Goal: Task Accomplishment & Management: Complete application form

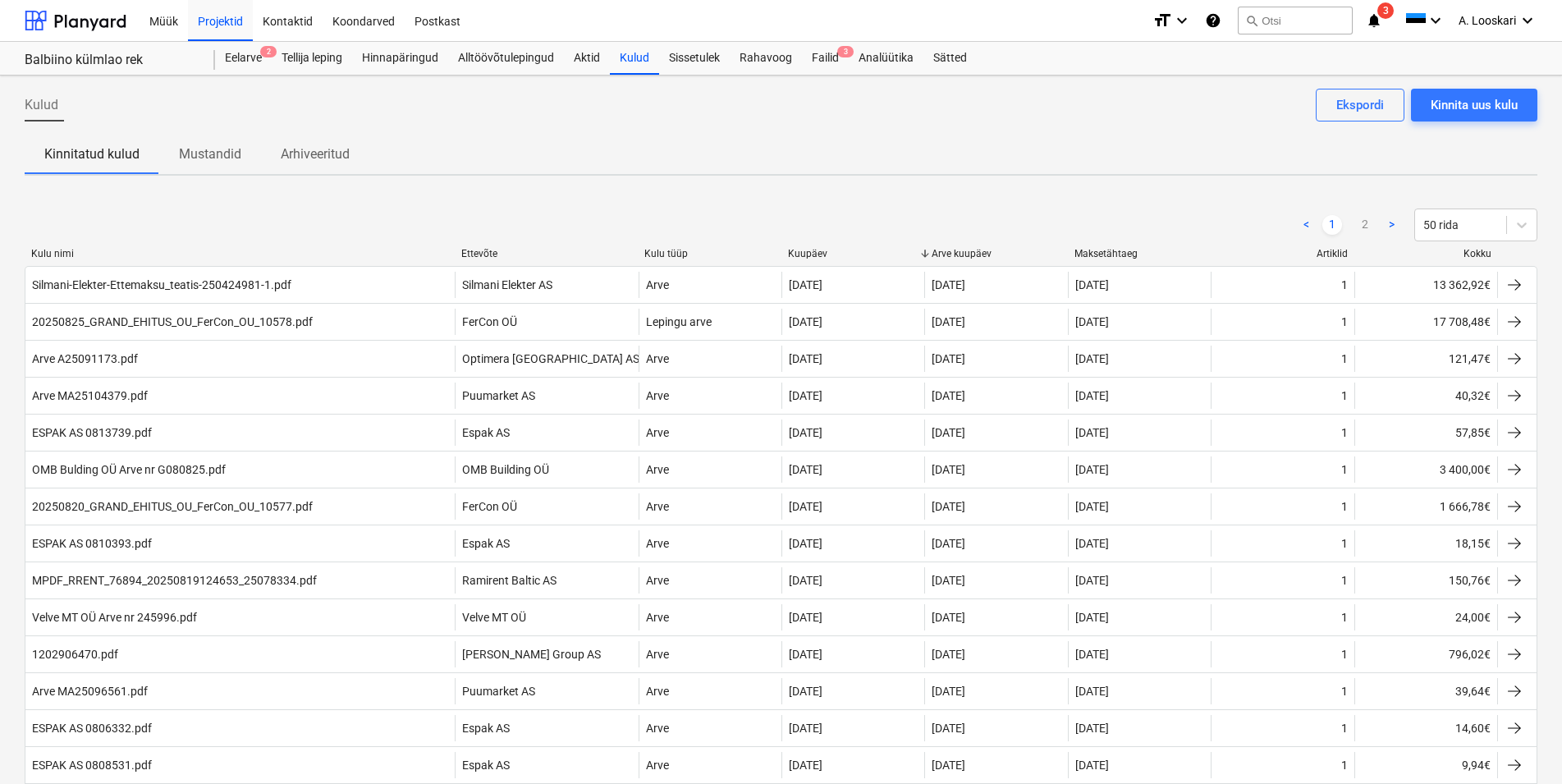
click at [726, 205] on div "< 1 2 > 50 rida" at bounding box center [781, 225] width 1513 height 46
drag, startPoint x: 826, startPoint y: 48, endPoint x: 839, endPoint y: 69, distance: 24.7
click at [826, 49] on div "Failid 3" at bounding box center [825, 58] width 46 height 33
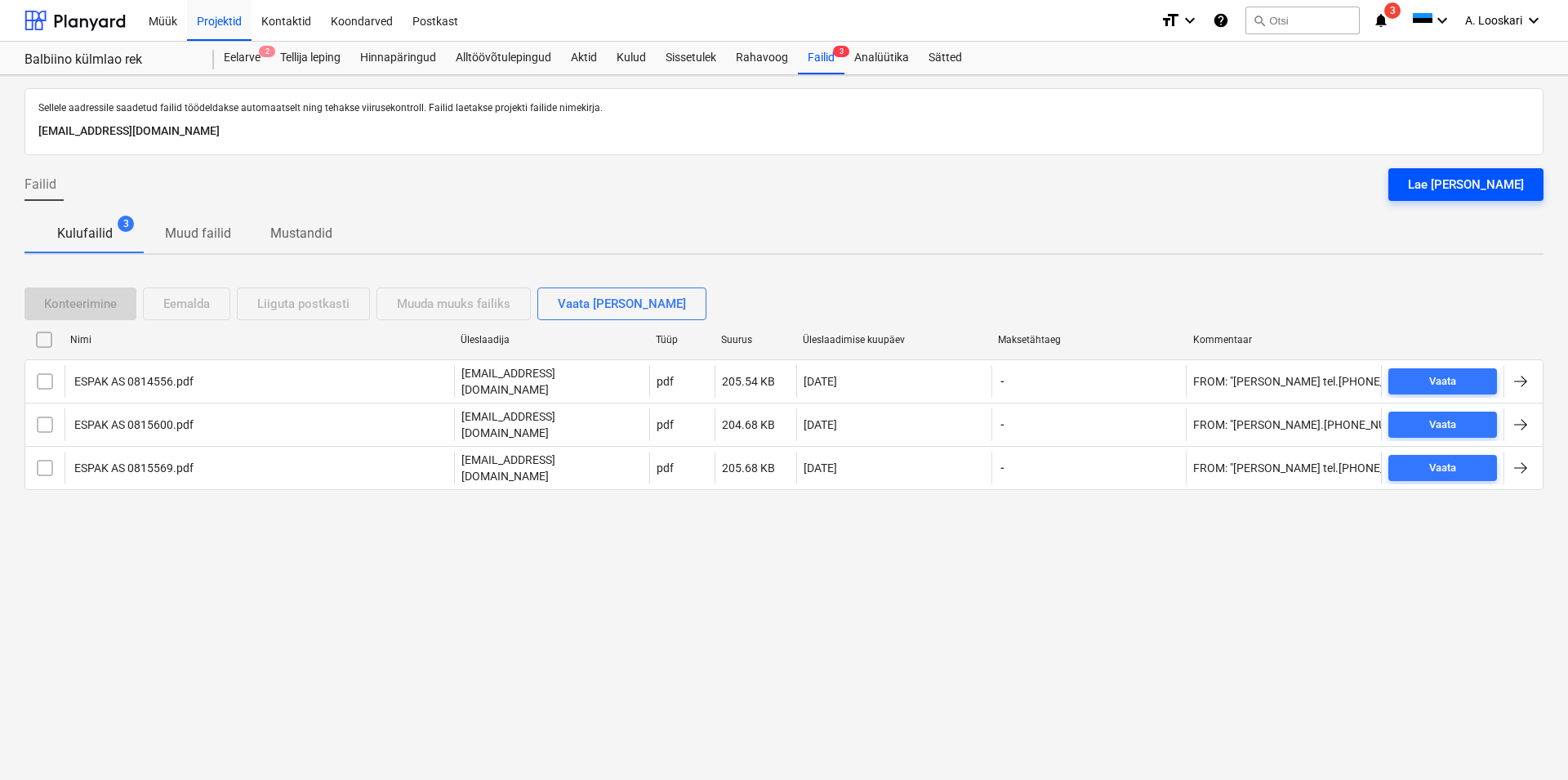
click at [1451, 186] on button "Lae [PERSON_NAME]" at bounding box center [1466, 185] width 156 height 32
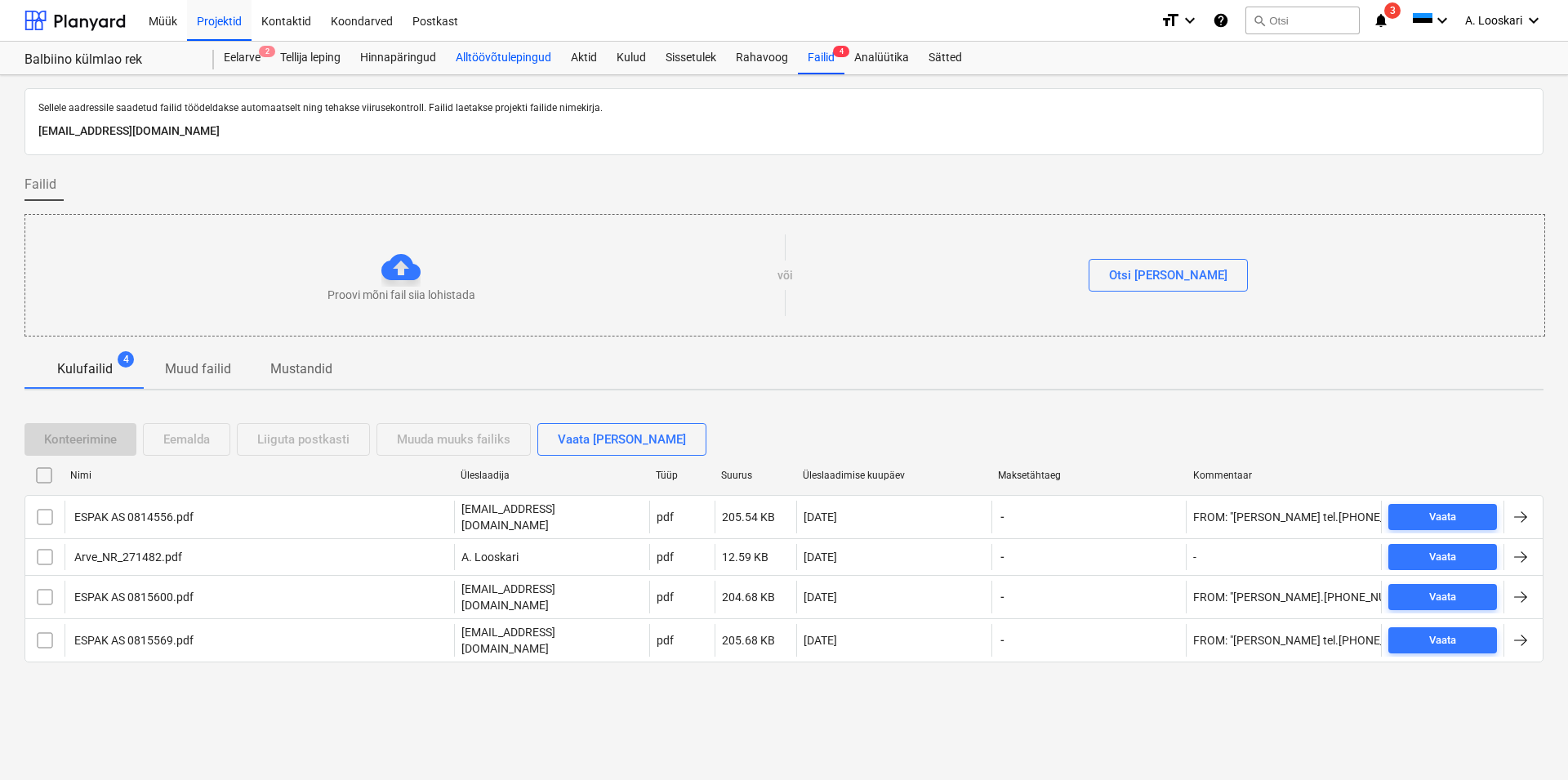
click at [487, 56] on div "Alltöövõtulepingud" at bounding box center [503, 58] width 115 height 32
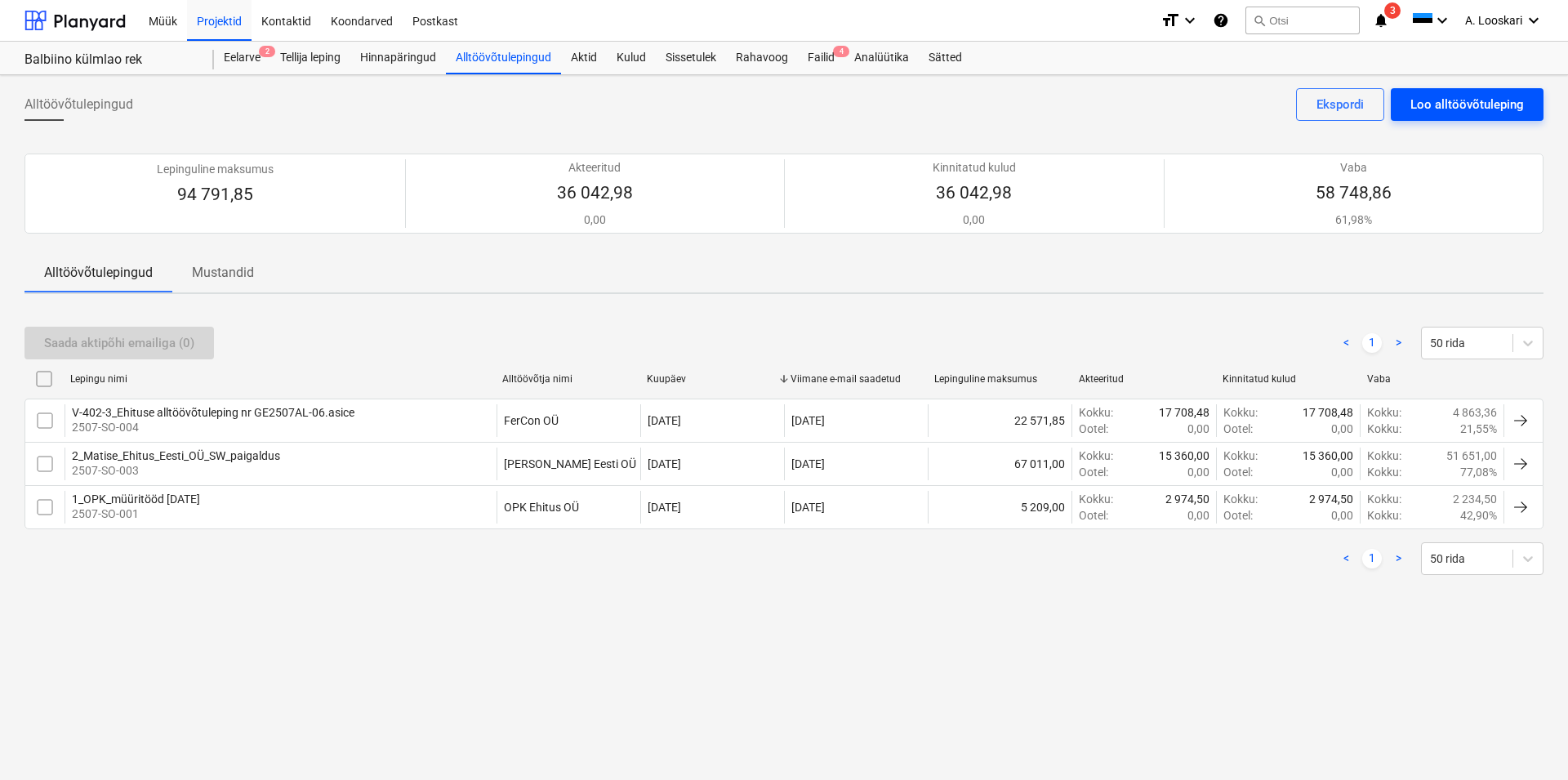
click at [1474, 100] on div "Loo alltöövõtuleping" at bounding box center [1467, 104] width 114 height 21
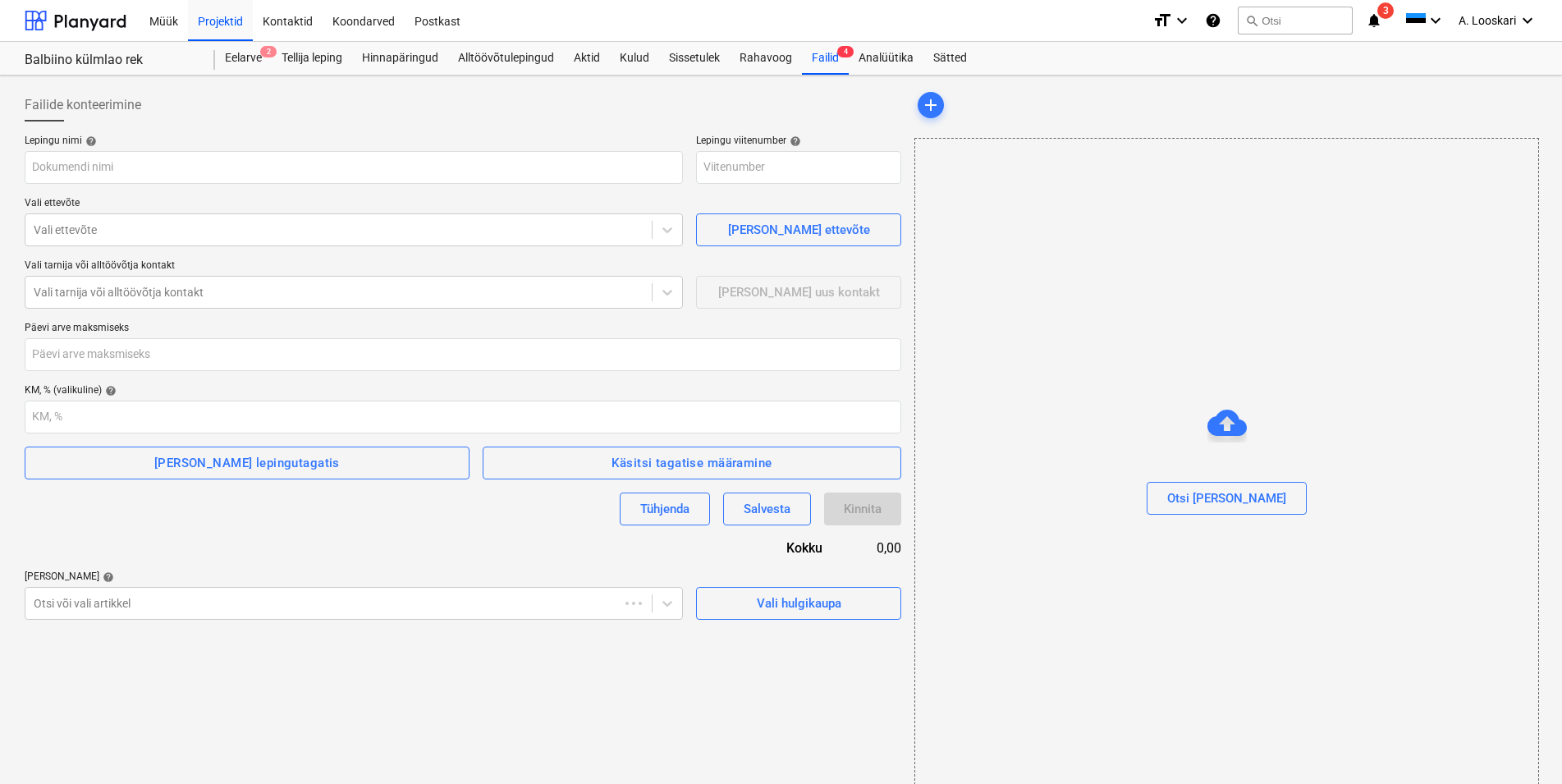
type input "2507-SO-005"
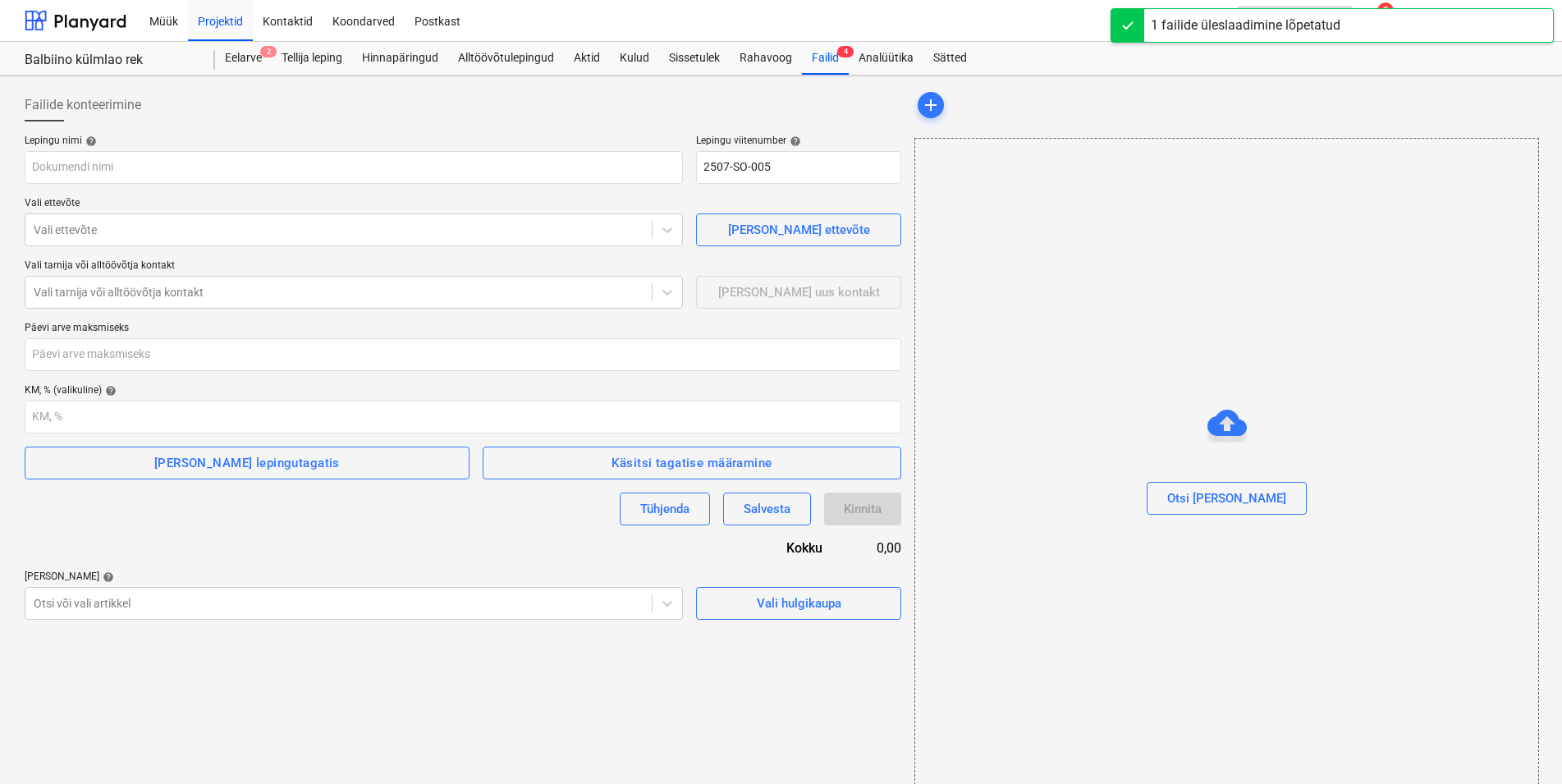
type input "V-402-3_Ehituse alltöövõtuleping - GE2507AL-08-Tefire Group OÜ.asice"
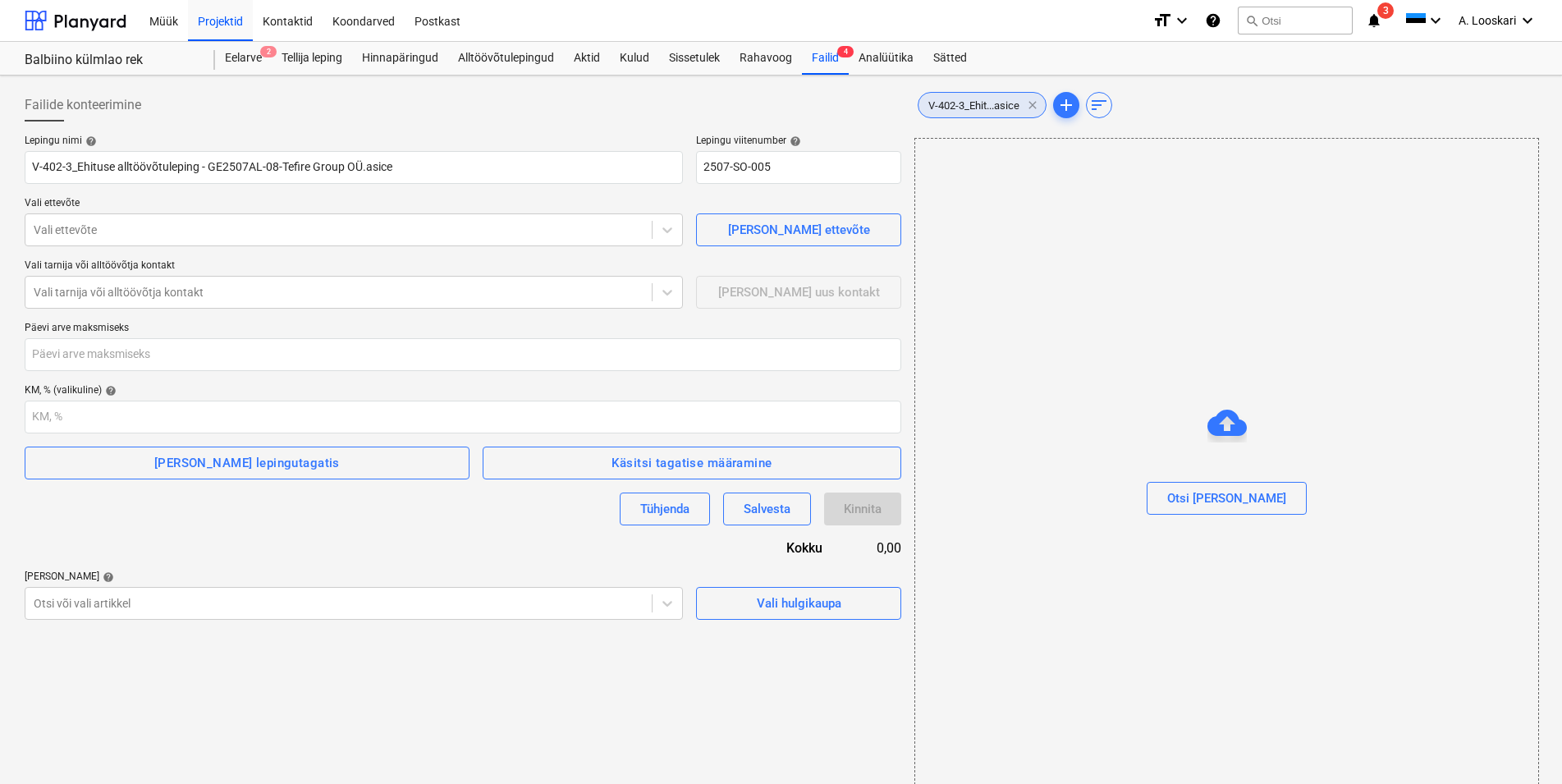
click at [1035, 103] on span "clear" at bounding box center [1032, 105] width 20 height 20
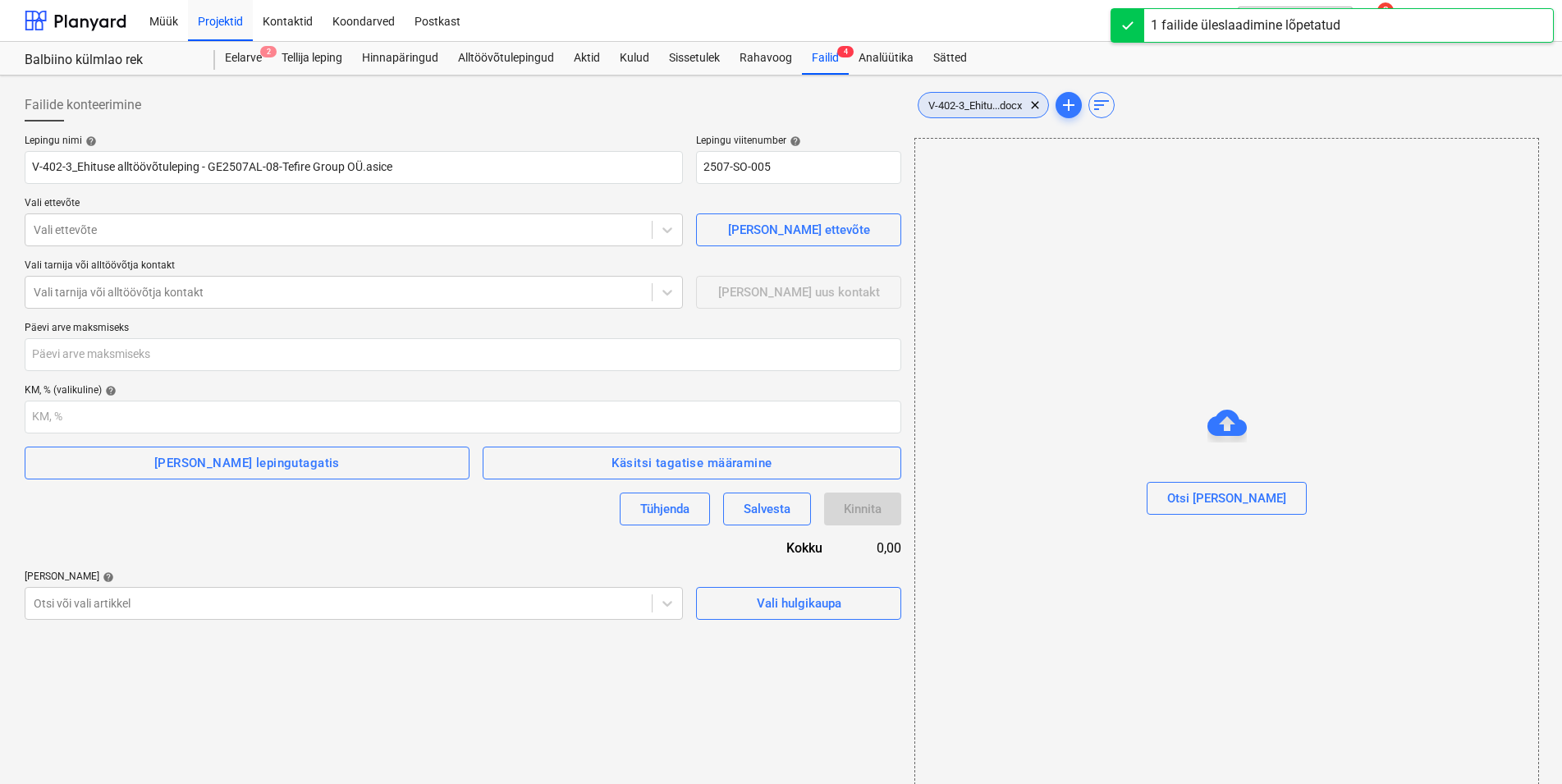
click at [997, 101] on span "V-402-3_Ehitu...docx" at bounding box center [975, 106] width 113 height 12
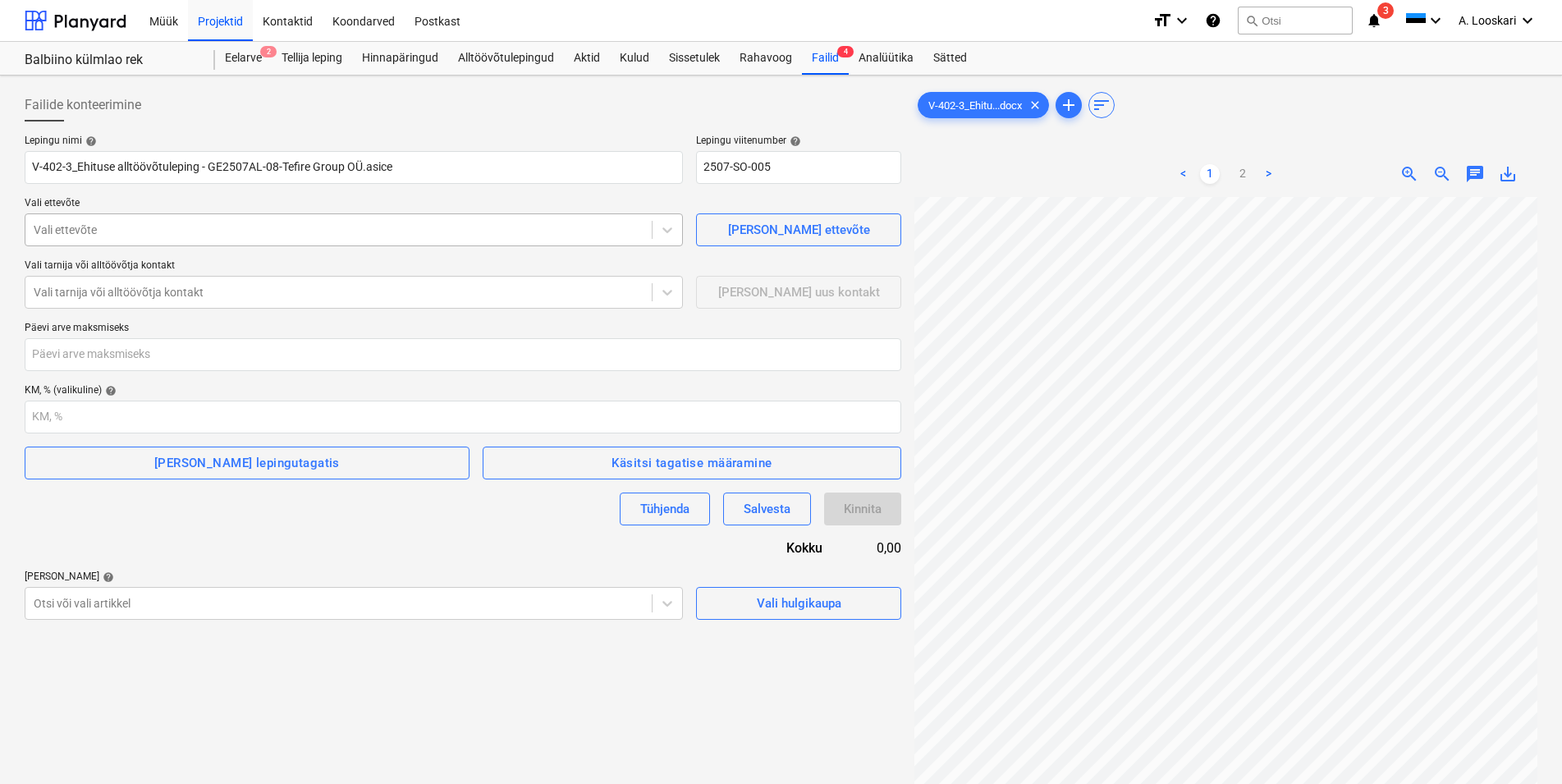
click at [143, 228] on div at bounding box center [338, 229] width 610 height 16
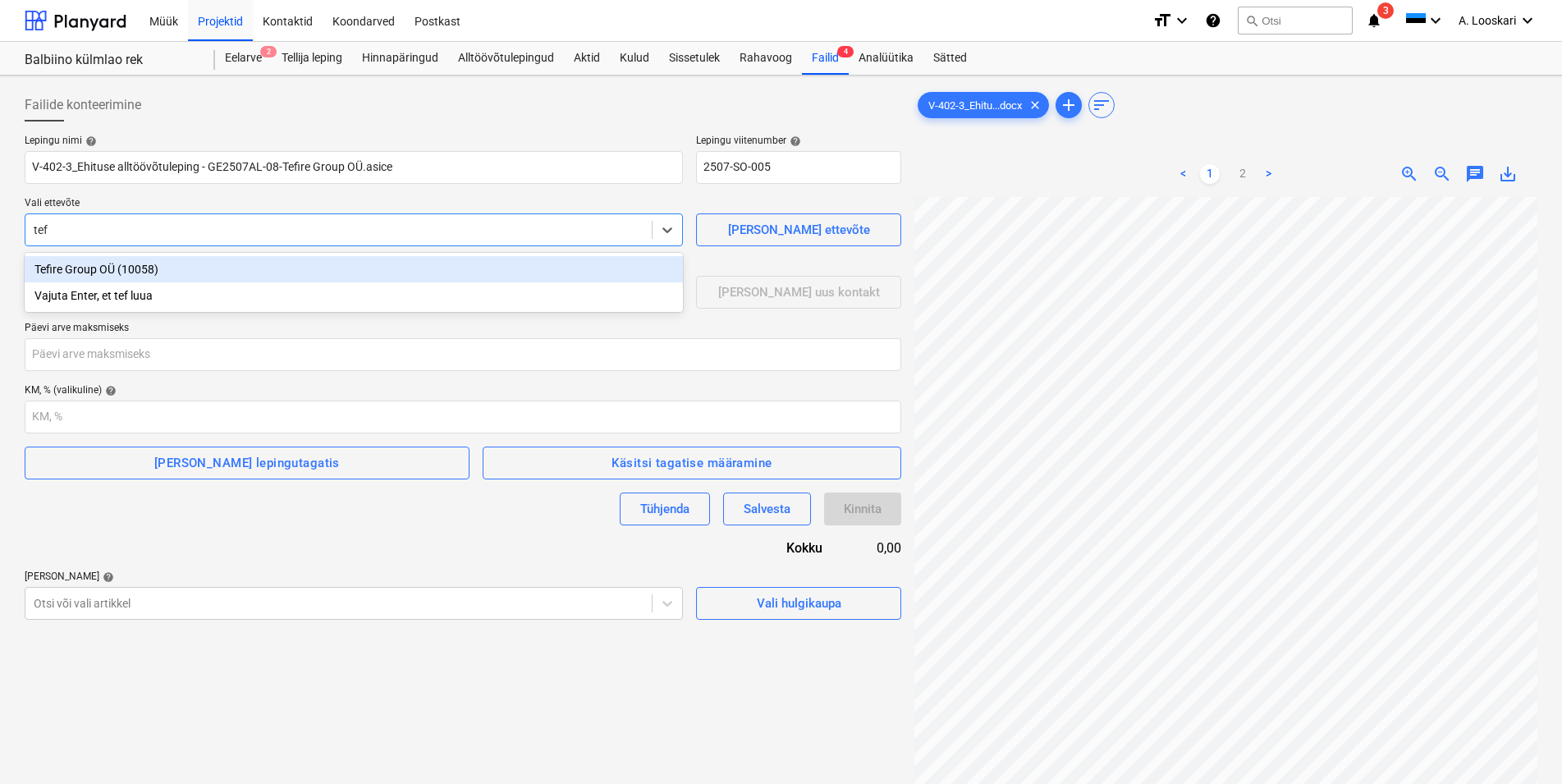
type input "tefi"
click at [168, 262] on div "Tefire Group OÜ (10058)" at bounding box center [354, 269] width 659 height 27
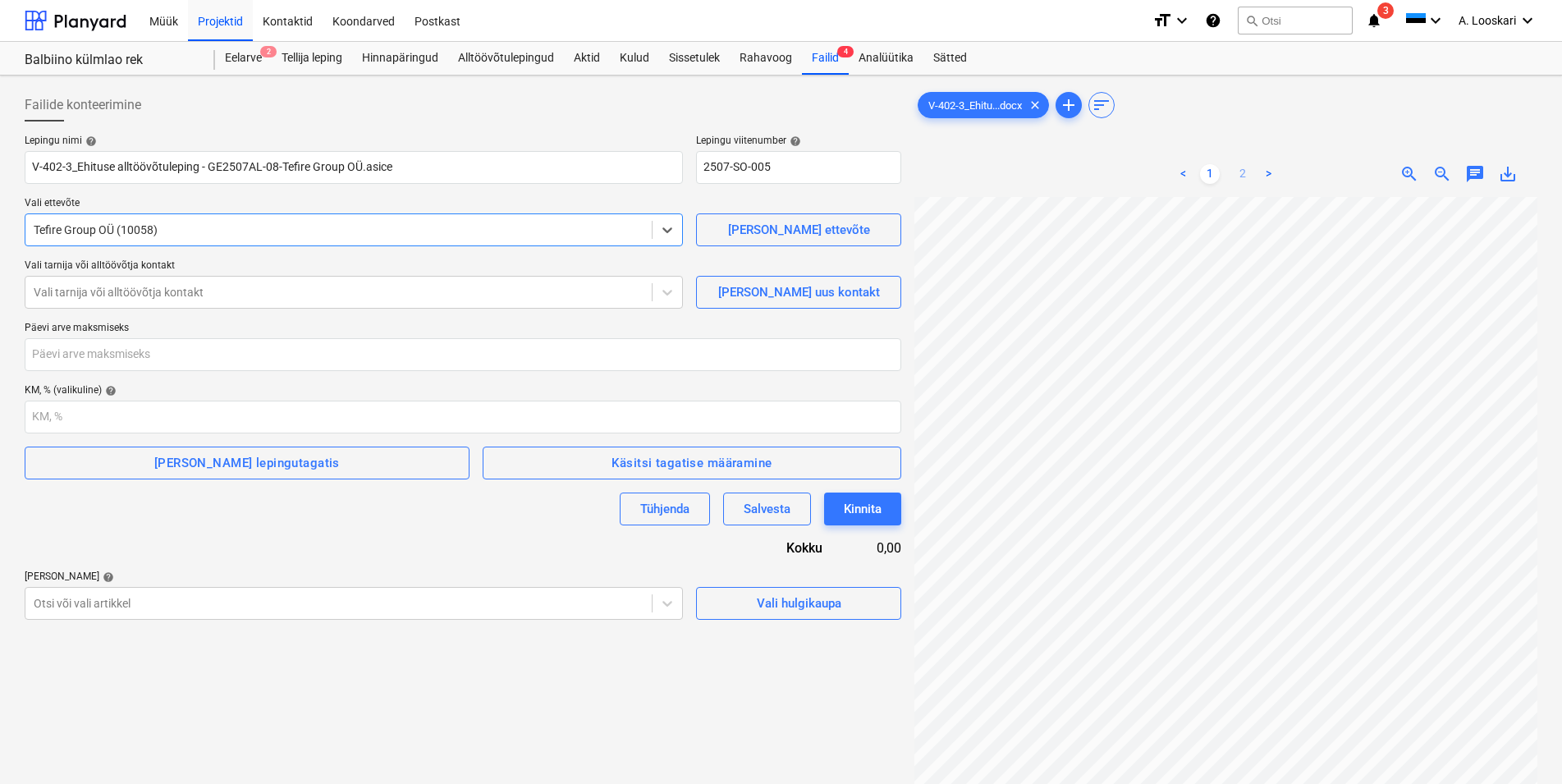
click at [1239, 168] on link "2" at bounding box center [1243, 173] width 20 height 20
click at [190, 356] on input "number" at bounding box center [463, 355] width 877 height 33
type input "21"
click at [418, 534] on div "Lepingu nimi help V-402-3_Ehituse alltöövõtuleping - GE2507AL-08-Tefire Group O…" at bounding box center [463, 377] width 877 height 485
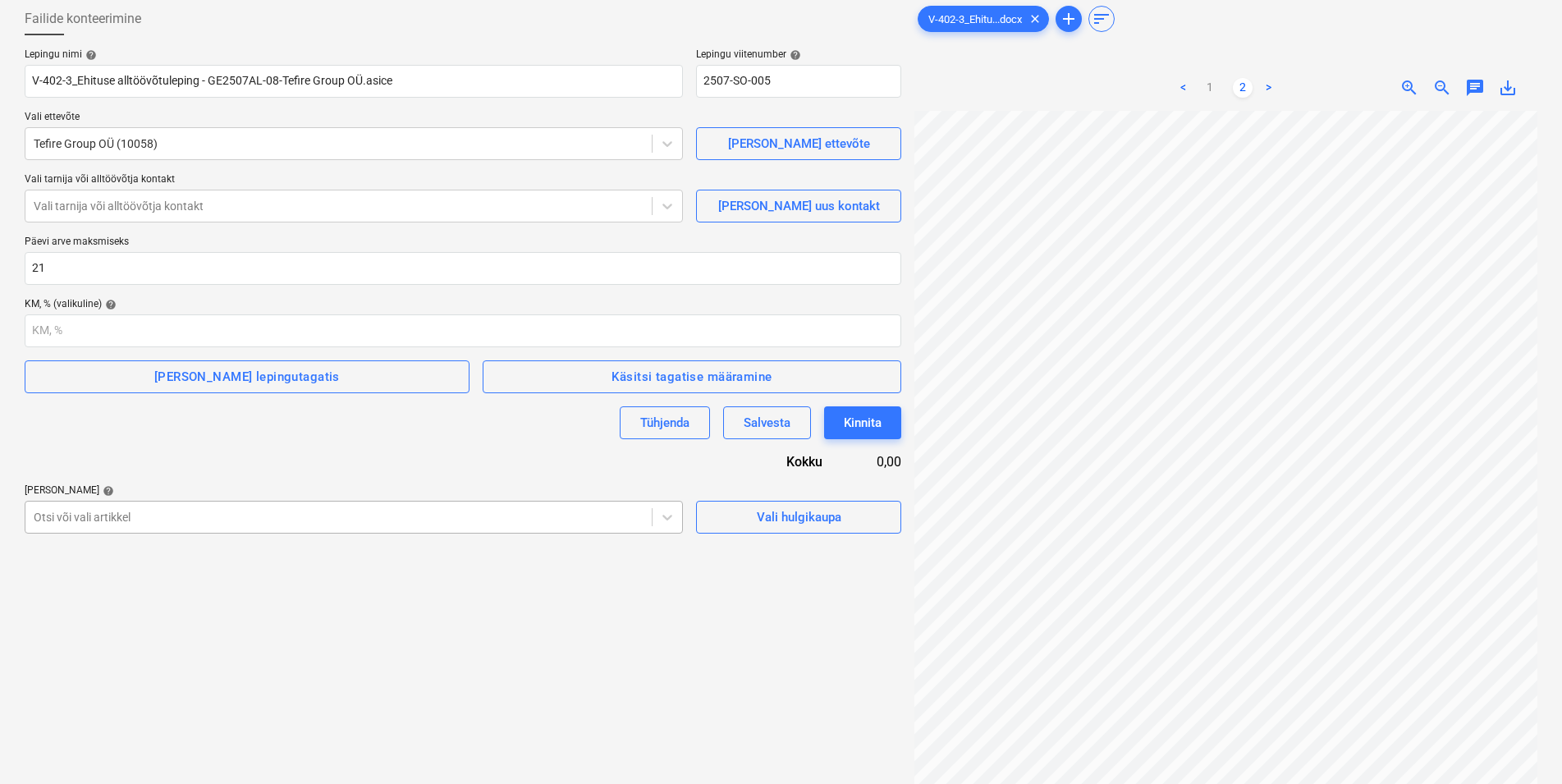
click at [112, 601] on body "Müük Projektid Kontaktid Koondarved Postkast format_size keyboard_arrow_down he…" at bounding box center [781, 306] width 1562 height 784
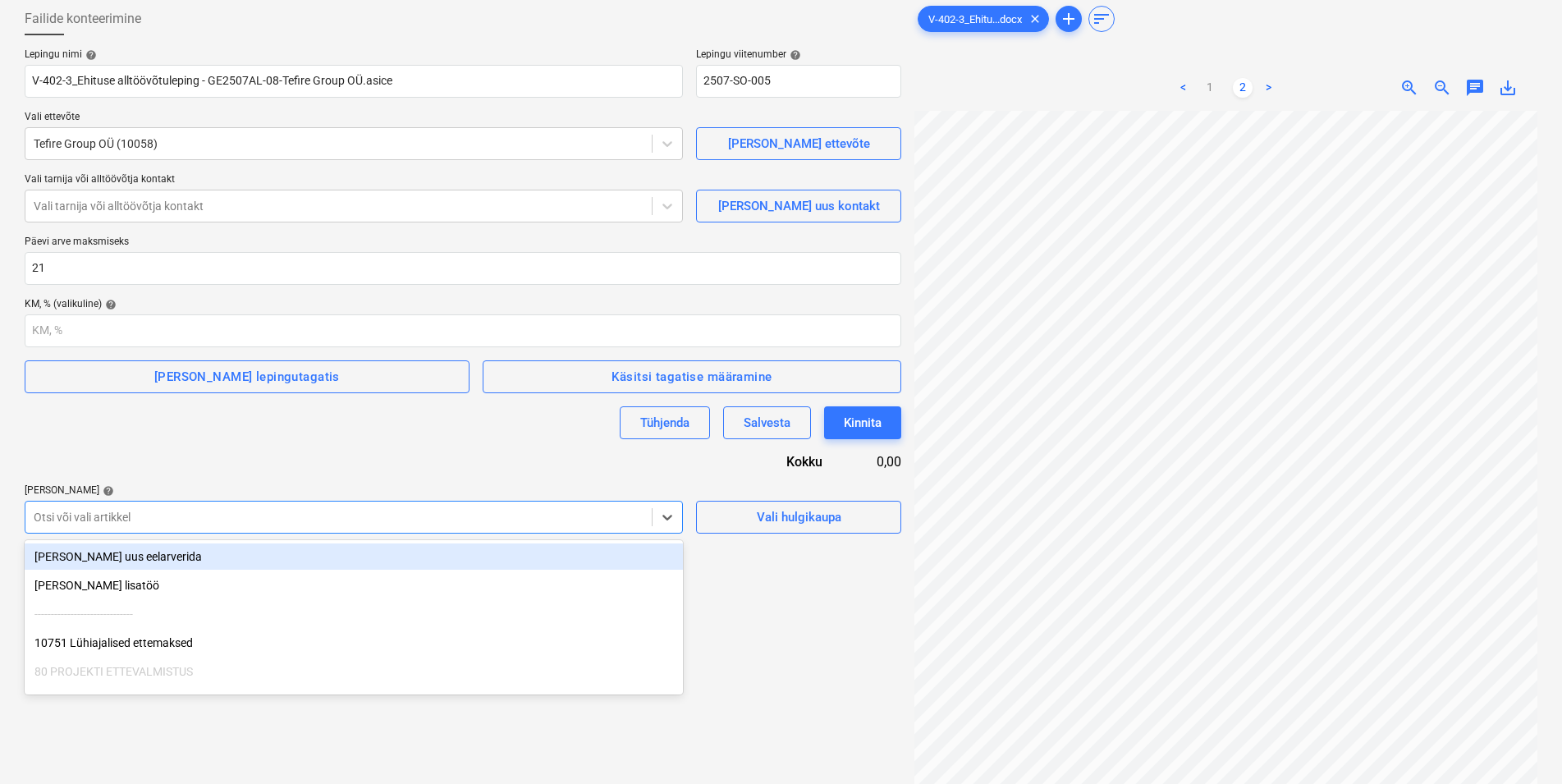
scroll to position [99, 0]
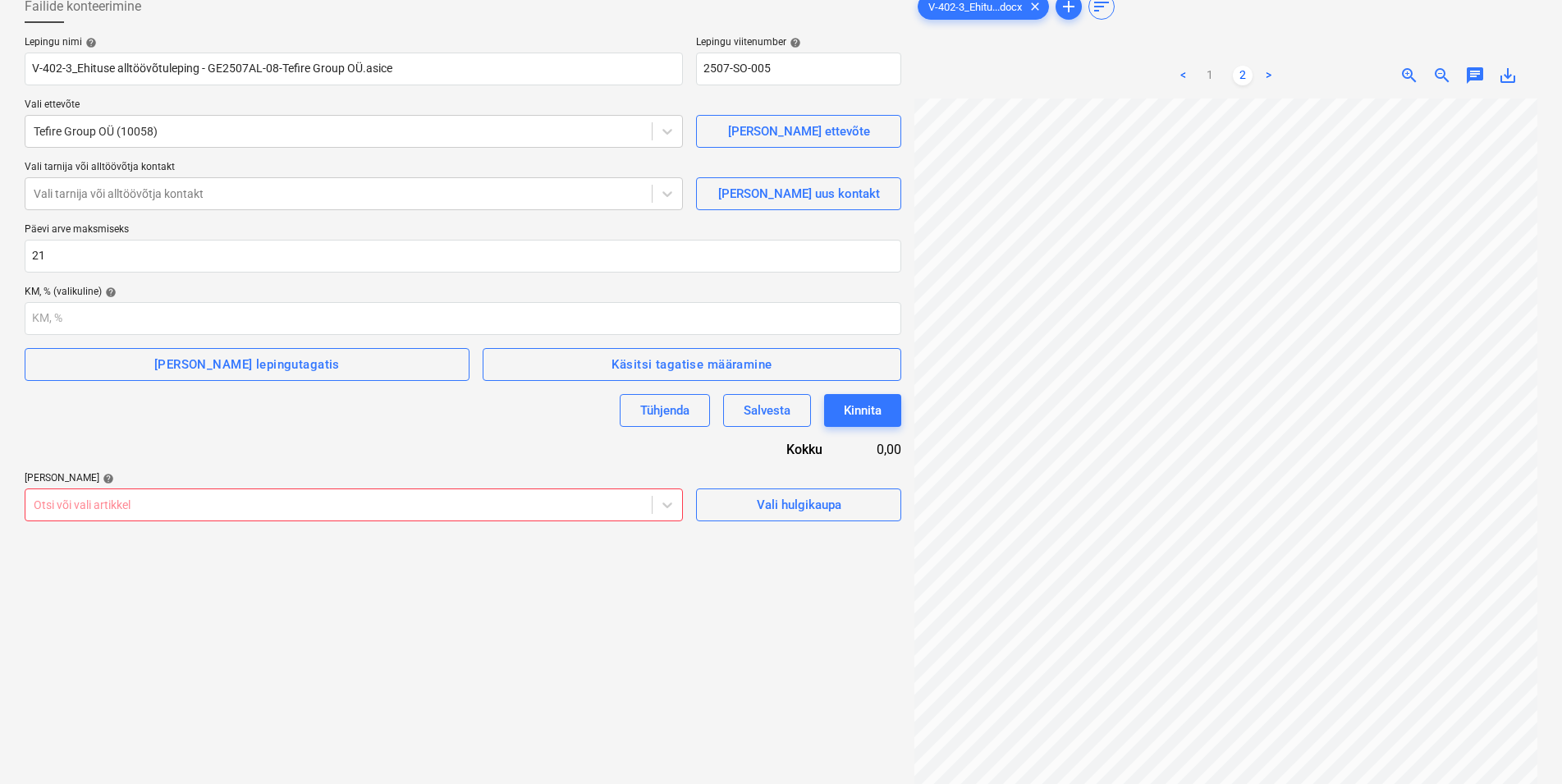
click at [120, 505] on div at bounding box center [338, 504] width 610 height 16
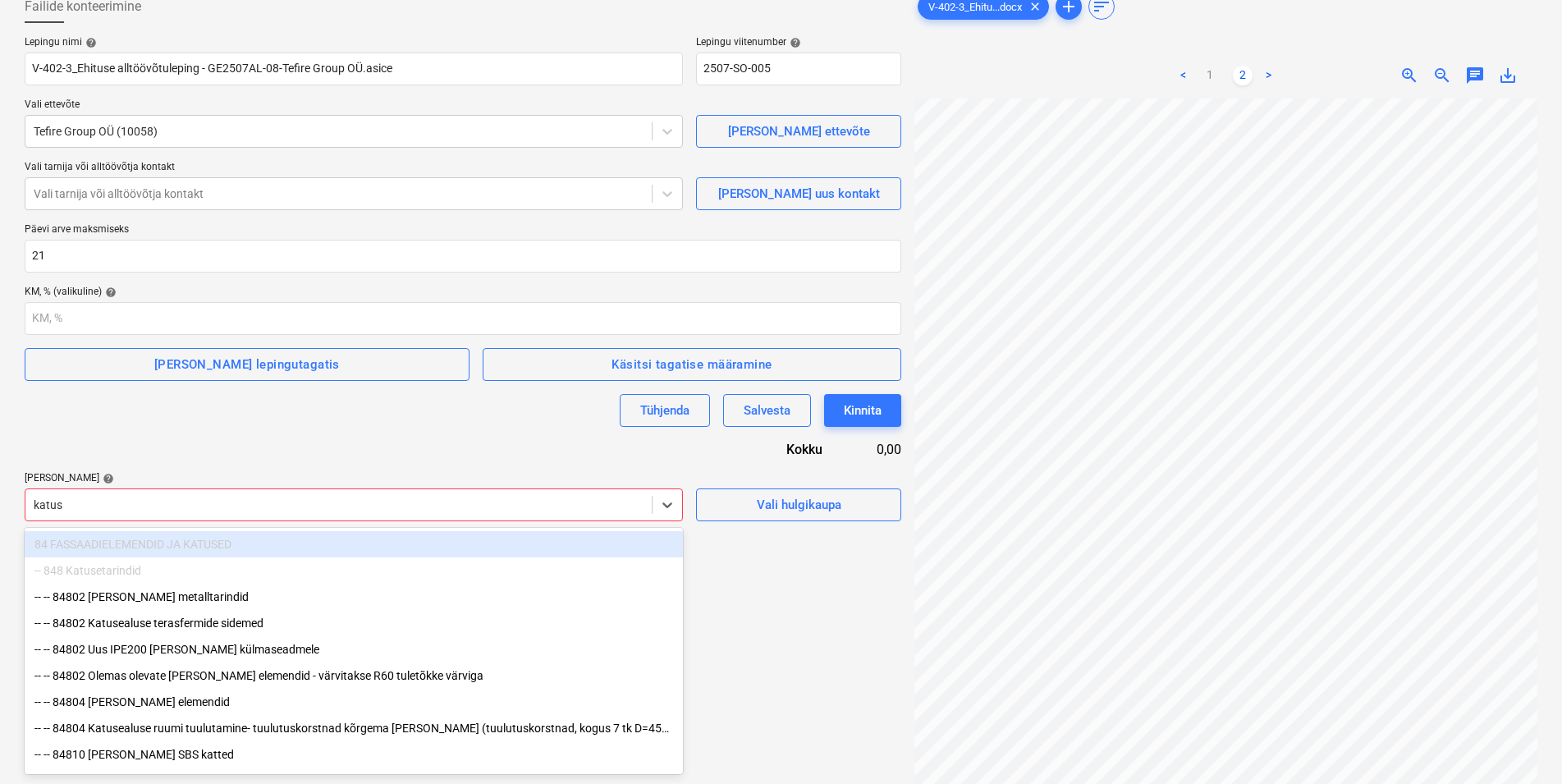
type input "[PERSON_NAME]"
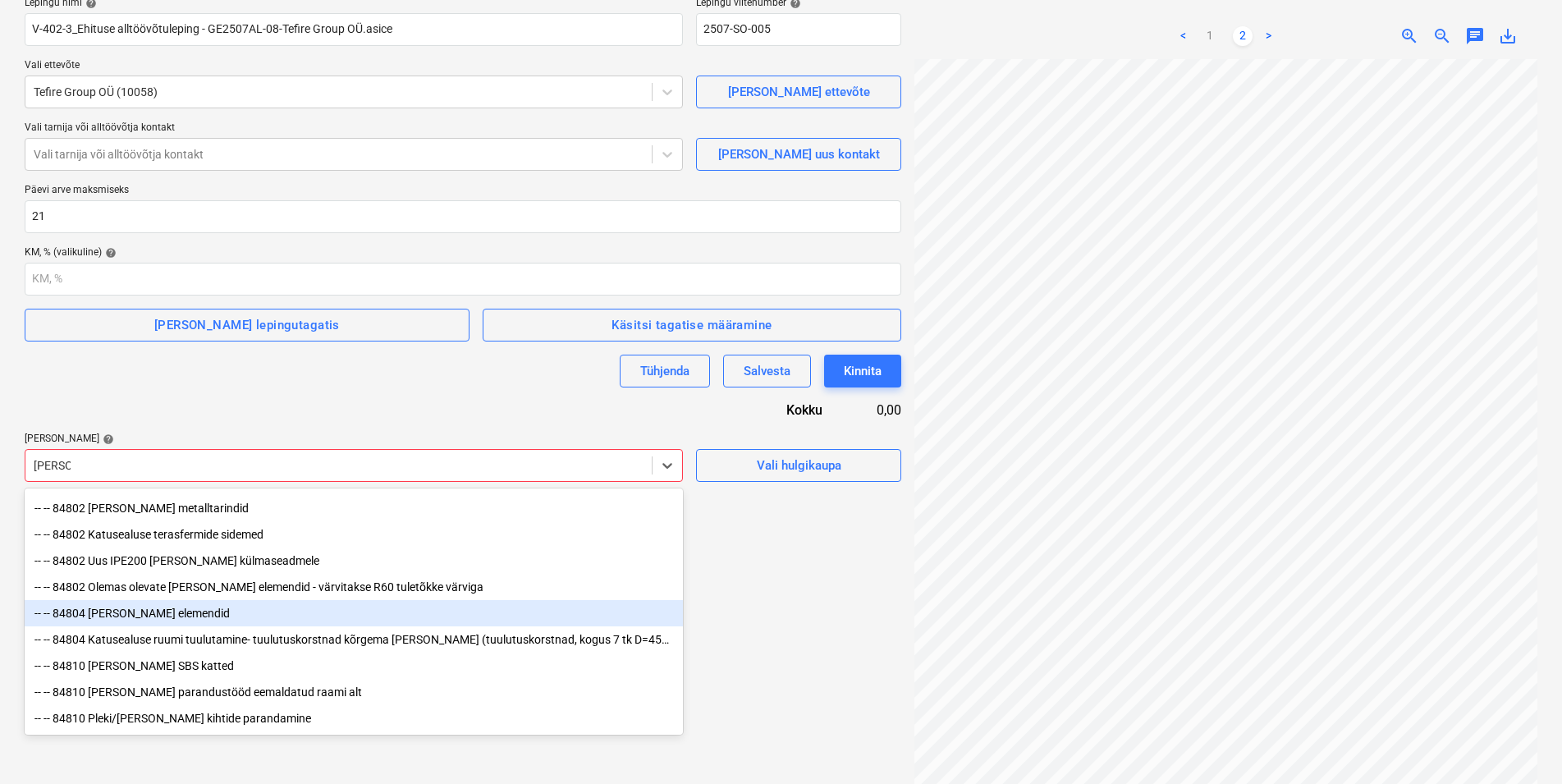
scroll to position [164, 0]
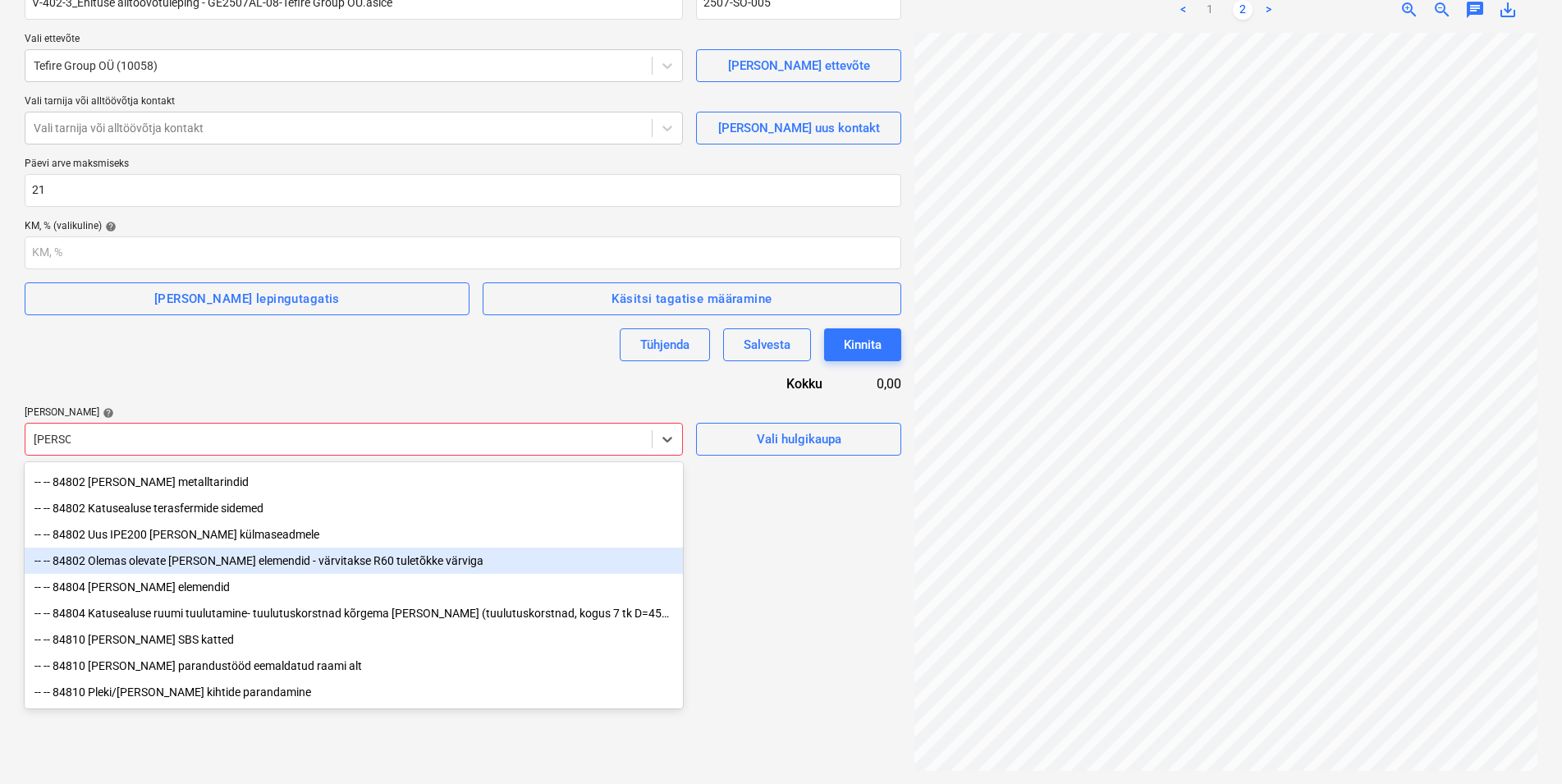
click at [185, 552] on div "-- -- 84802 Olemas olevate [PERSON_NAME] elemendid - värvitakse R60 tuletõkke v…" at bounding box center [354, 561] width 659 height 27
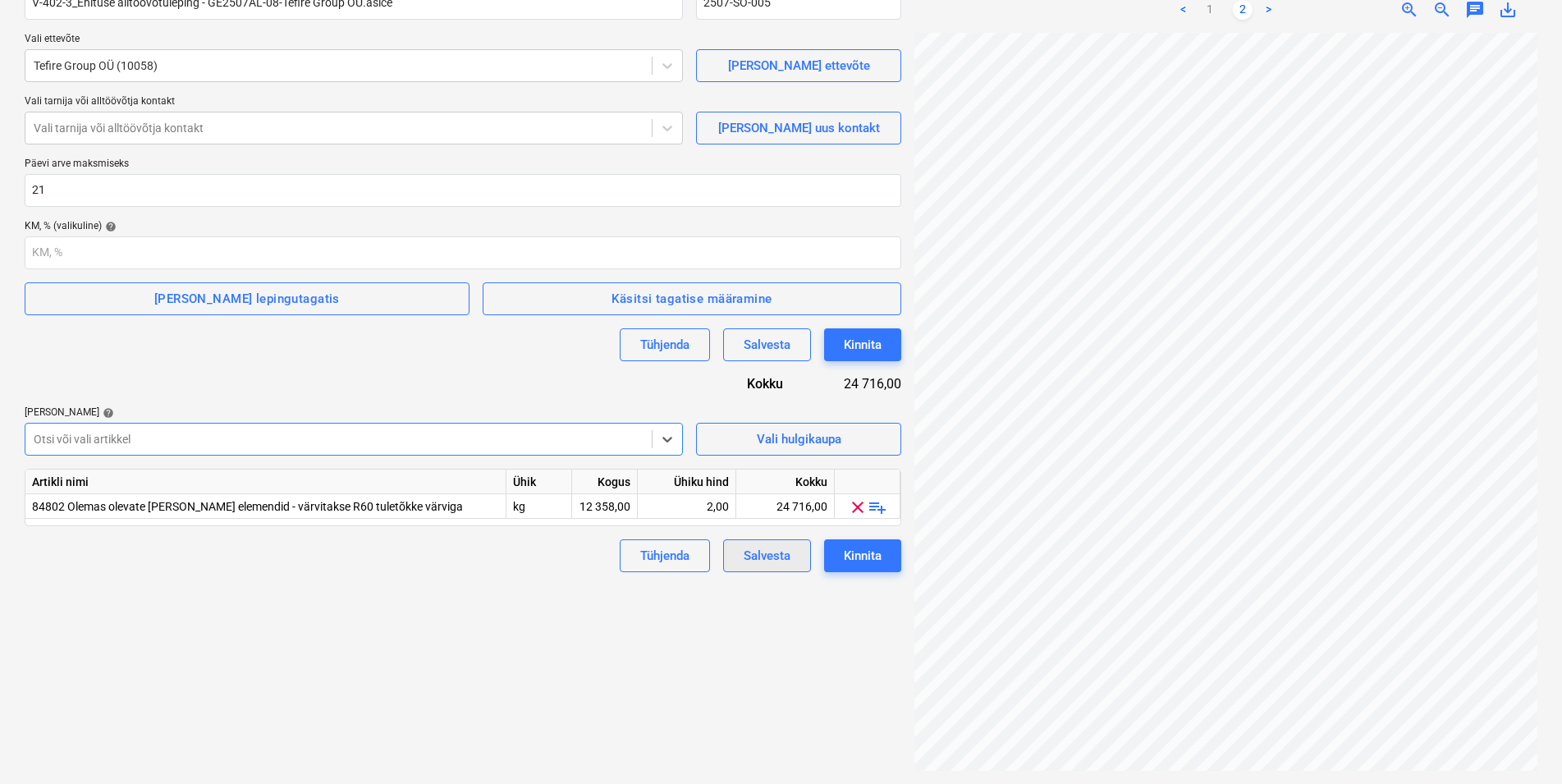
click at [763, 556] on div "Salvesta" at bounding box center [767, 556] width 46 height 21
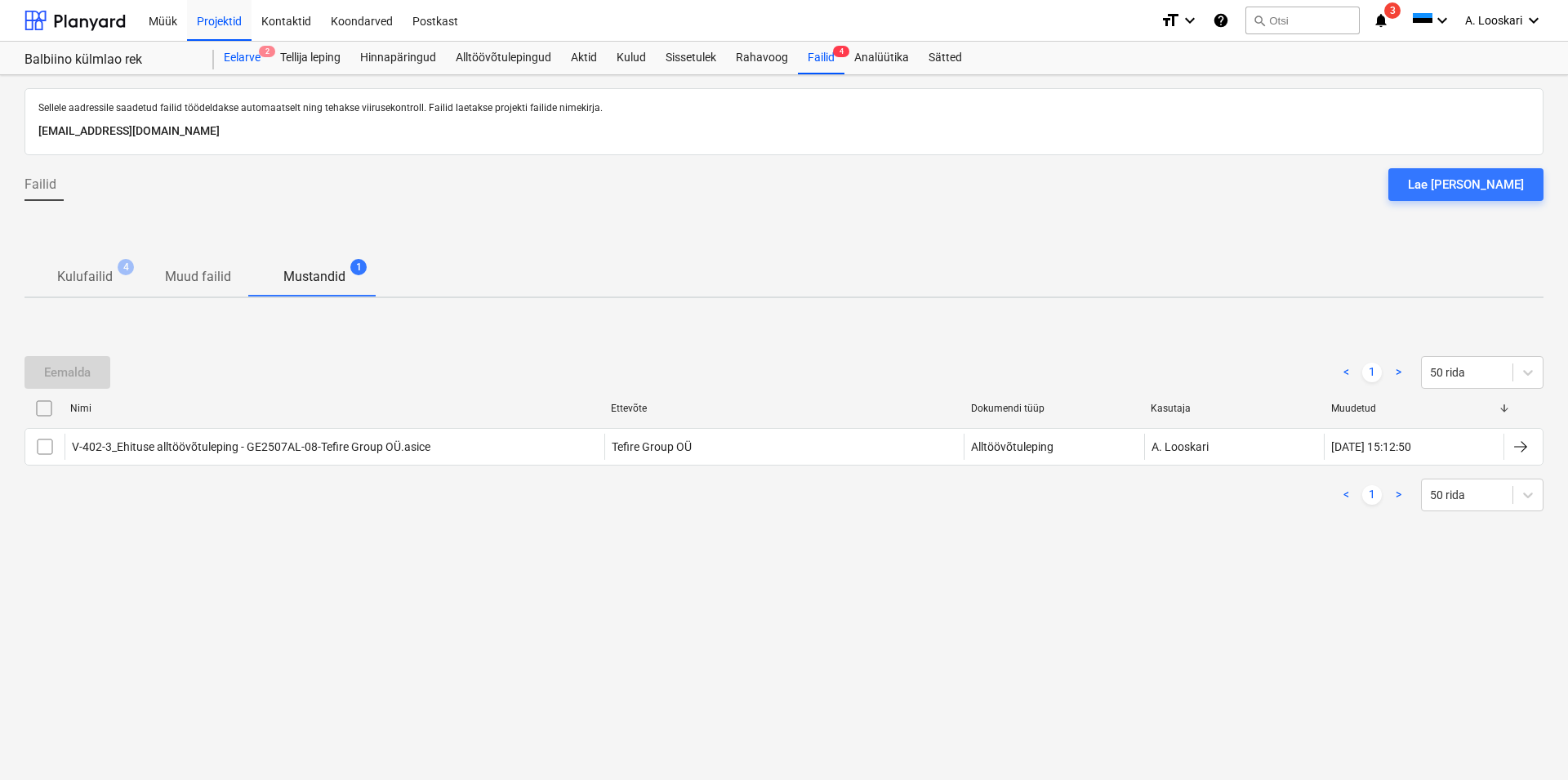
click at [243, 54] on div "Eelarve 2" at bounding box center [242, 58] width 56 height 32
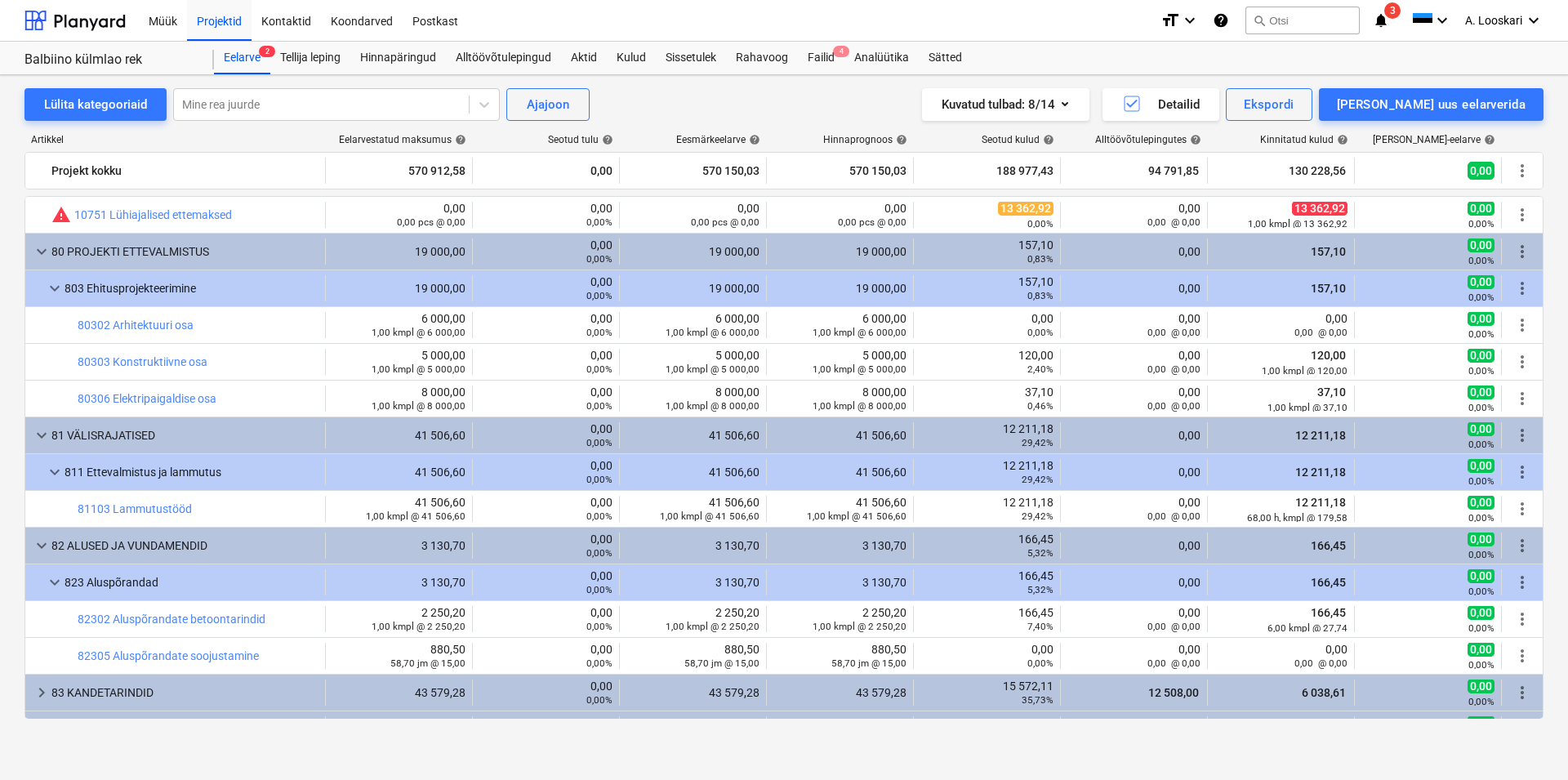
scroll to position [559, 0]
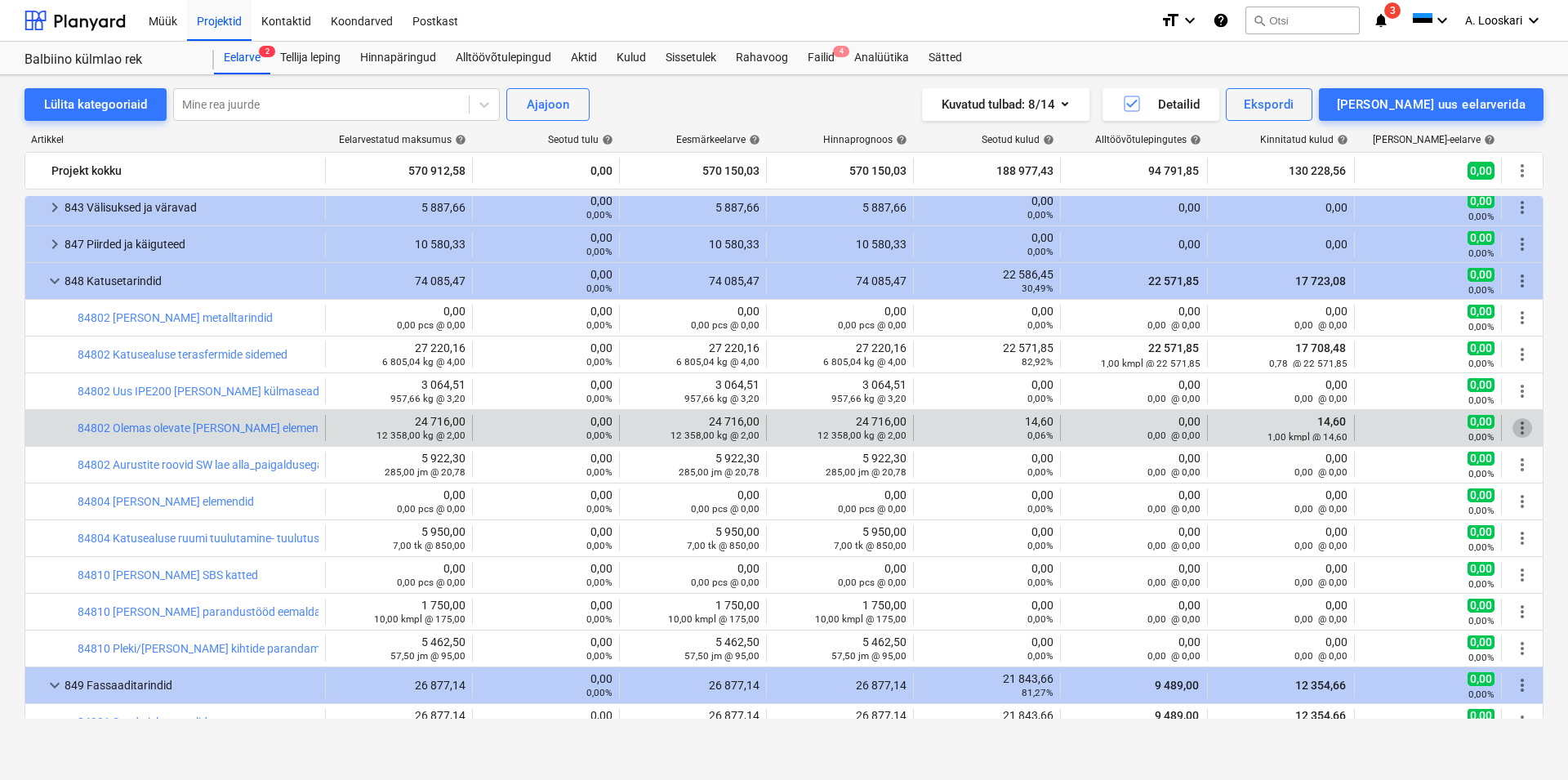
click at [1512, 427] on span "more_vert" at bounding box center [1522, 427] width 20 height 20
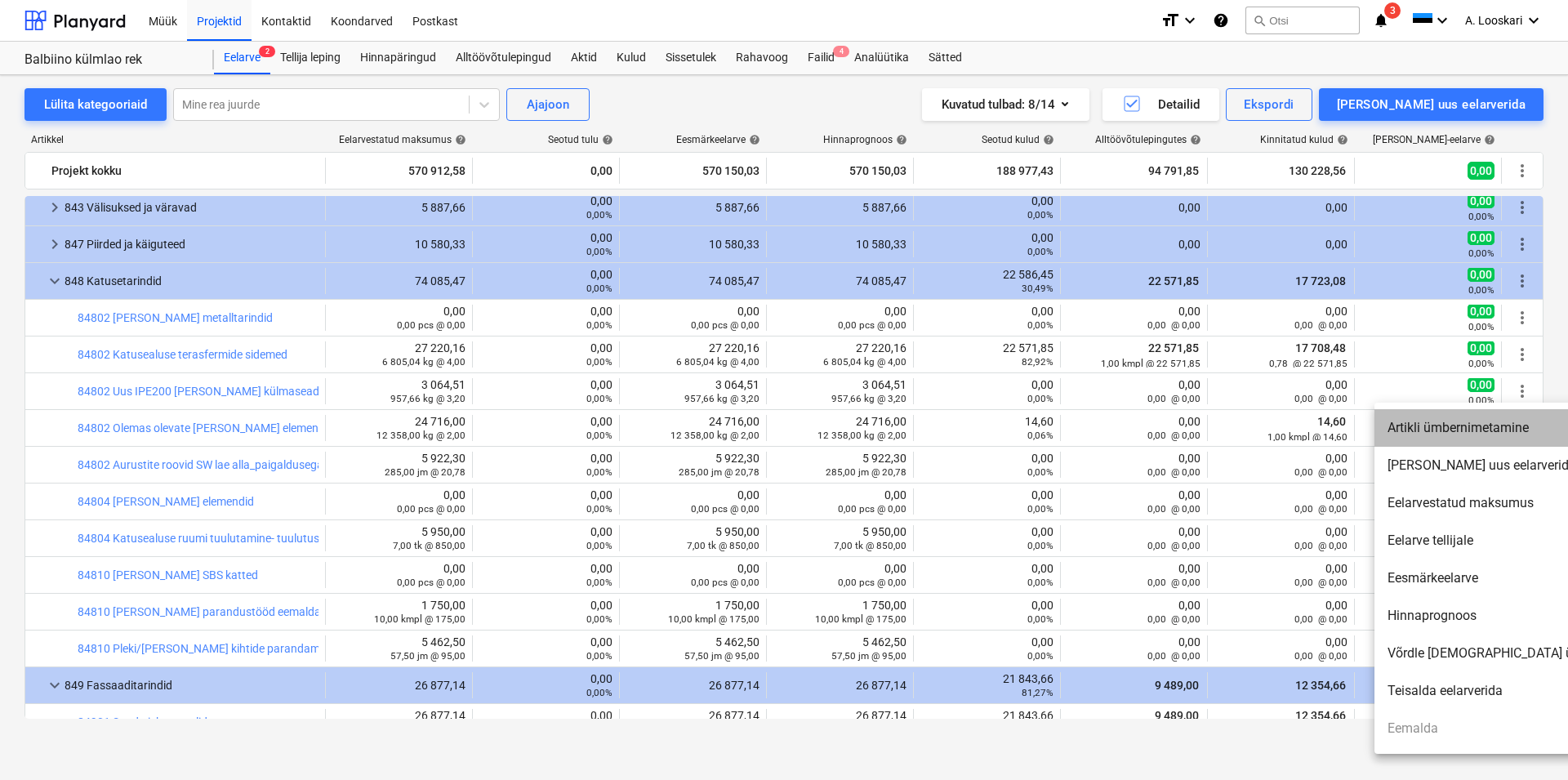
click at [1488, 425] on li "Artikli ümbernimetamine" at bounding box center [1515, 428] width 281 height 38
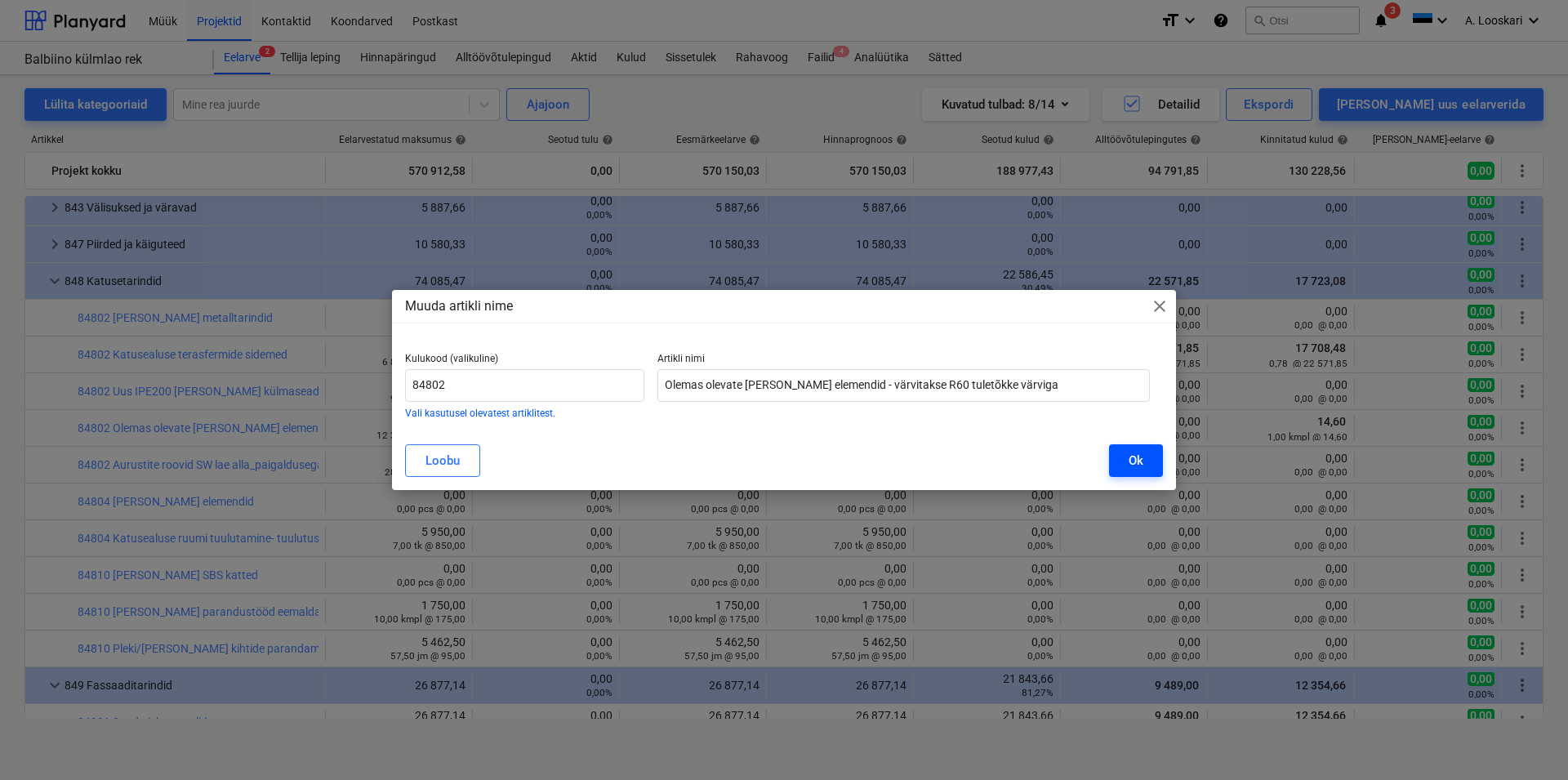
click at [1132, 458] on div "Ok" at bounding box center [1136, 460] width 15 height 21
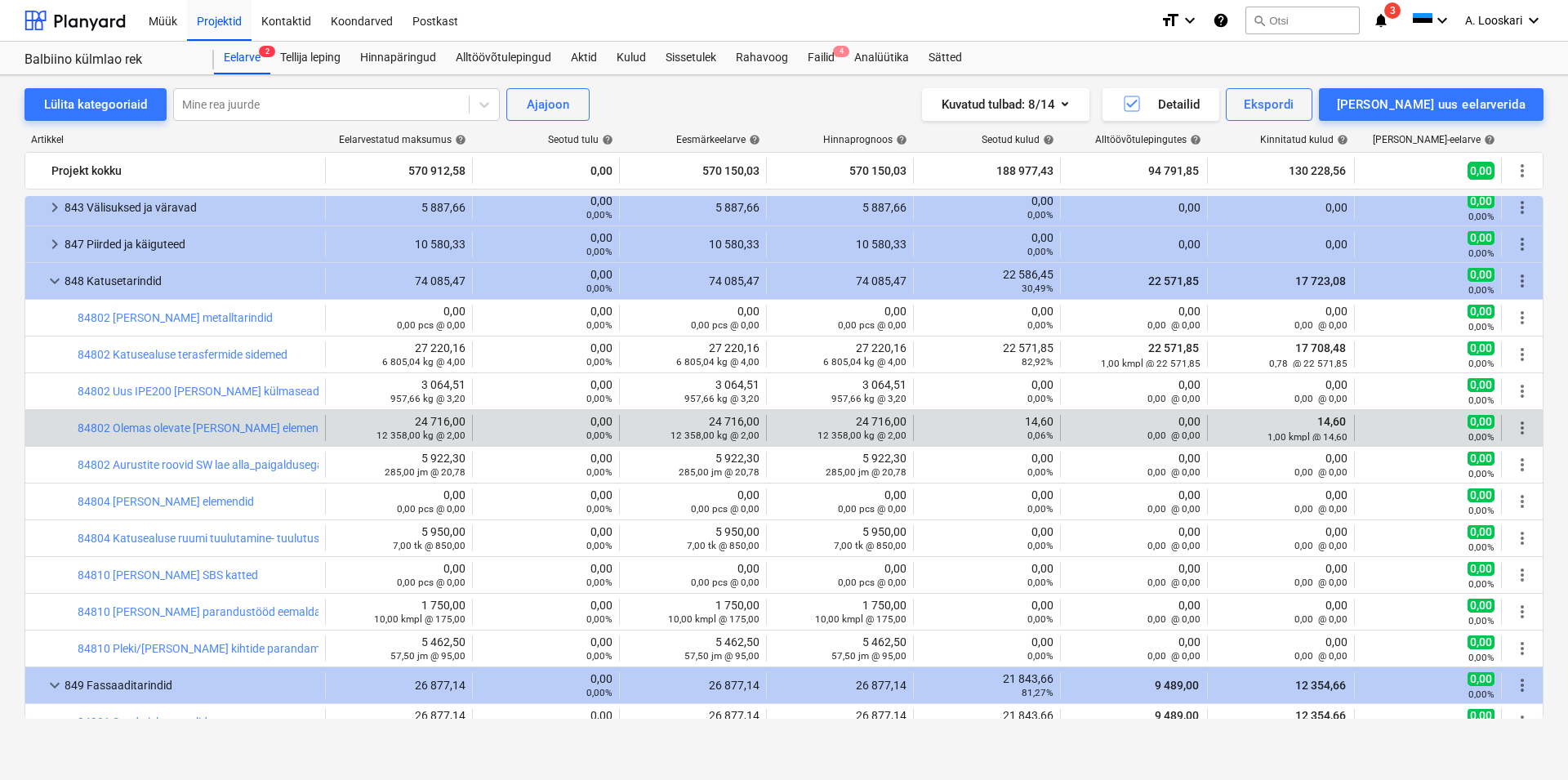
click at [1512, 423] on span "more_vert" at bounding box center [1522, 427] width 20 height 20
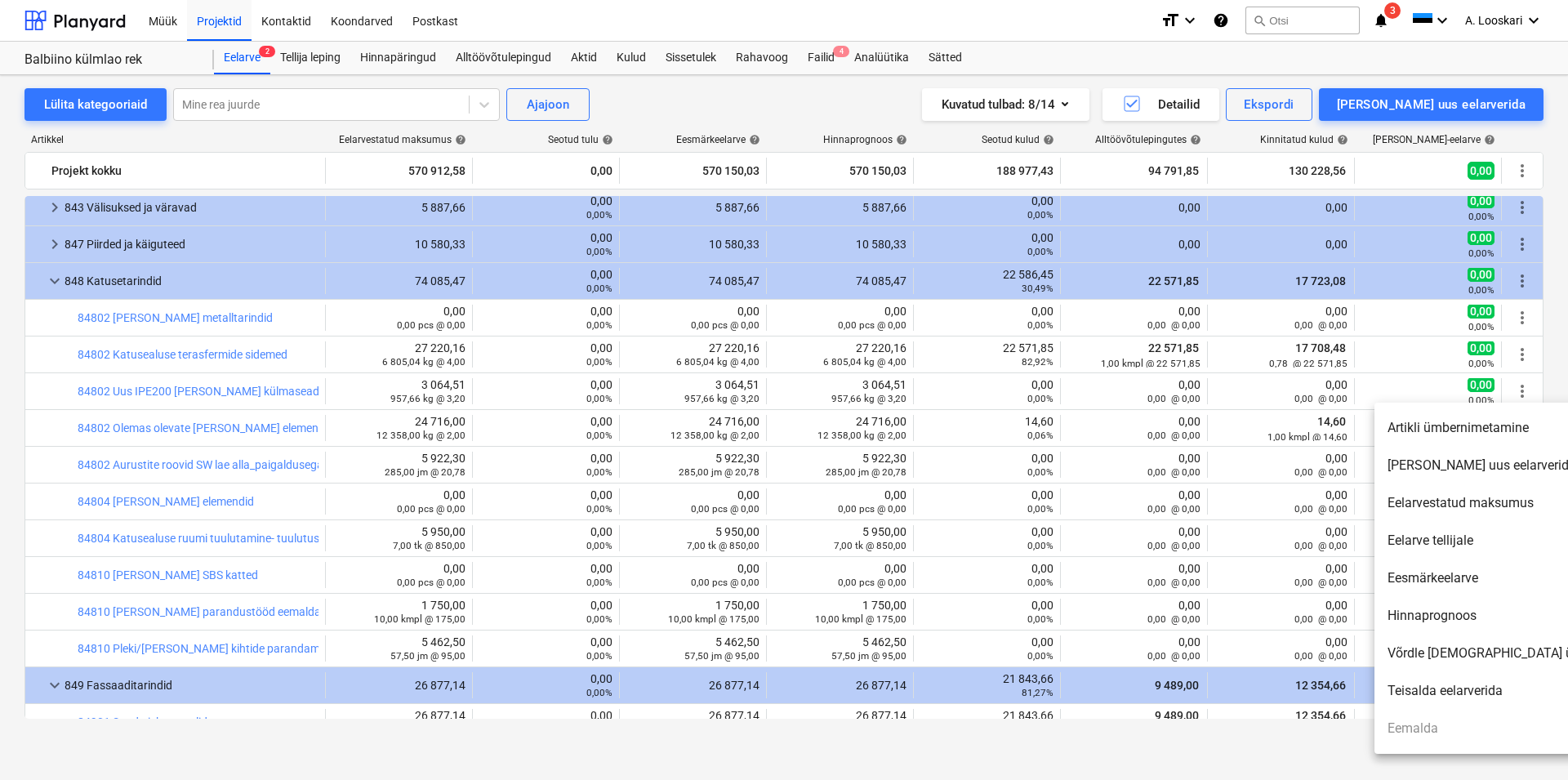
click at [1444, 426] on li "Artikli ümbernimetamine" at bounding box center [1515, 428] width 281 height 38
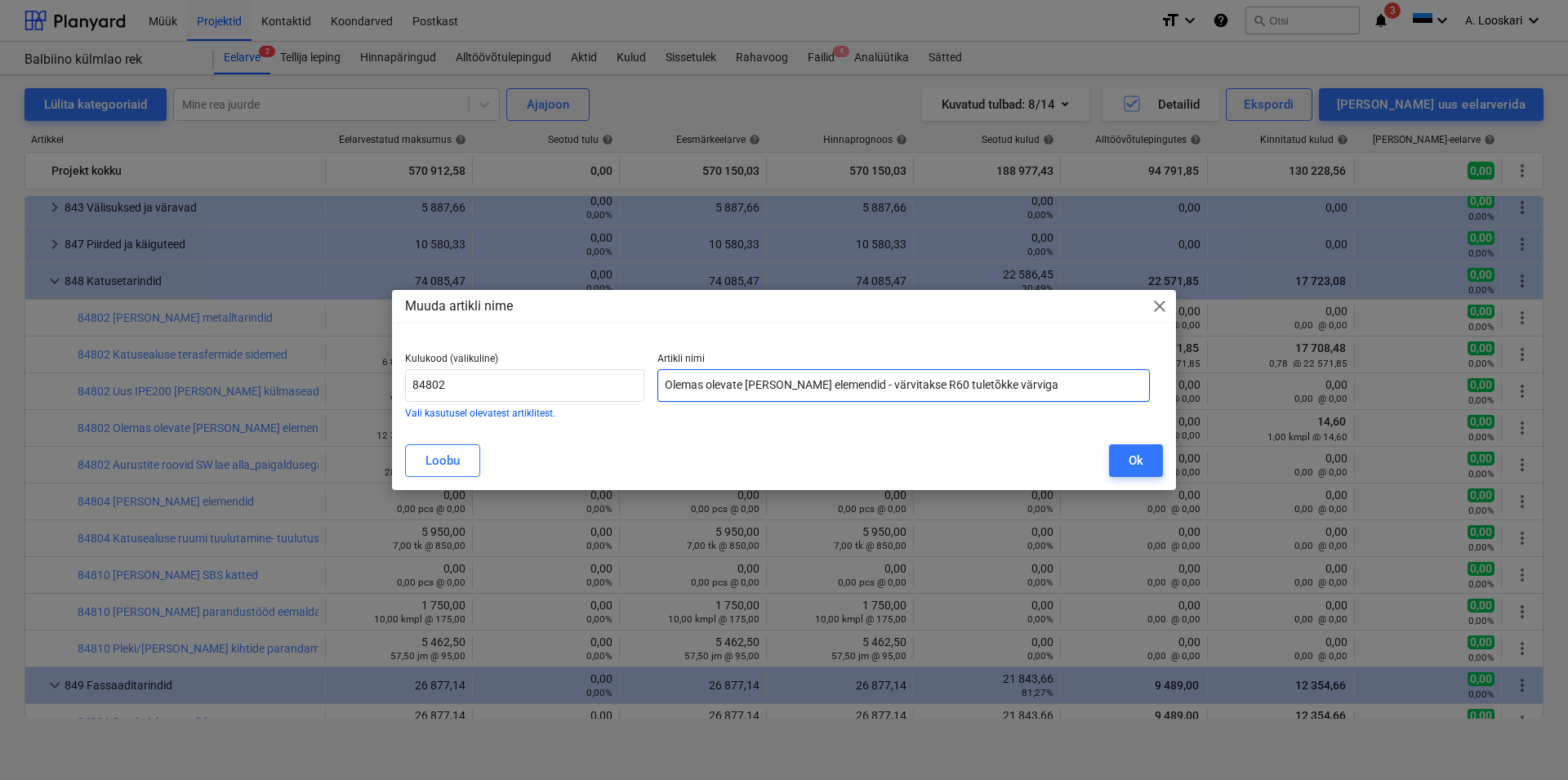
click at [750, 381] on input "Olemas olevate [PERSON_NAME] elemendid - värvitakse R60 tuletõkke värviga" at bounding box center [903, 385] width 492 height 32
drag, startPoint x: 737, startPoint y: 381, endPoint x: 656, endPoint y: 381, distance: 81.0
click at [657, 381] on input "Olemas olevate [PERSON_NAME] elemendid - värvitakse R60 tuletõkke värviga" at bounding box center [903, 385] width 492 height 32
click at [702, 380] on input "[PERSON_NAME] elemendid - värvitakse R60 tuletõkke värviga" at bounding box center [903, 385] width 492 height 32
drag, startPoint x: 995, startPoint y: 381, endPoint x: 788, endPoint y: 384, distance: 207.0
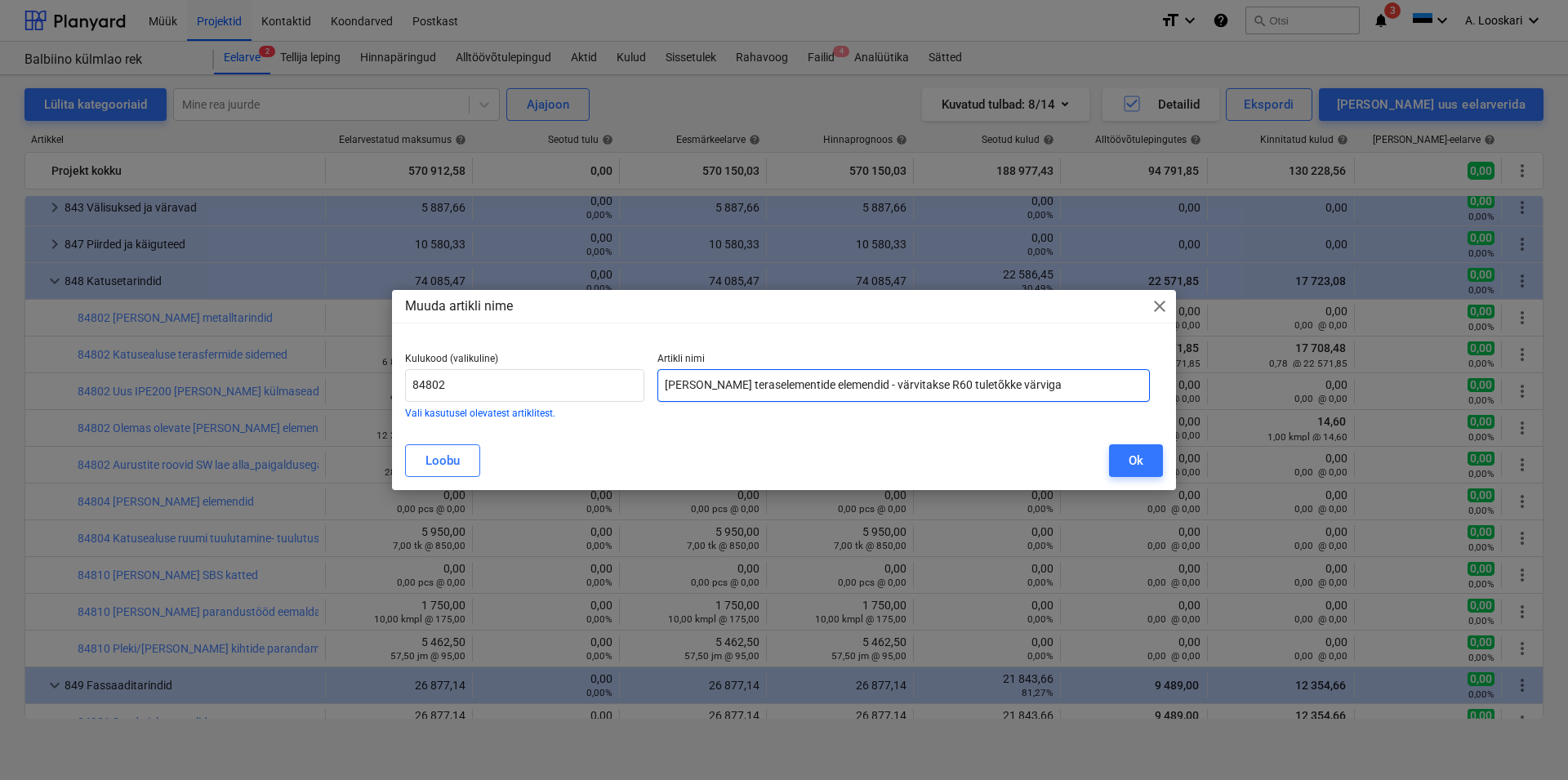
click at [788, 384] on input "[PERSON_NAME] teraselementide elemendid - värvitakse R60 tuletõkke värviga" at bounding box center [903, 385] width 492 height 32
type input "[PERSON_NAME] teraselementide tulekaitse tööd"
click at [1137, 457] on div "Ok" at bounding box center [1136, 460] width 15 height 21
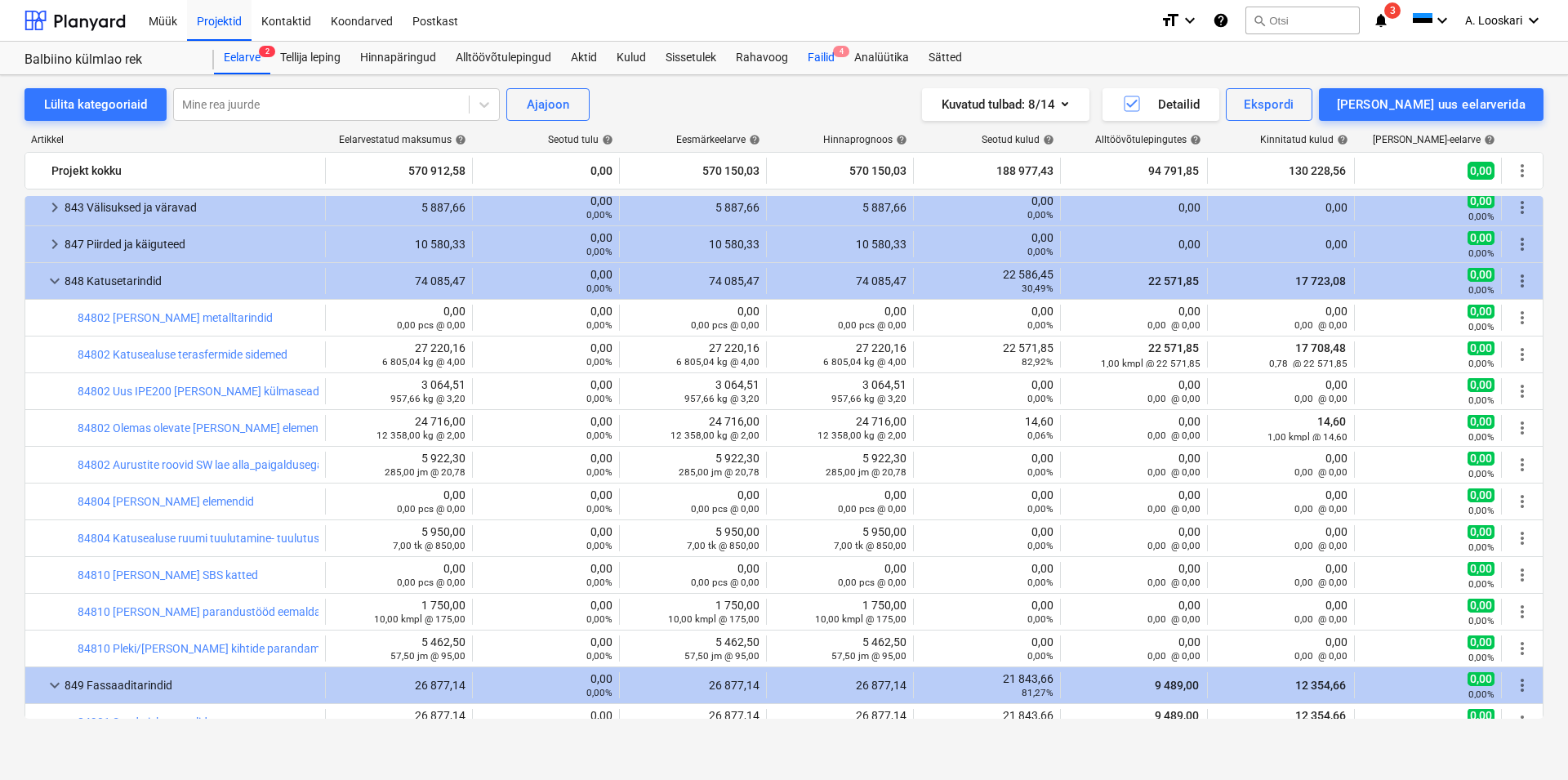
click at [824, 57] on div "Failid 4" at bounding box center [821, 58] width 46 height 32
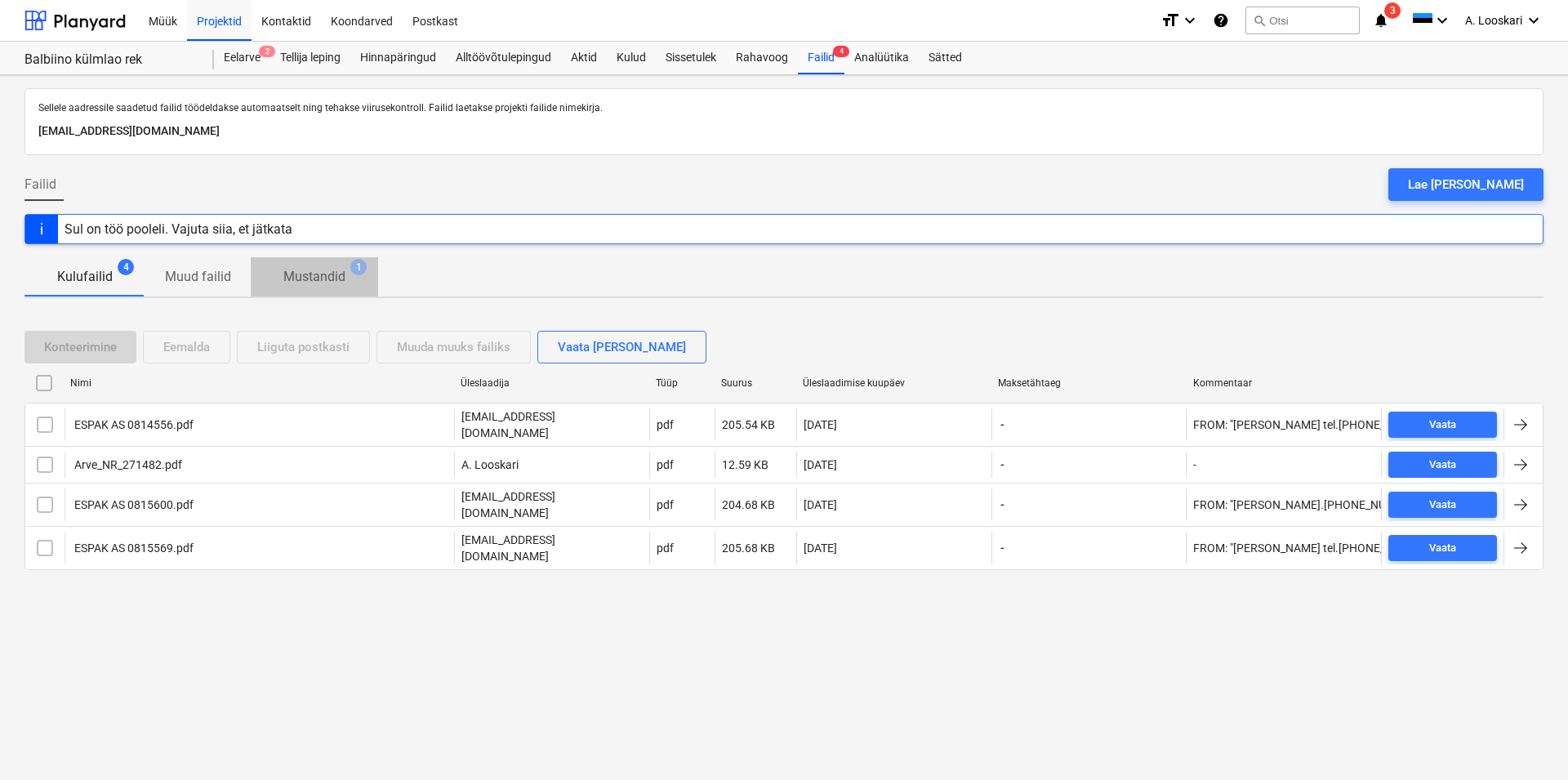
click at [314, 279] on p "Mustandid" at bounding box center [314, 277] width 62 height 20
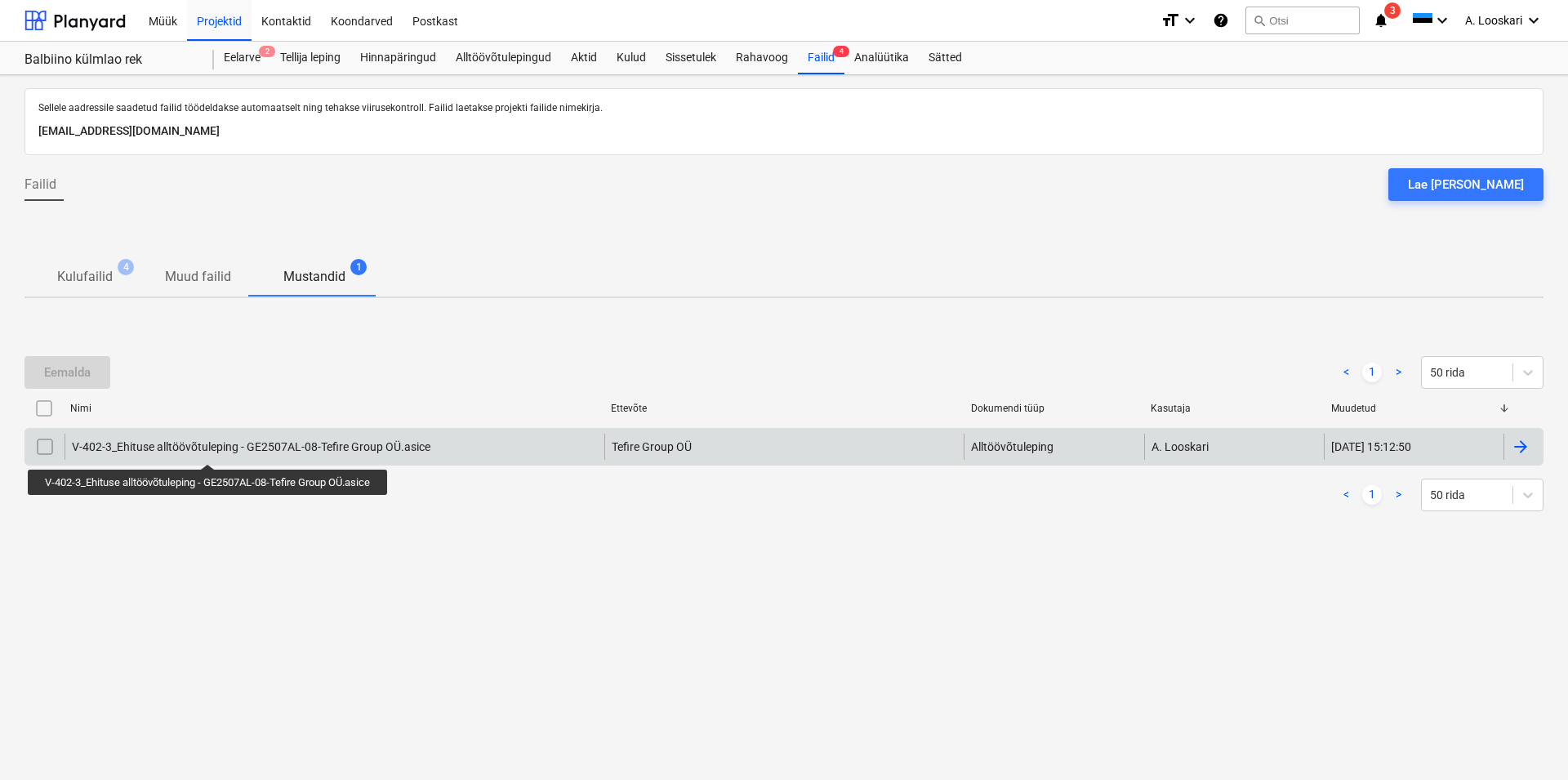
click at [214, 443] on div "V-402-3_Ehituse alltöövõtuleping - GE2507AL-08-Tefire Group OÜ.asice" at bounding box center [251, 446] width 359 height 13
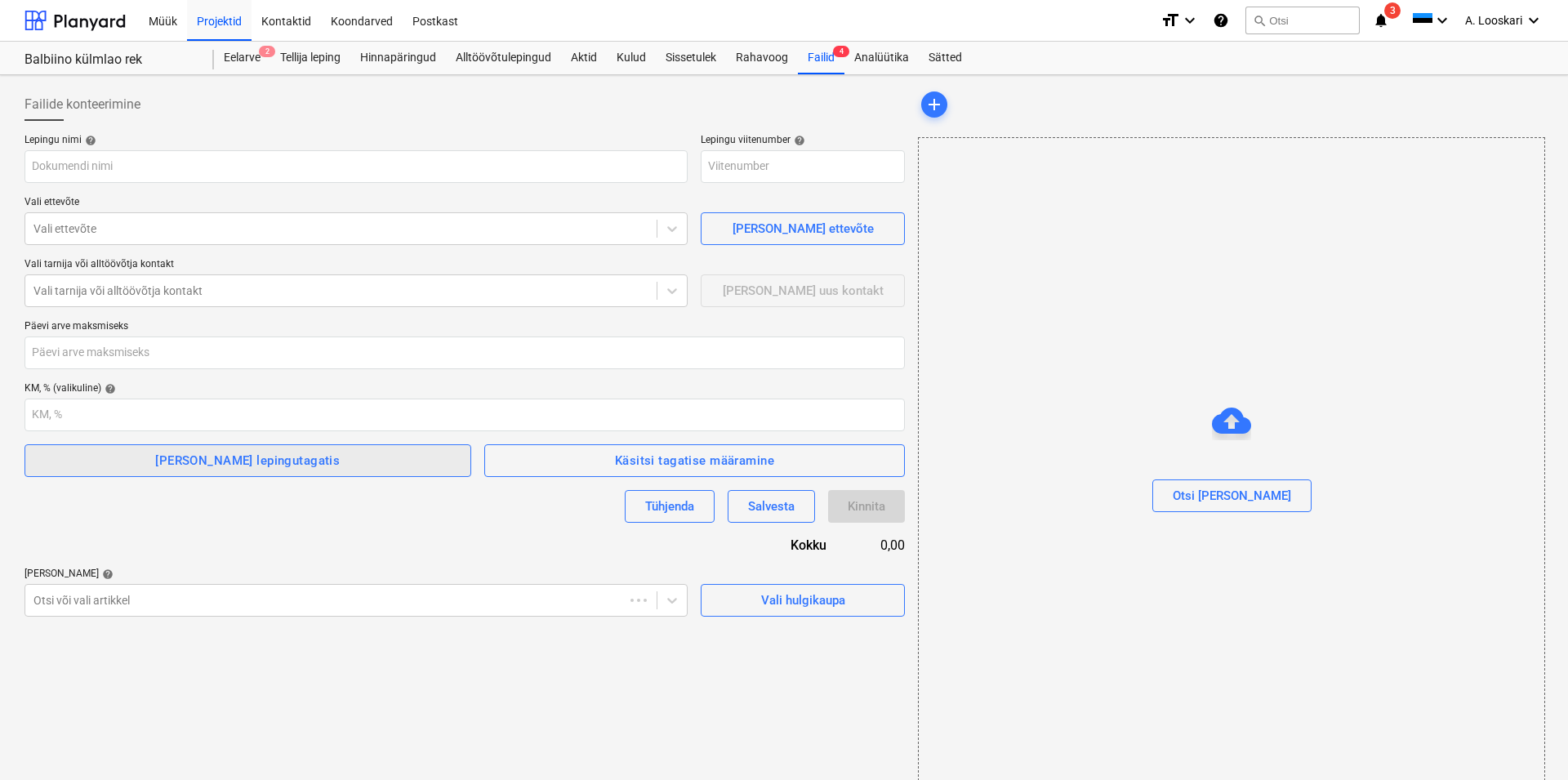
type input "V-402-3_Ehituse alltöövõtuleping - GE2507AL-08-Tefire Group OÜ.asice"
type input "2507-SO-005"
type input "21"
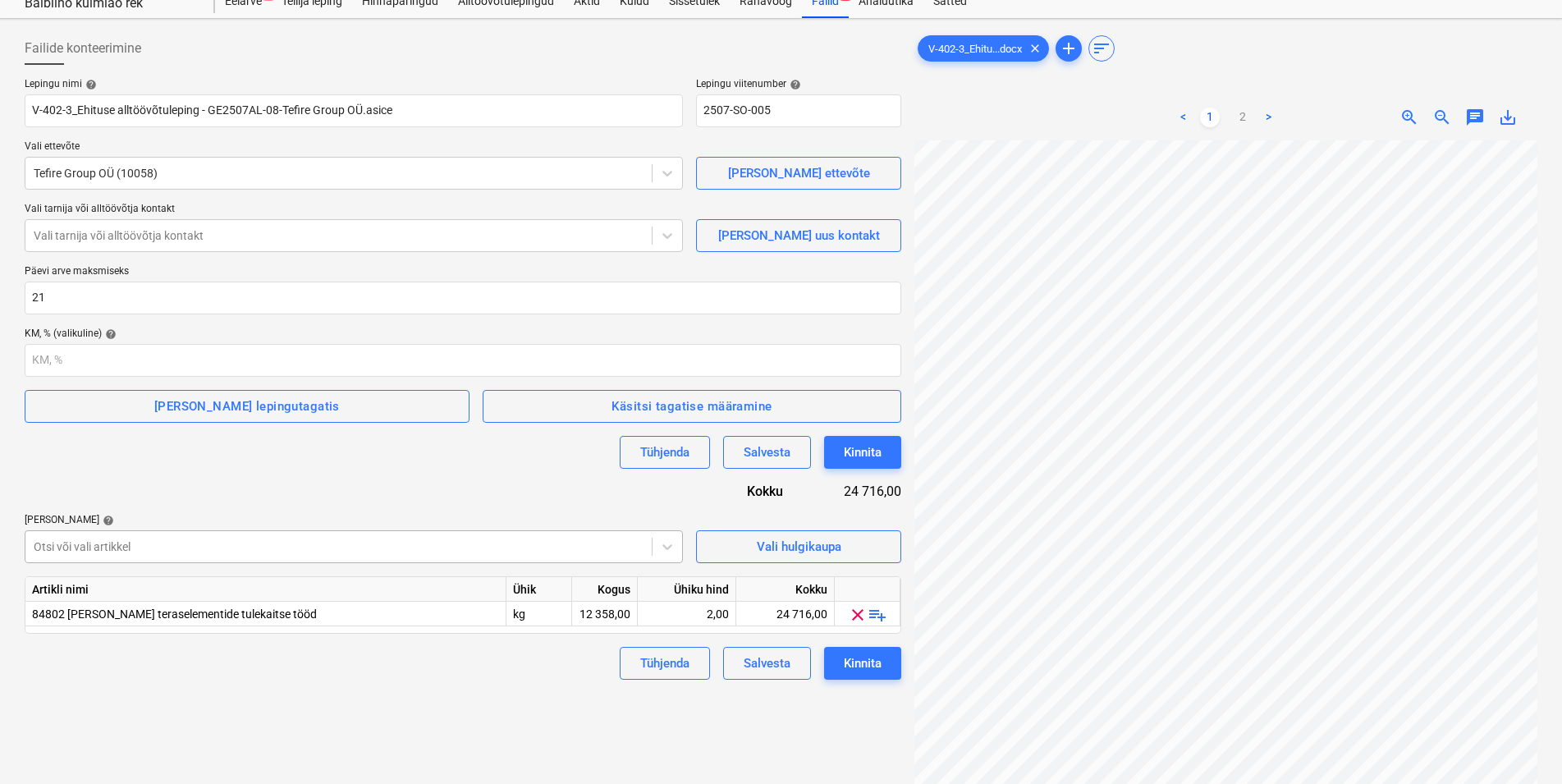
scroll to position [83, 0]
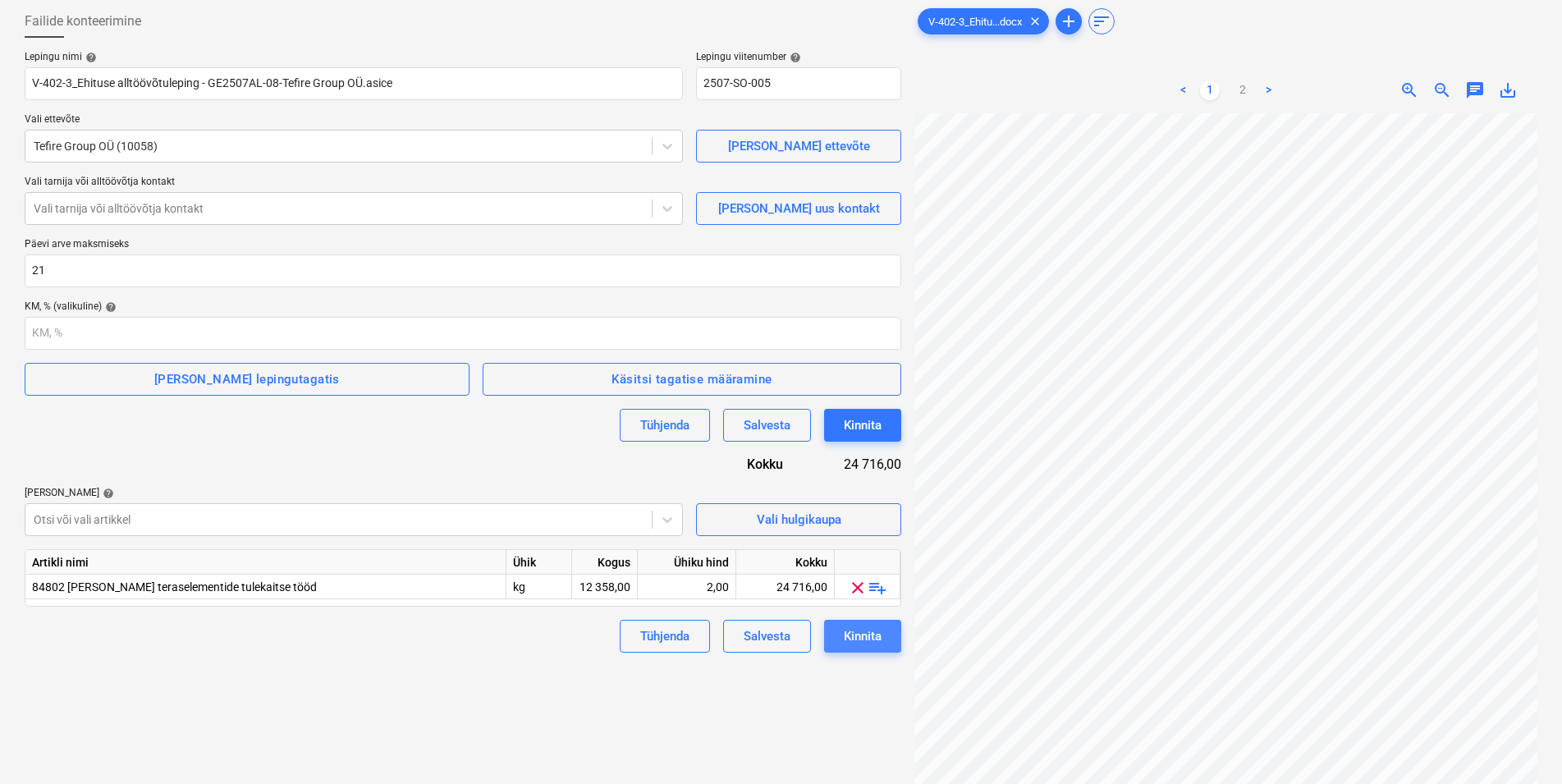
click at [869, 641] on div "Kinnita" at bounding box center [863, 635] width 38 height 21
click at [234, 206] on div at bounding box center [338, 208] width 610 height 16
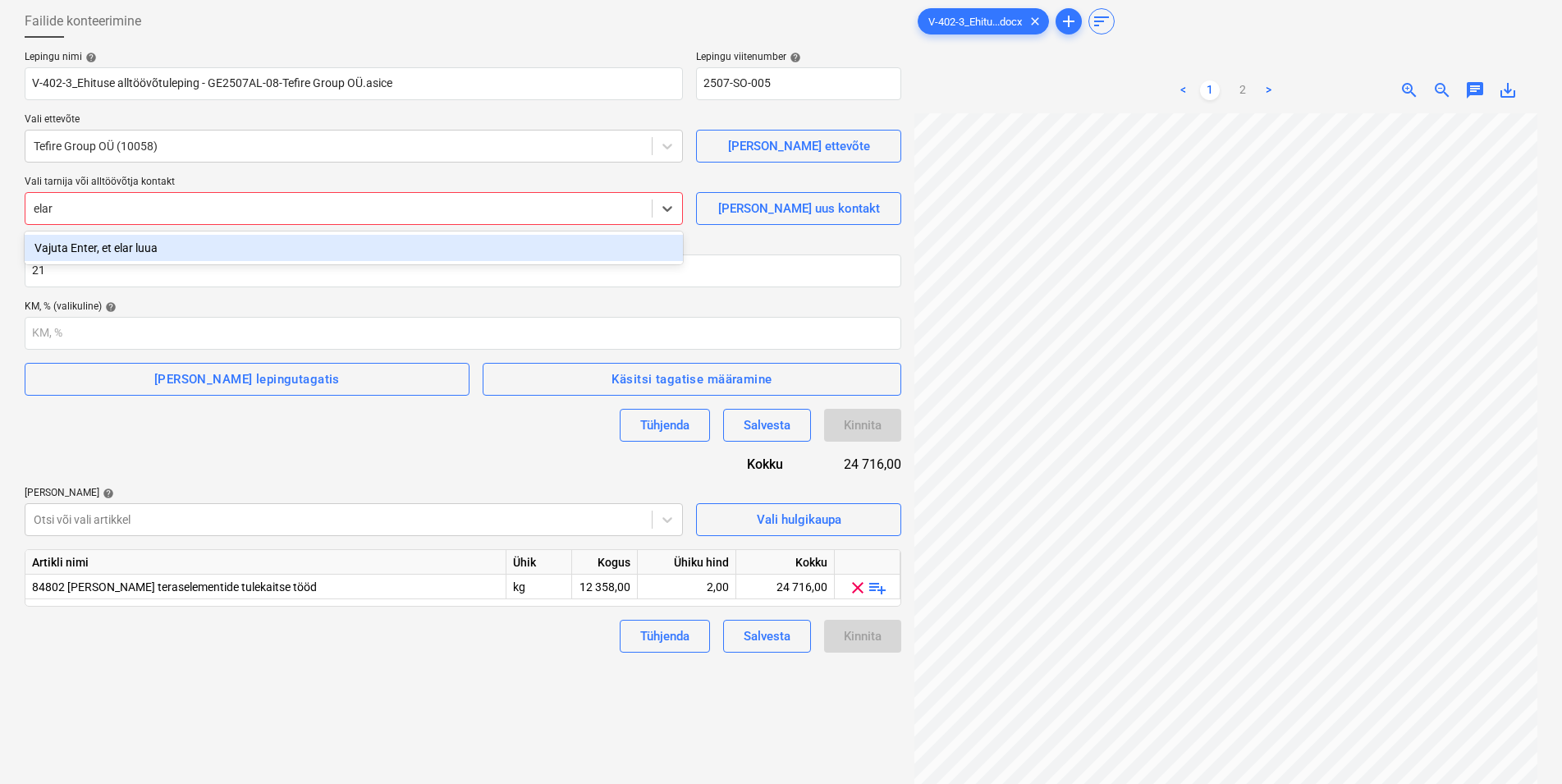
type input "elari"
click at [125, 246] on div "Vajuta Enter, et elari luua" at bounding box center [354, 247] width 659 height 27
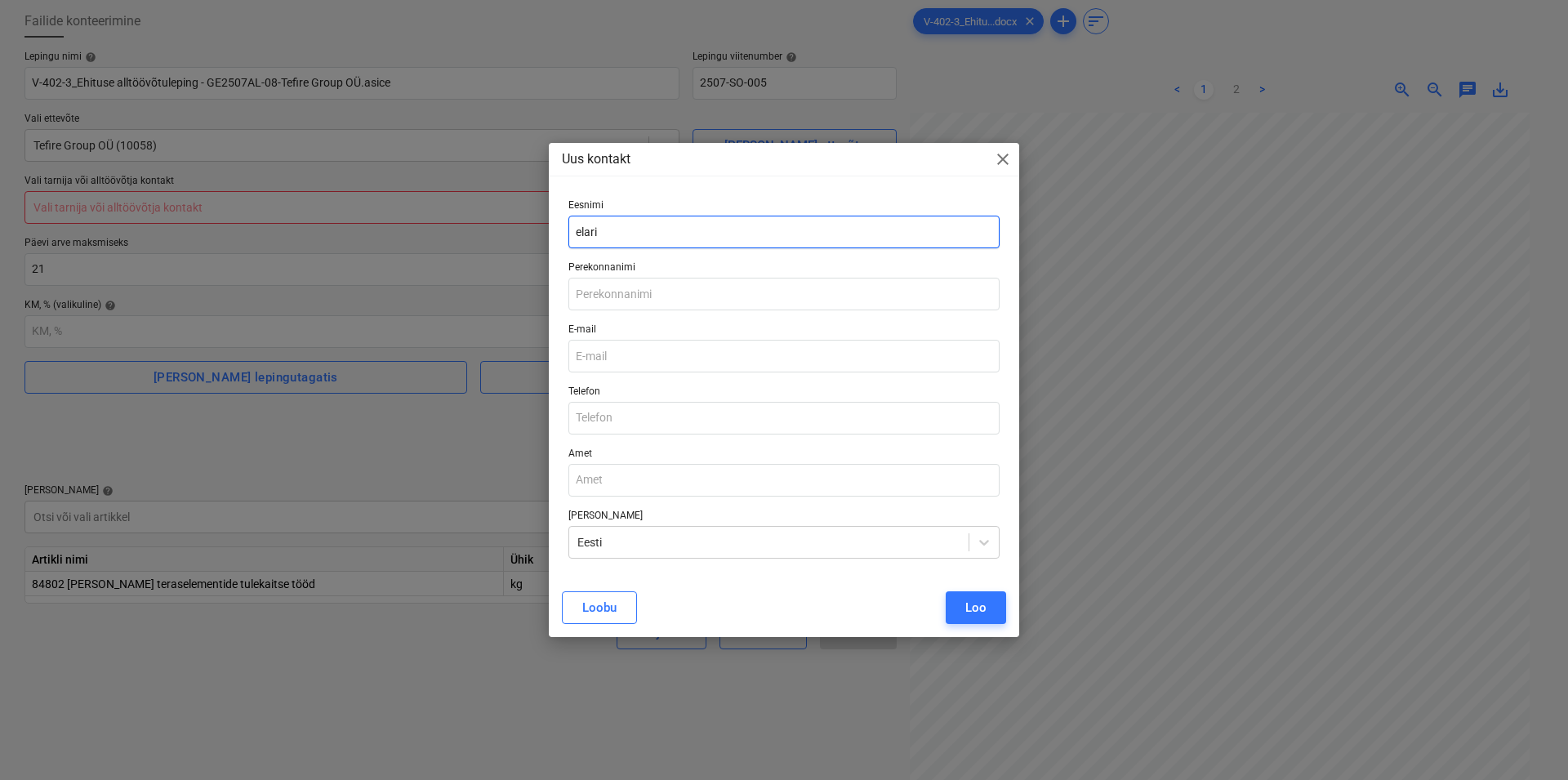
click at [581, 229] on input "elari" at bounding box center [784, 232] width 432 height 32
type input "Elari"
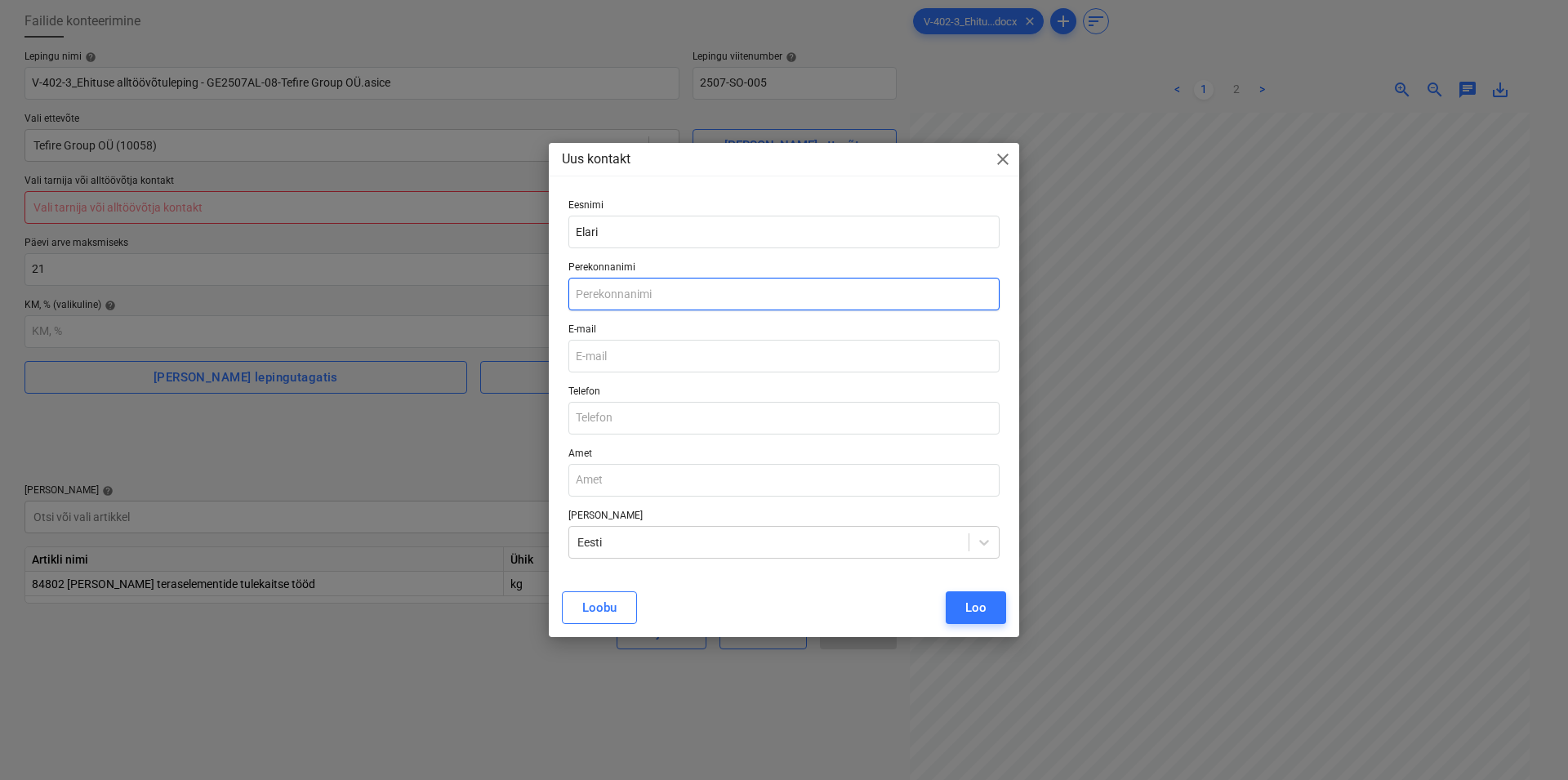
click at [639, 291] on input "text" at bounding box center [784, 294] width 432 height 32
type input "[PERSON_NAME]"
click at [680, 358] on input "email" at bounding box center [784, 356] width 432 height 32
paste input "[EMAIL_ADDRESS][DOMAIN_NAME]"
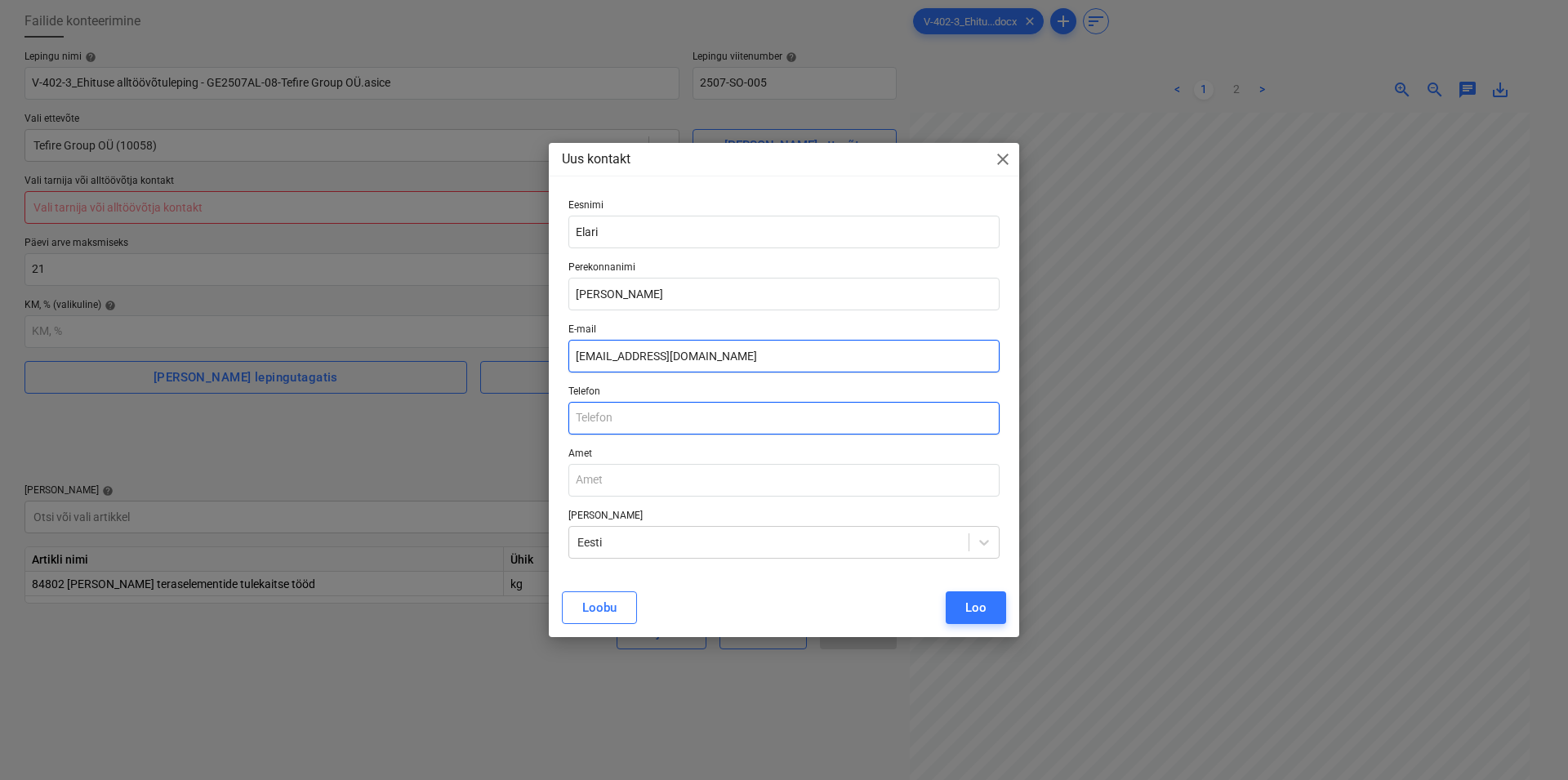
type input "[EMAIL_ADDRESS][DOMAIN_NAME]"
click at [625, 416] on input "text" at bounding box center [784, 418] width 432 height 32
type input "[PHONE_NUMBER]"
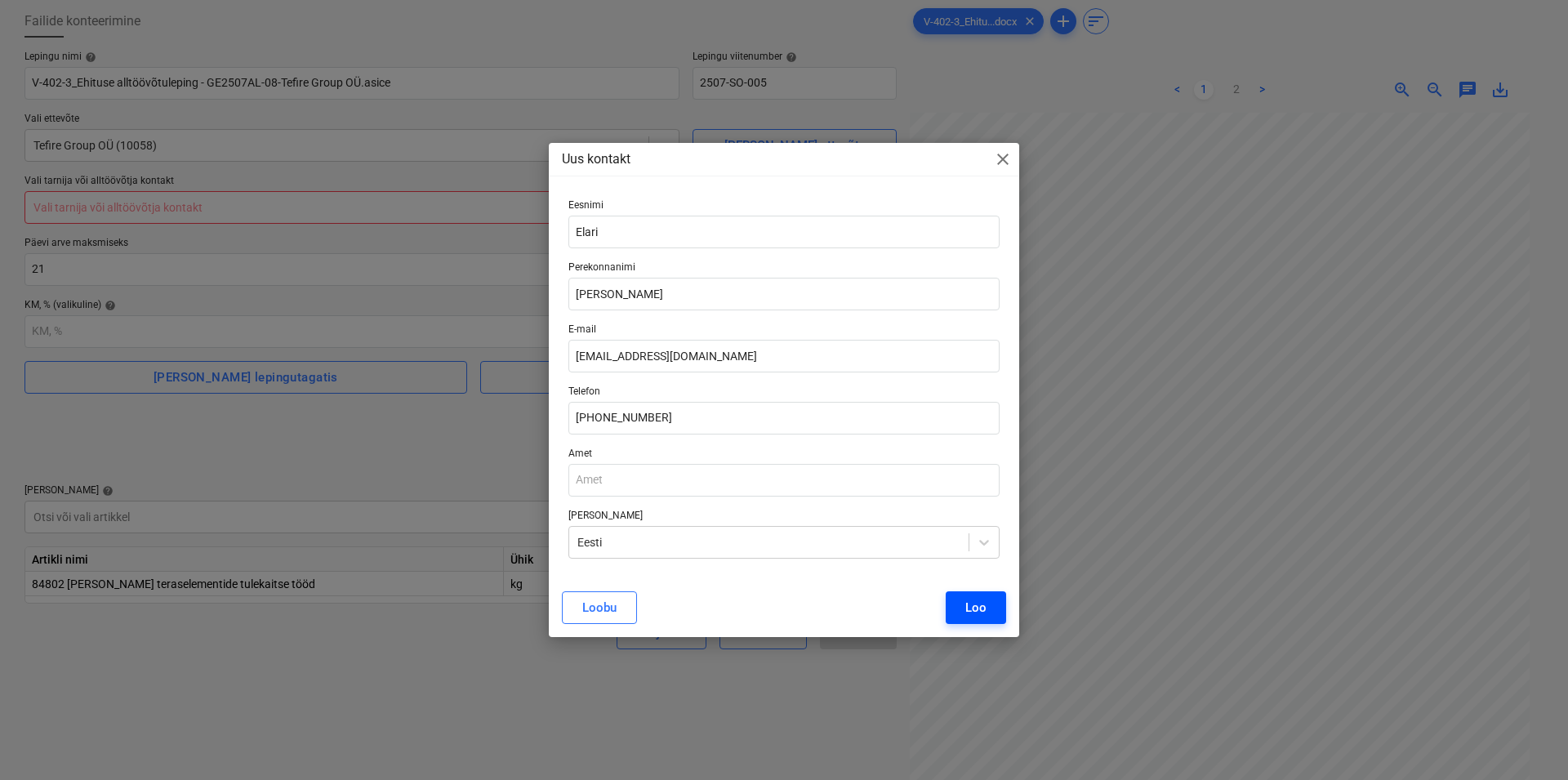
click at [973, 606] on div "Loo" at bounding box center [976, 607] width 21 height 21
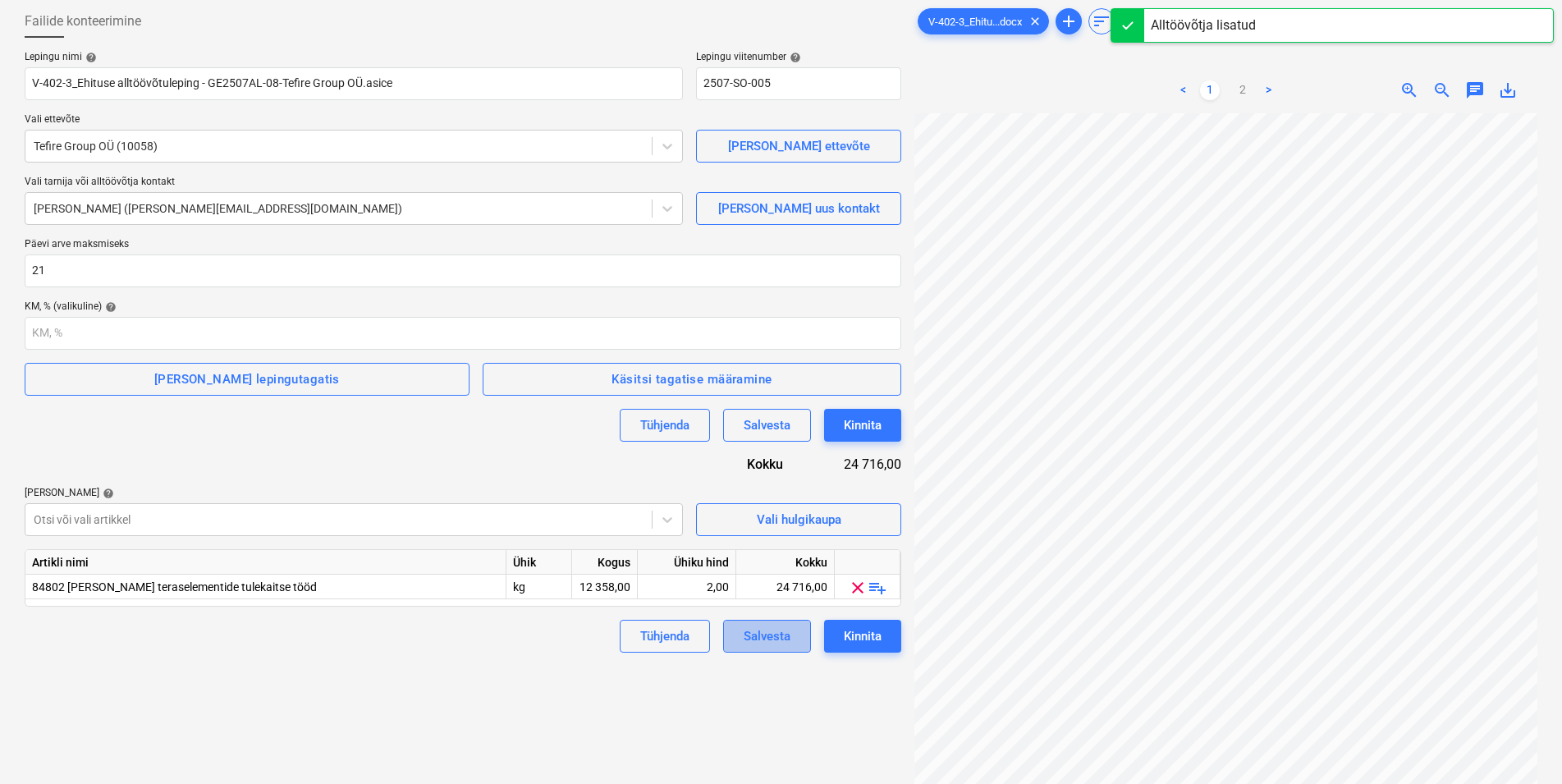
click at [774, 640] on div "Salvesta" at bounding box center [767, 635] width 46 height 21
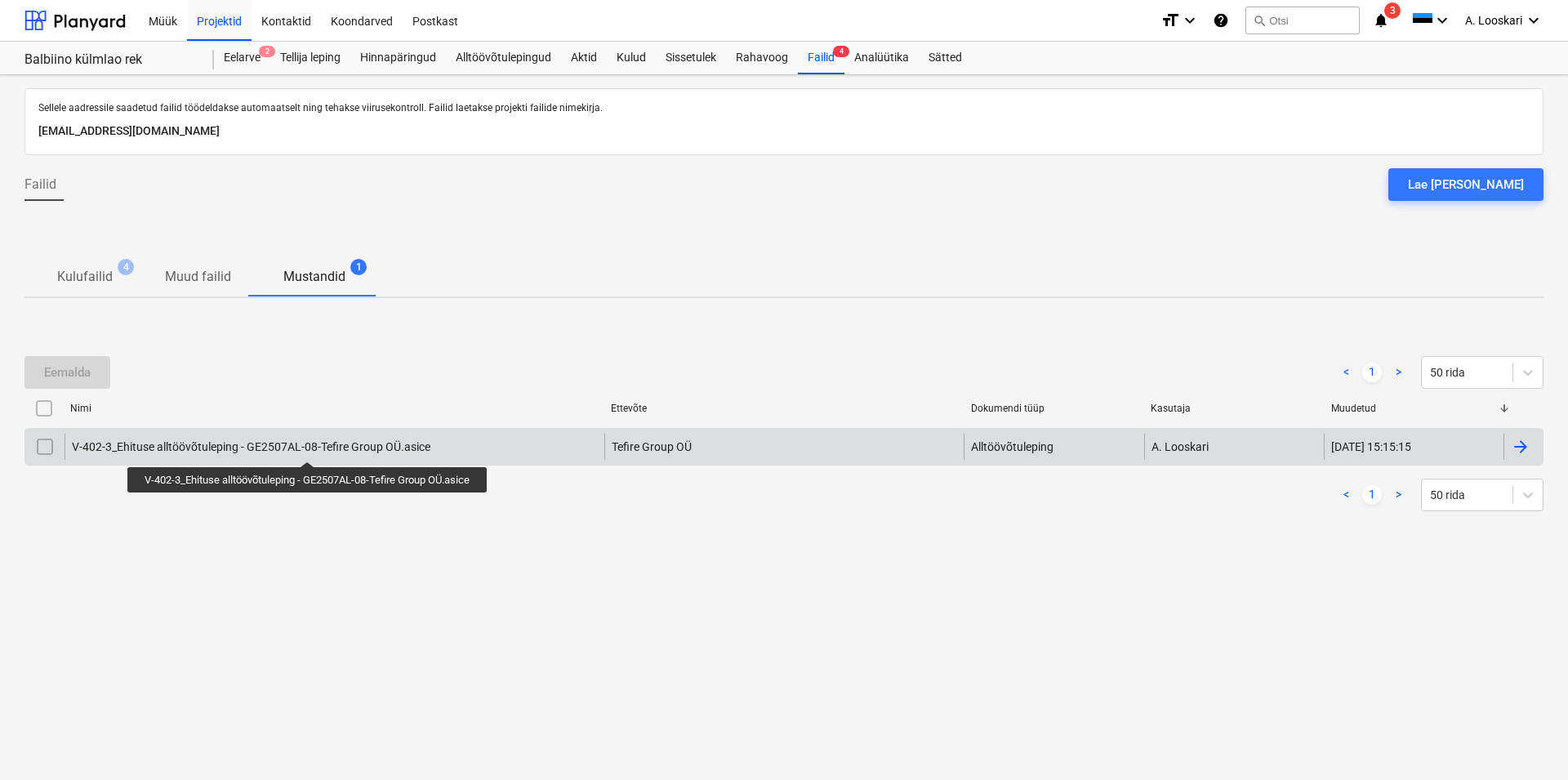
click at [310, 447] on div "V-402-3_Ehituse alltöövõtuleping - GE2507AL-08-Tefire Group OÜ.asice" at bounding box center [251, 446] width 359 height 13
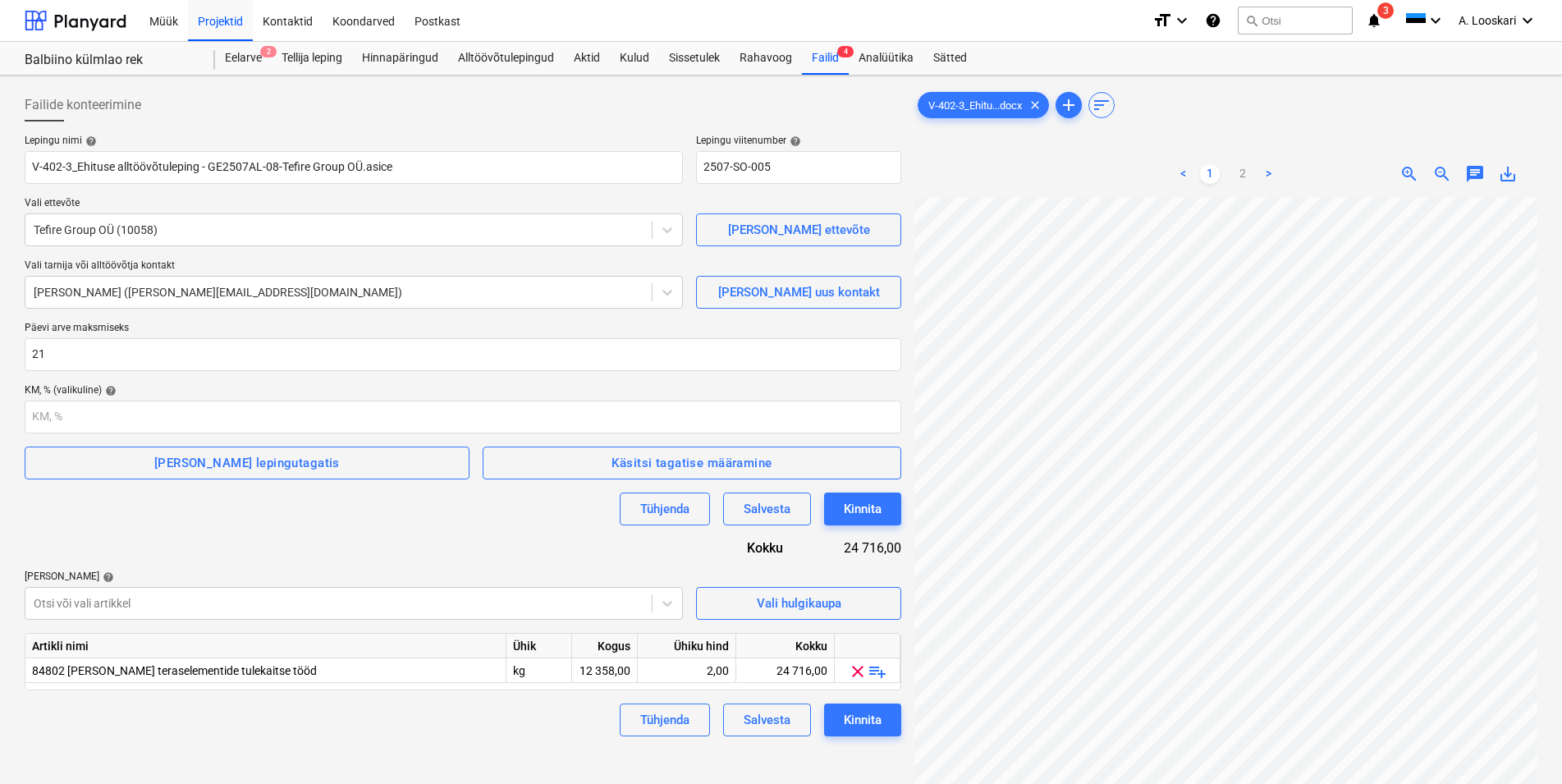
scroll to position [83, 0]
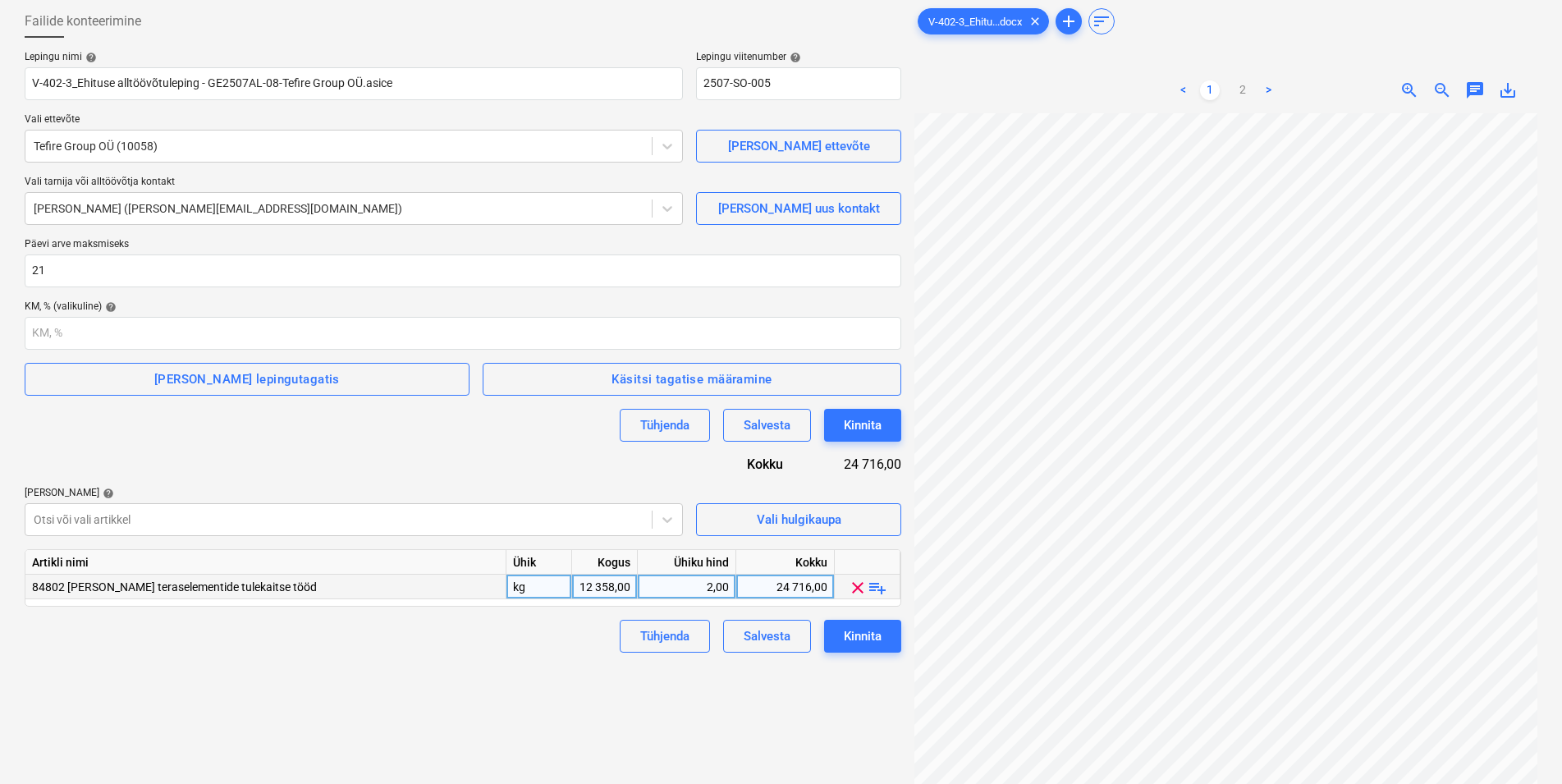
click at [530, 585] on div "kg" at bounding box center [539, 586] width 65 height 25
type input "kmpl"
click at [613, 586] on div "12 358,00" at bounding box center [605, 586] width 52 height 25
type input "1"
click at [1240, 86] on link "2" at bounding box center [1243, 90] width 20 height 20
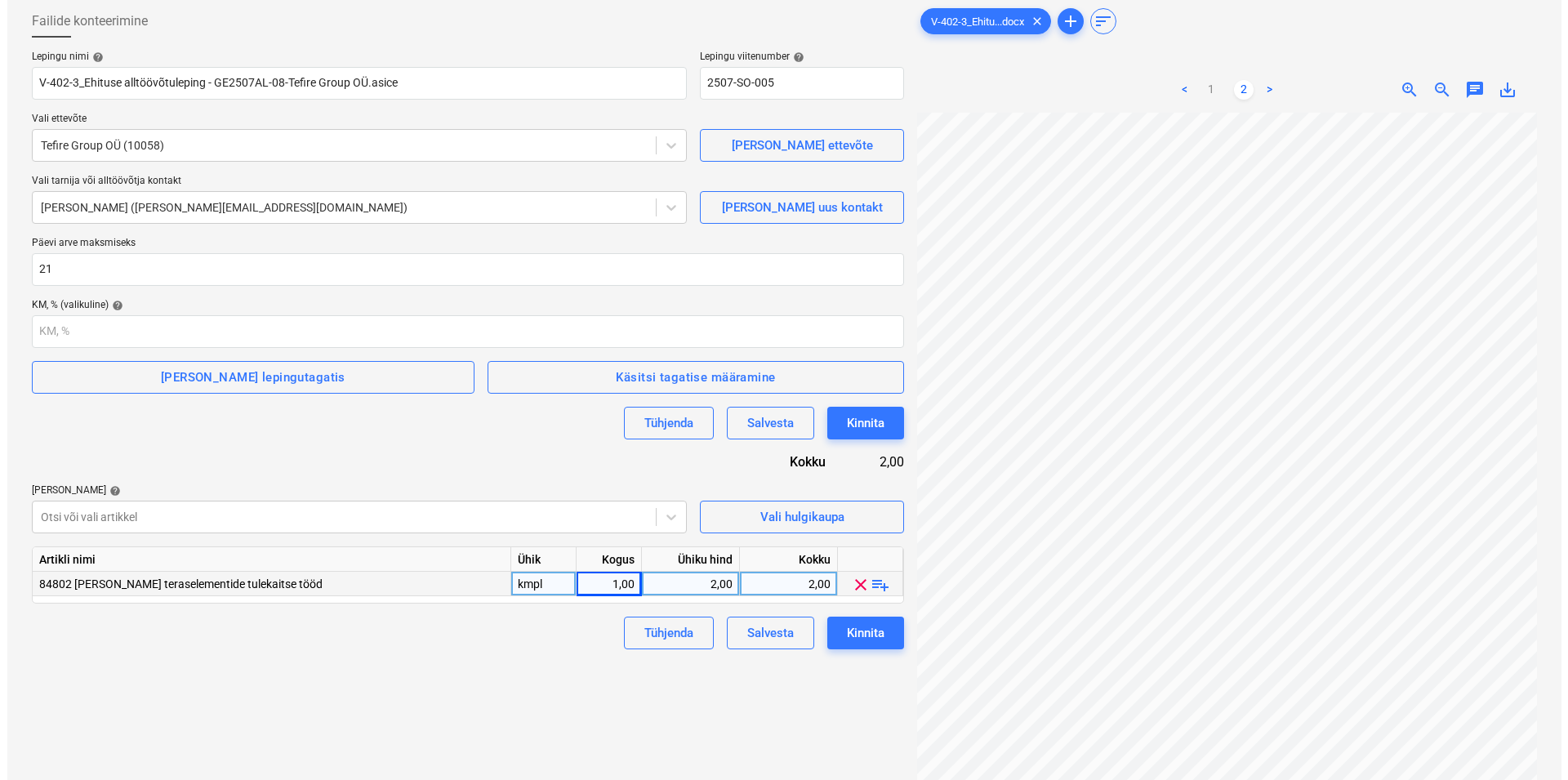
scroll to position [0, 38]
click at [674, 583] on div "2,00" at bounding box center [683, 584] width 84 height 25
type input "22500"
click at [529, 683] on div "Failide konteerimine Lepingu nimi help V-402-3_Ehituse alltöövõtuleping - GE250…" at bounding box center [461, 425] width 885 height 855
click at [860, 634] on div "Kinnita" at bounding box center [859, 632] width 38 height 21
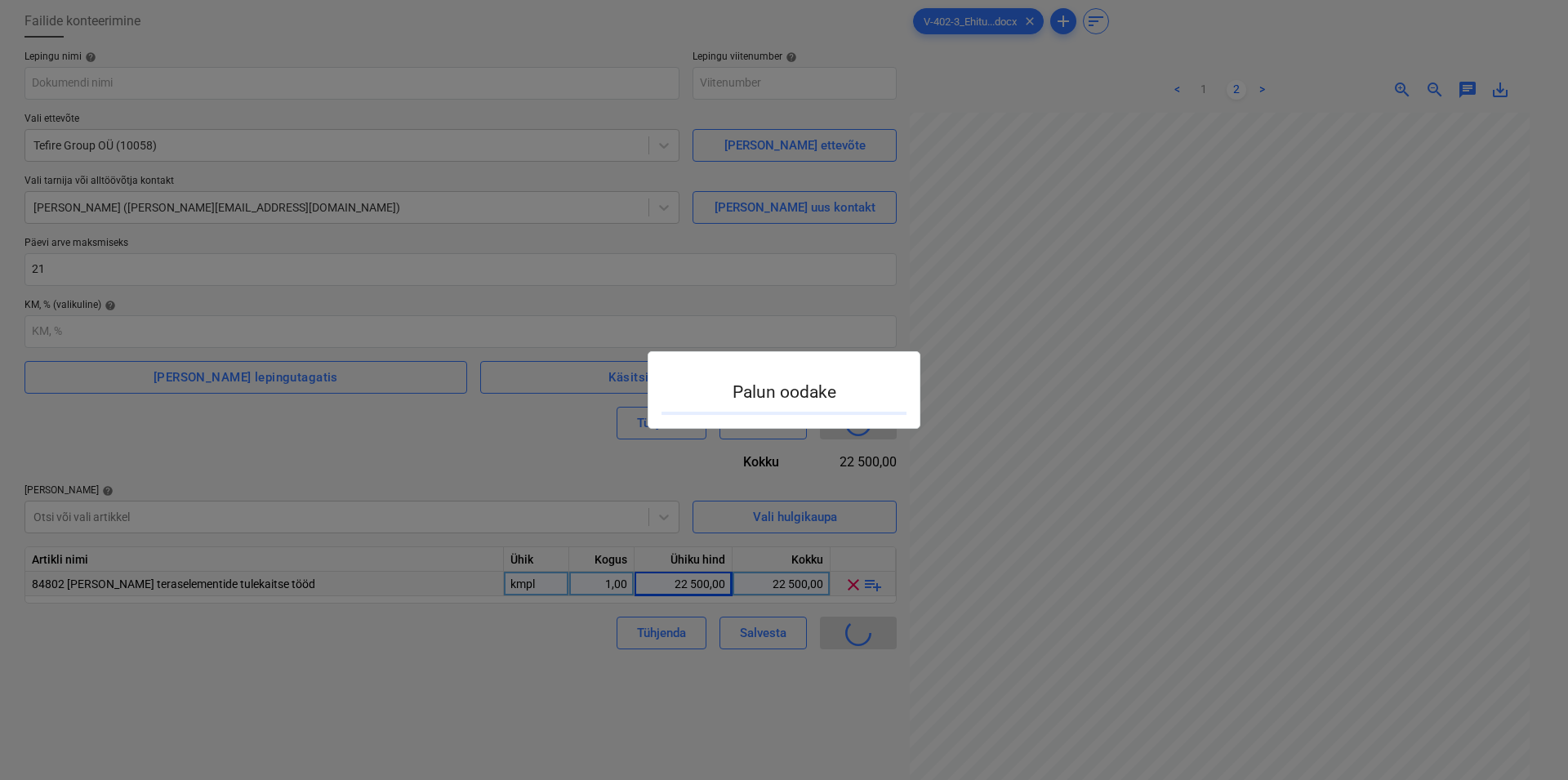
type input "2507-SO-005"
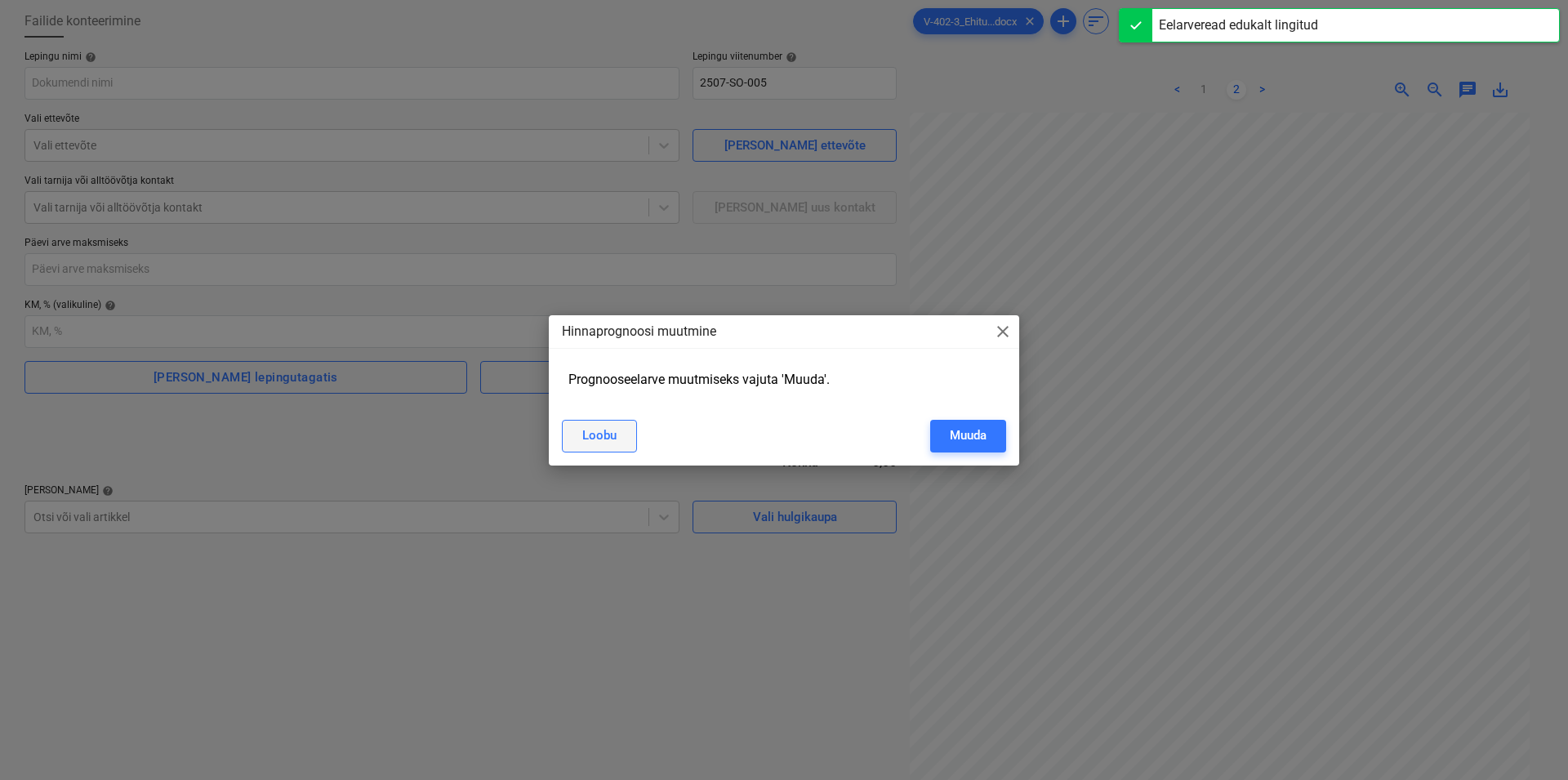
click at [608, 438] on div "Loobu" at bounding box center [599, 435] width 34 height 21
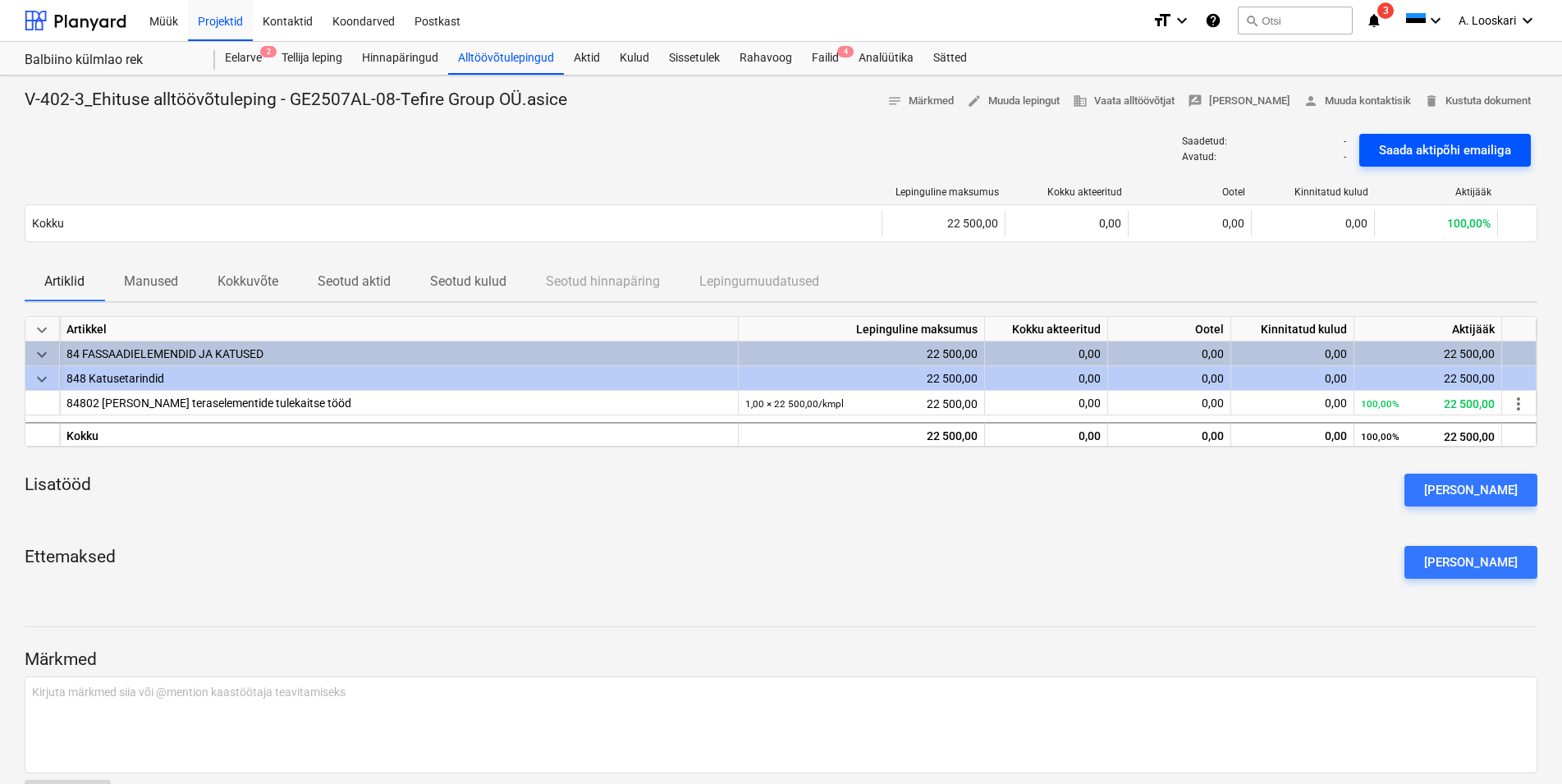
click at [1448, 143] on div "Saada aktipõhi emailiga" at bounding box center [1445, 149] width 132 height 21
click at [96, 17] on div at bounding box center [76, 21] width 102 height 41
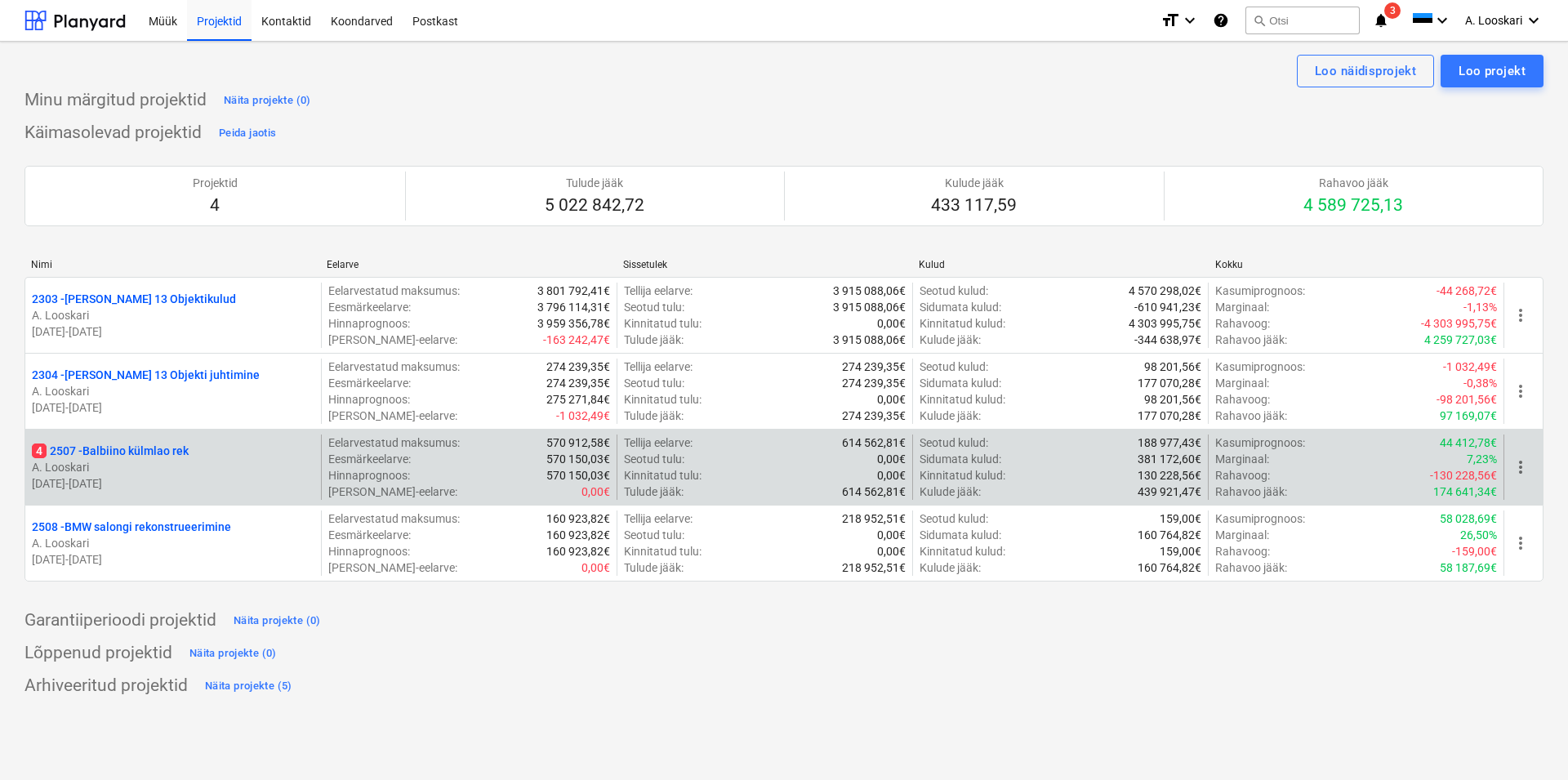
click at [151, 451] on p "4 2507 - Balbiino külmlao rek" at bounding box center [110, 450] width 157 height 16
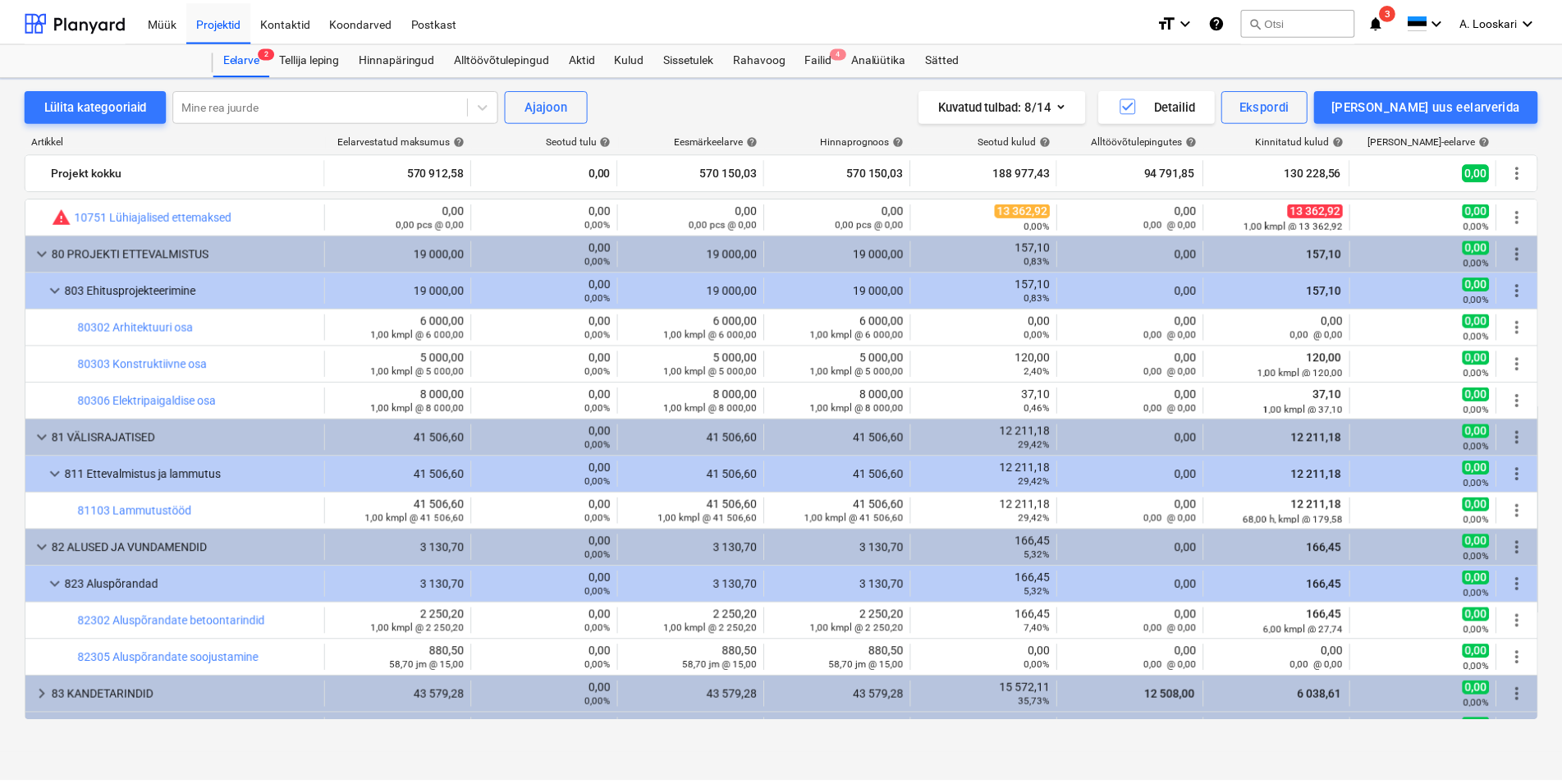
scroll to position [562, 0]
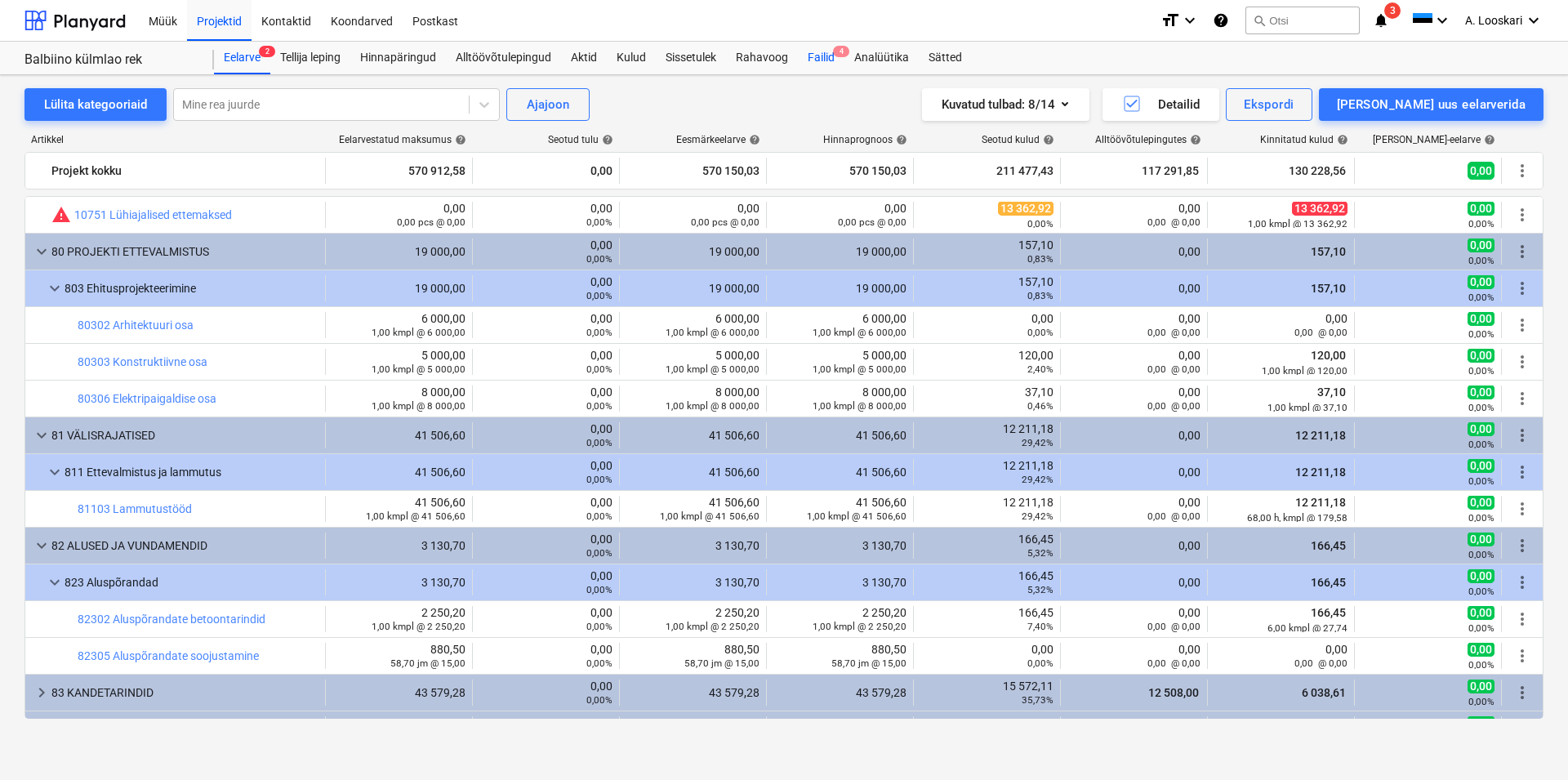
click at [818, 51] on div "Failid 4" at bounding box center [821, 58] width 46 height 32
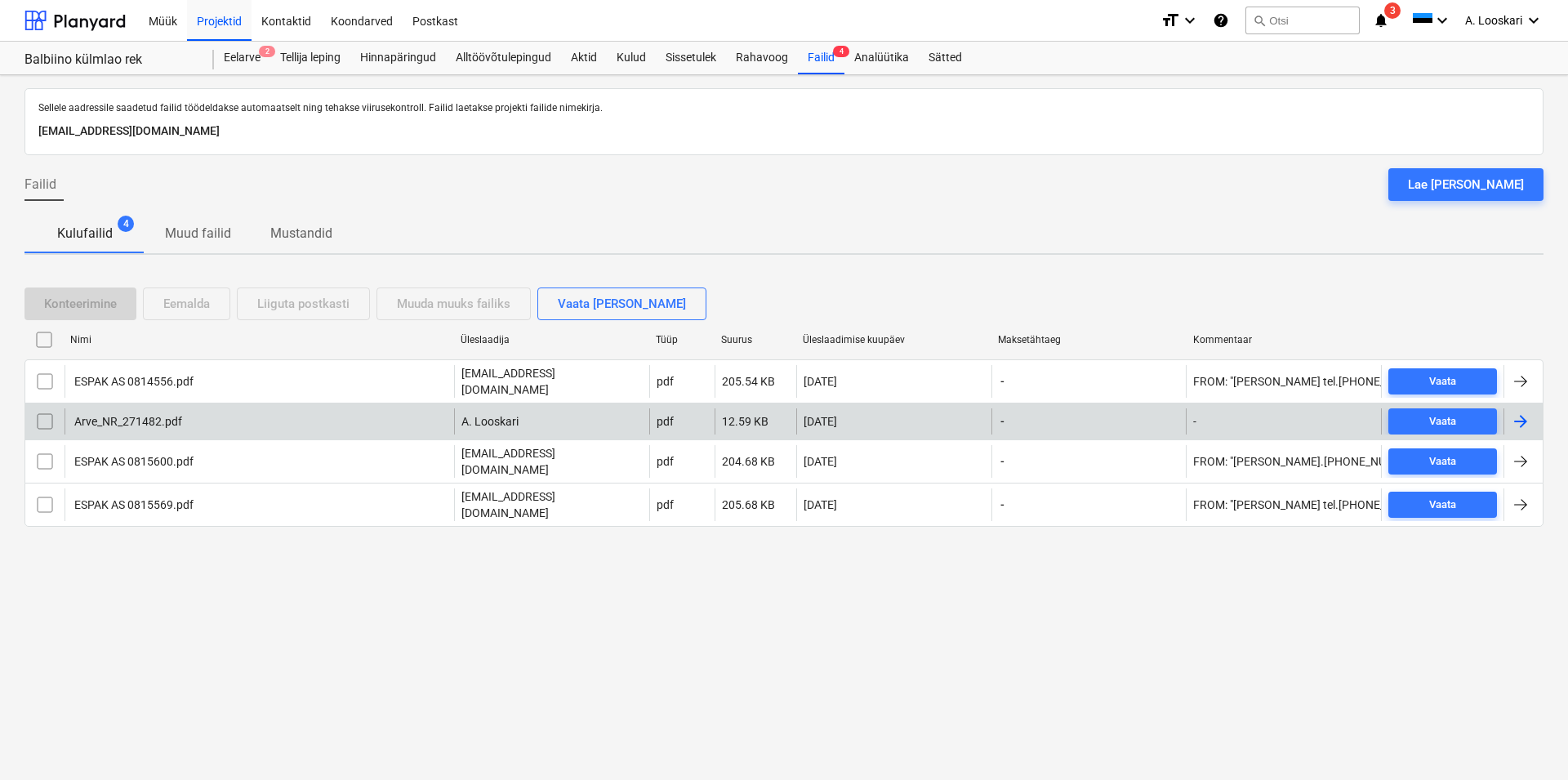
click at [150, 415] on div "Arve_NR_271482.pdf" at bounding box center [126, 421] width 110 height 13
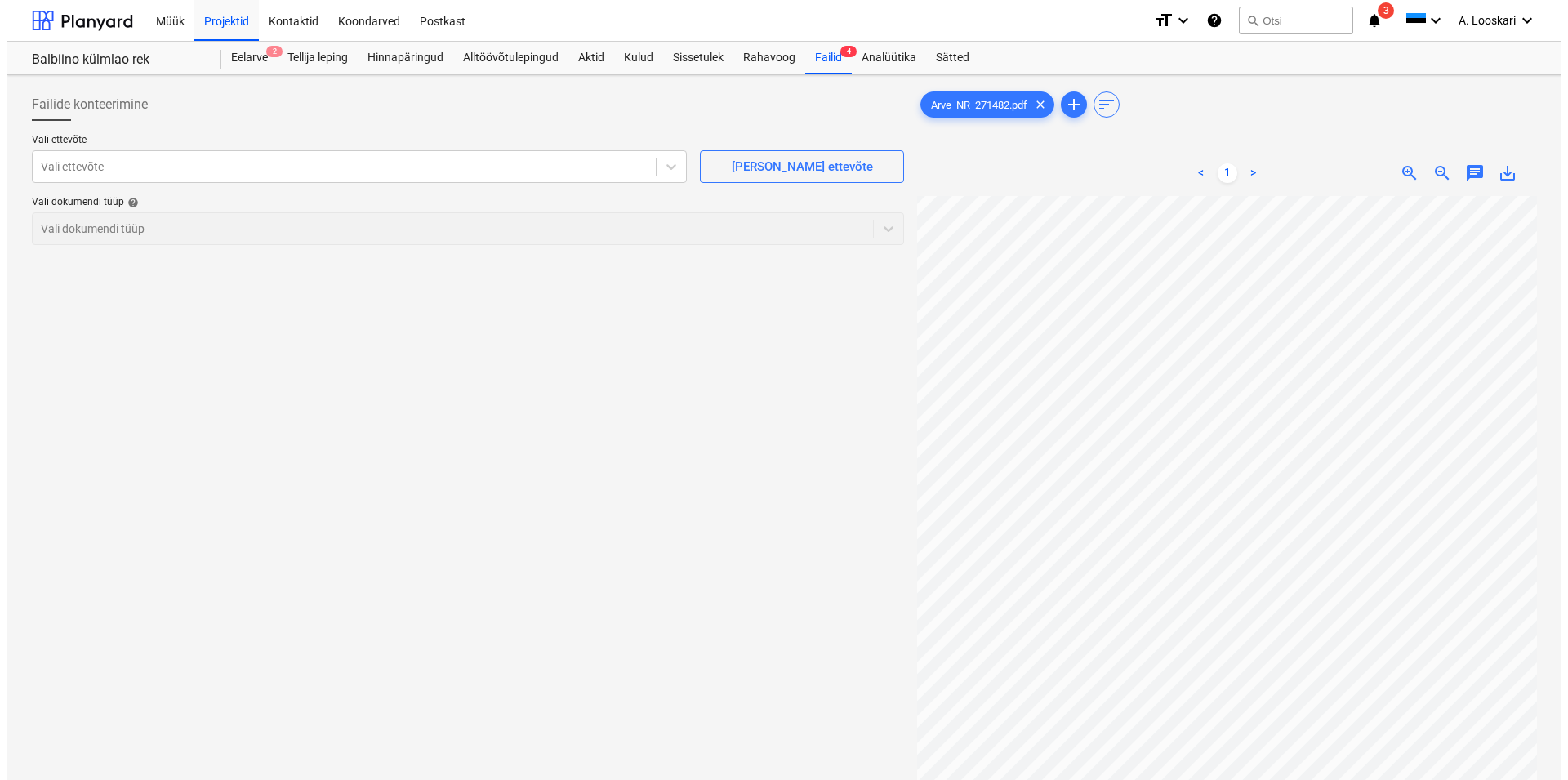
scroll to position [114, 25]
click at [96, 17] on div at bounding box center [75, 21] width 102 height 41
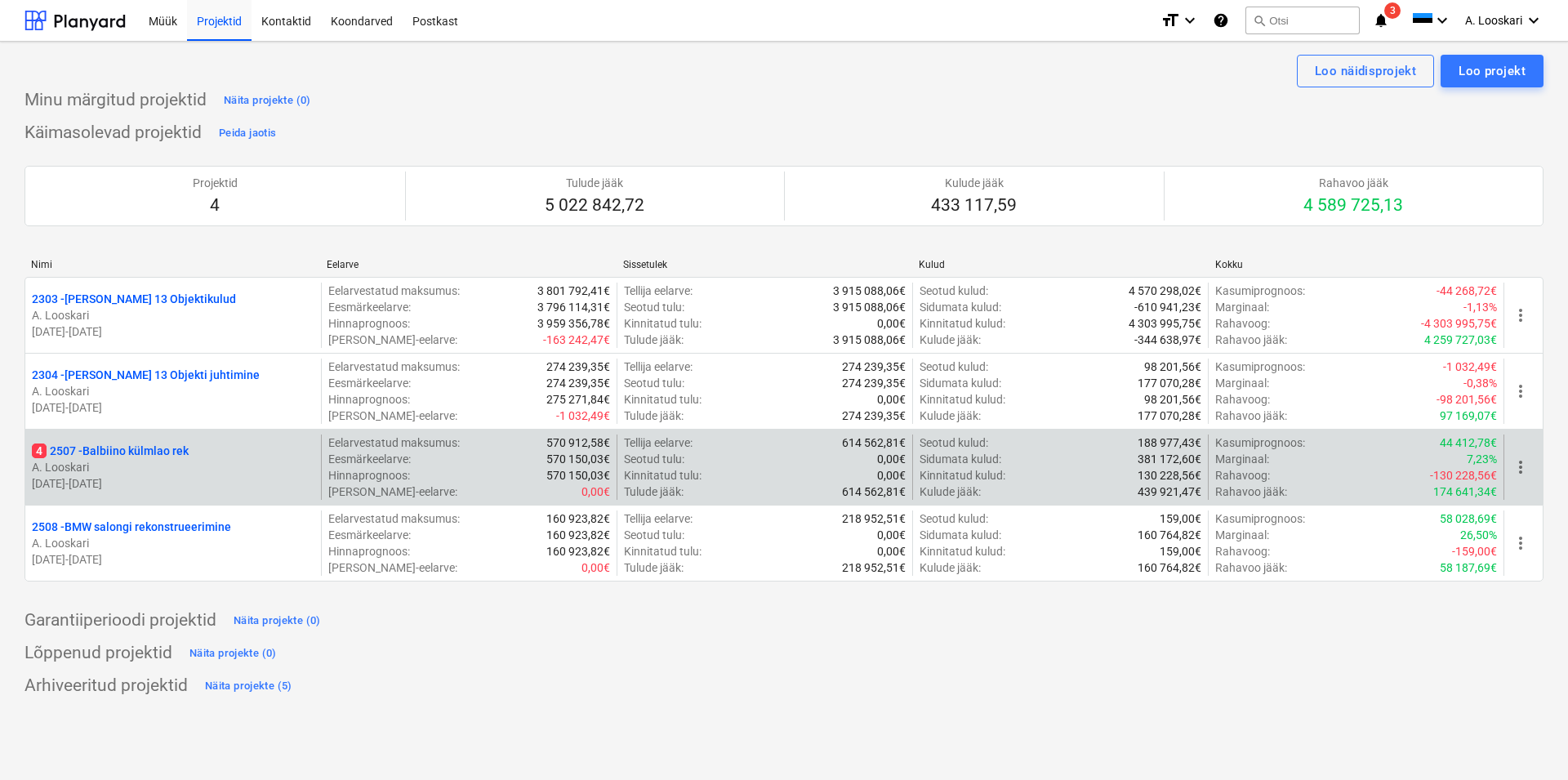
click at [157, 444] on p "4 2507 - Balbiino külmlao rek" at bounding box center [110, 450] width 157 height 16
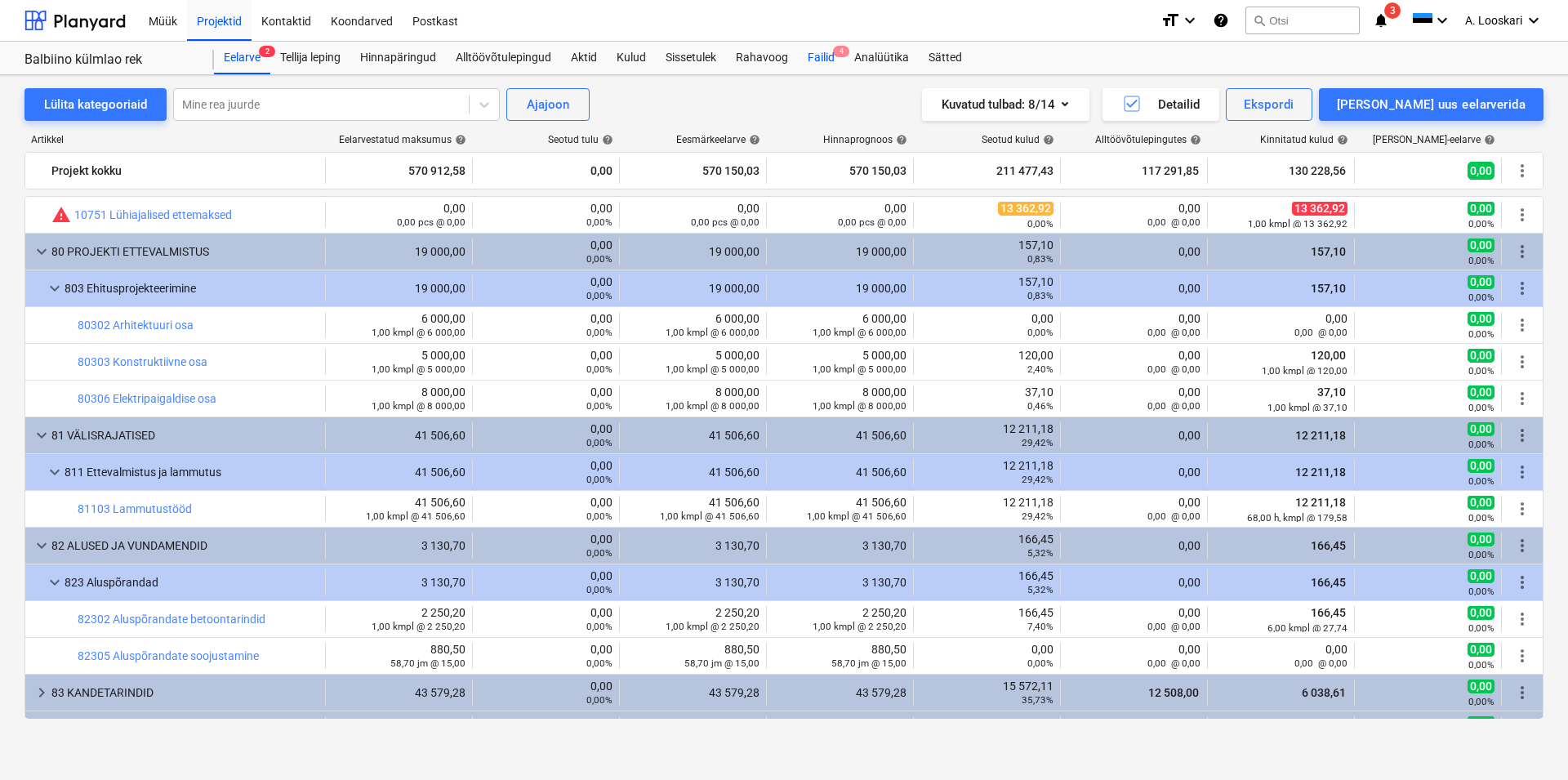
scroll to position [559, 0]
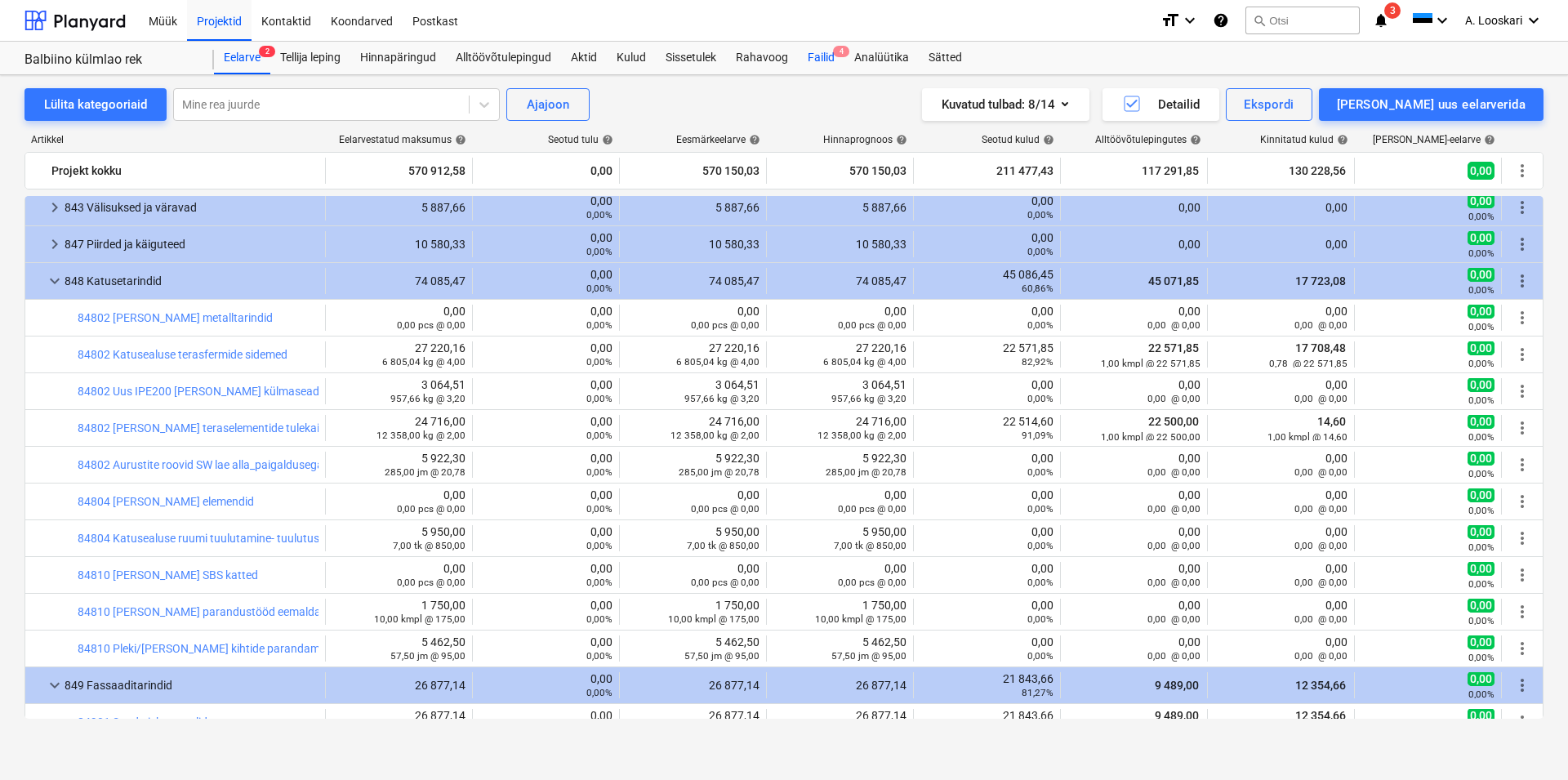
click at [818, 45] on div "Failid 4" at bounding box center [821, 58] width 46 height 32
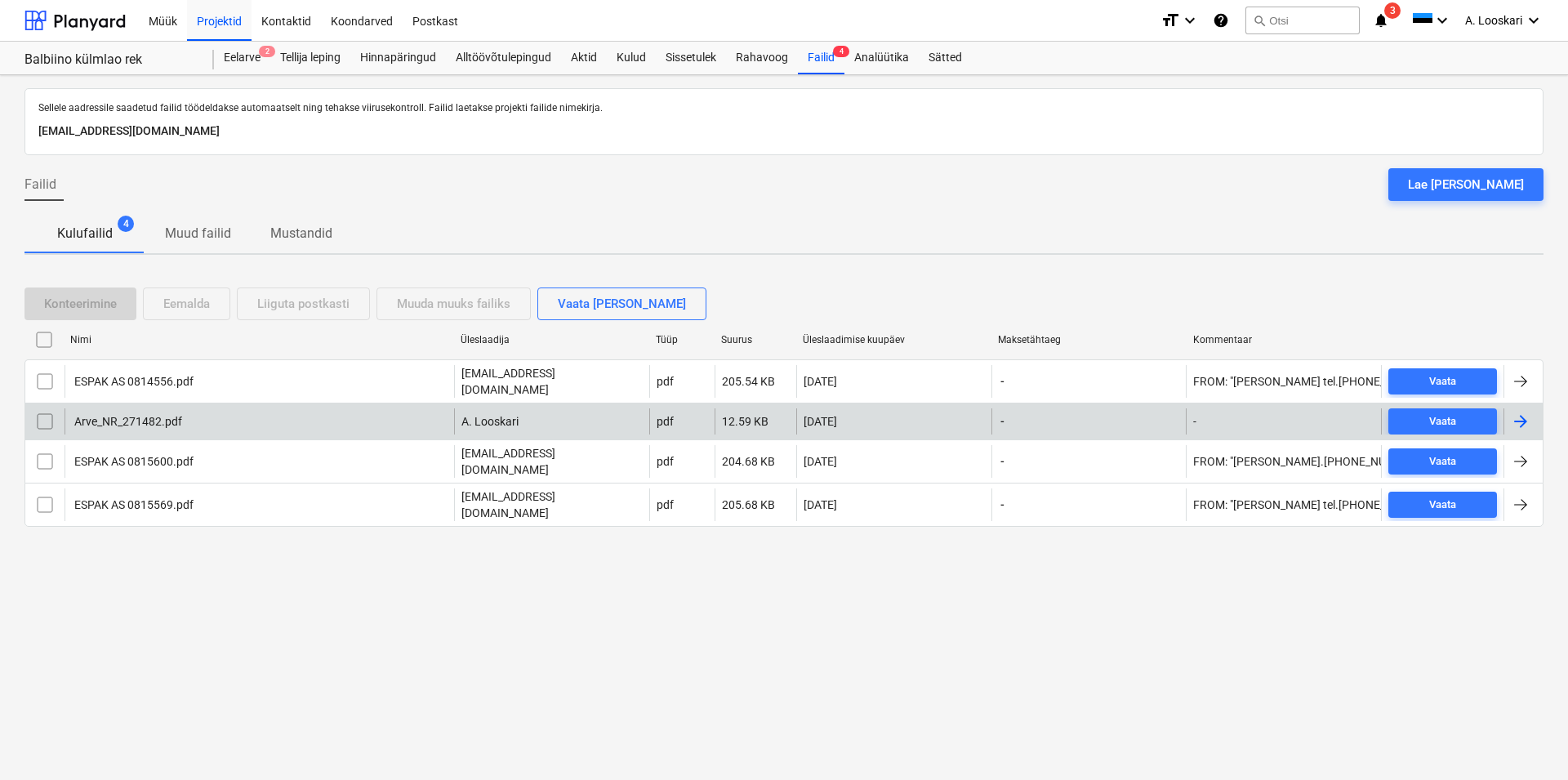
click at [44, 412] on input "checkbox" at bounding box center [44, 421] width 26 height 26
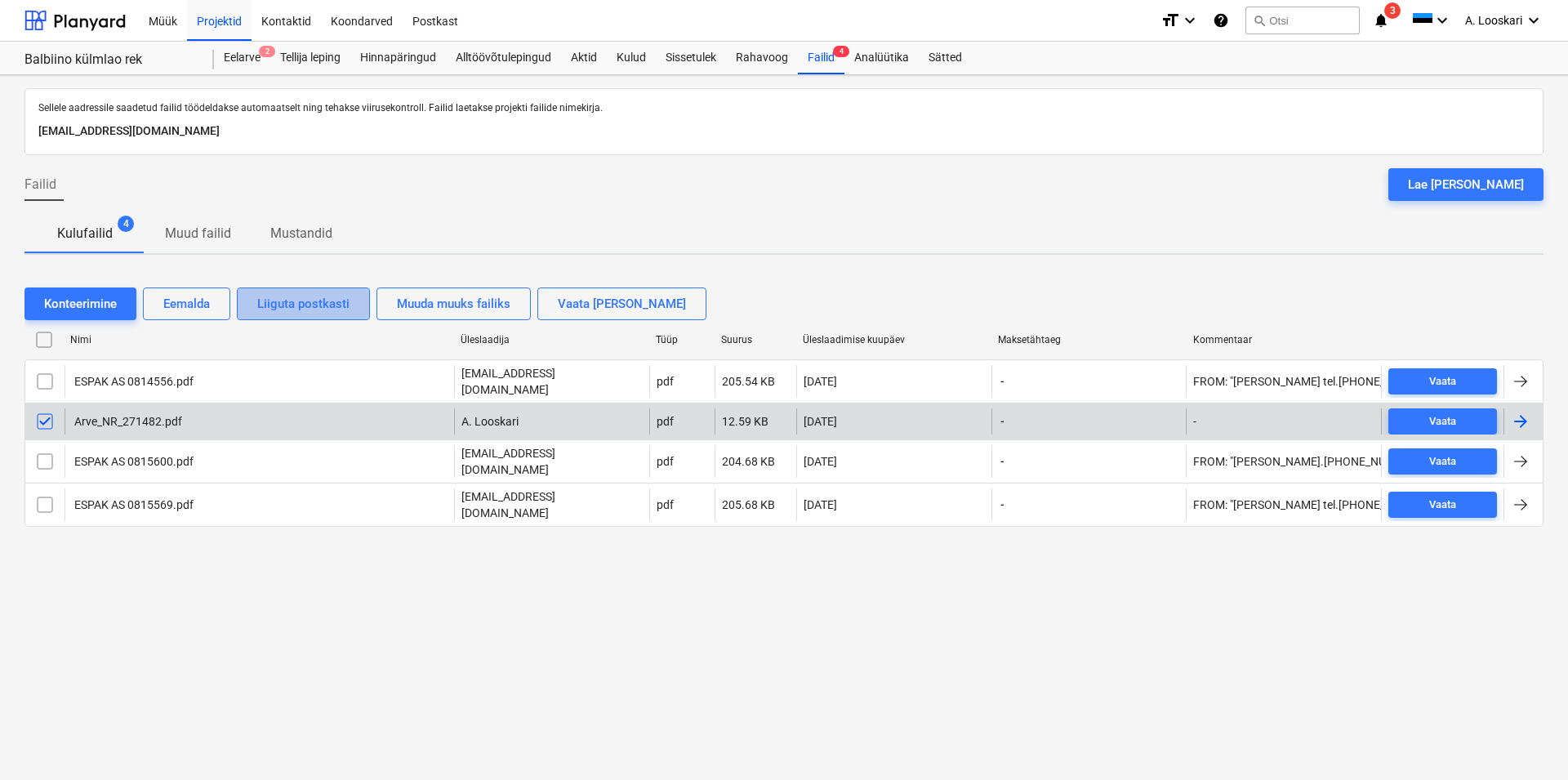
click at [285, 305] on div "Liiguta postkasti" at bounding box center [303, 303] width 92 height 21
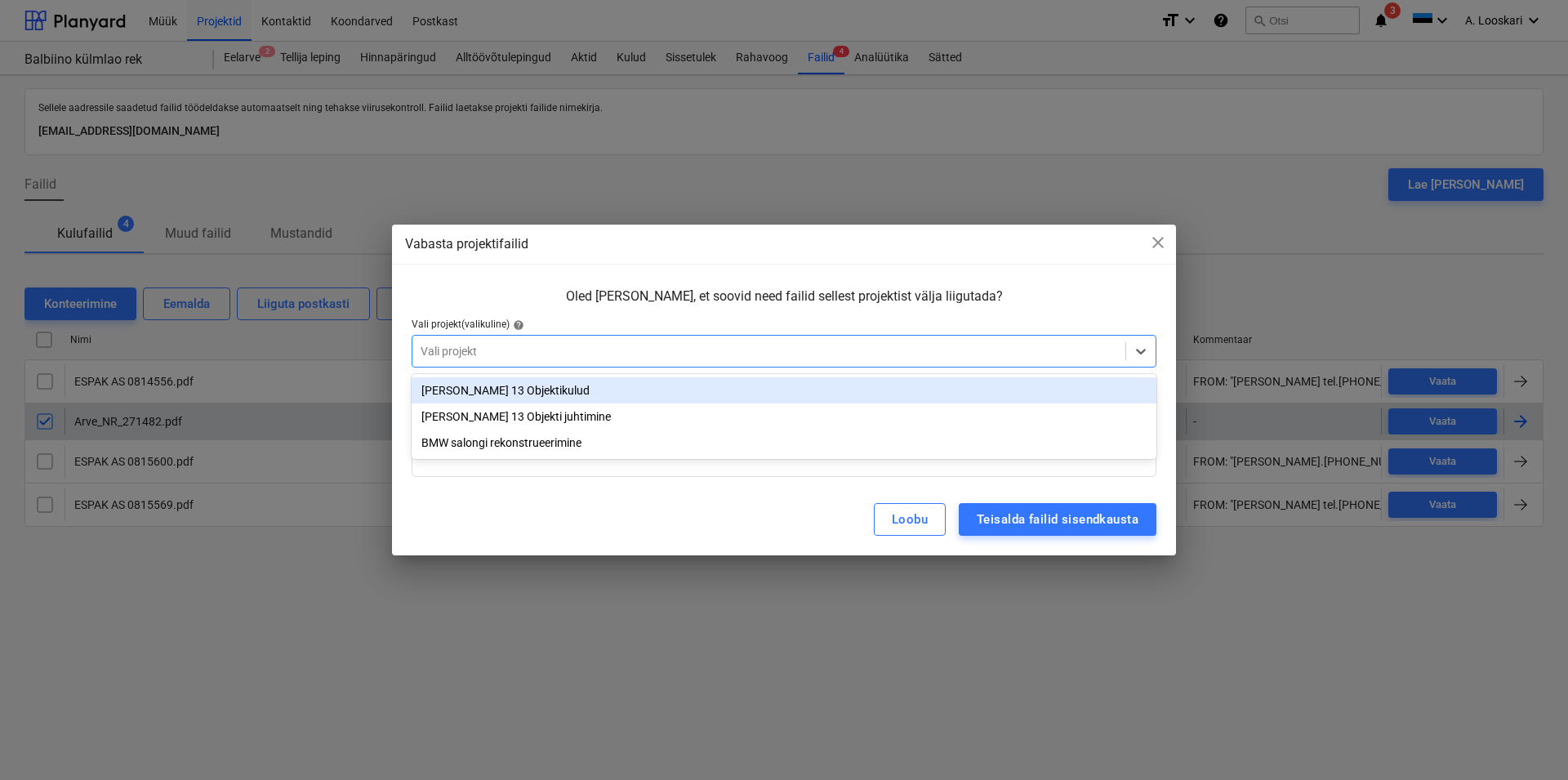
click at [471, 346] on div at bounding box center [768, 350] width 696 height 16
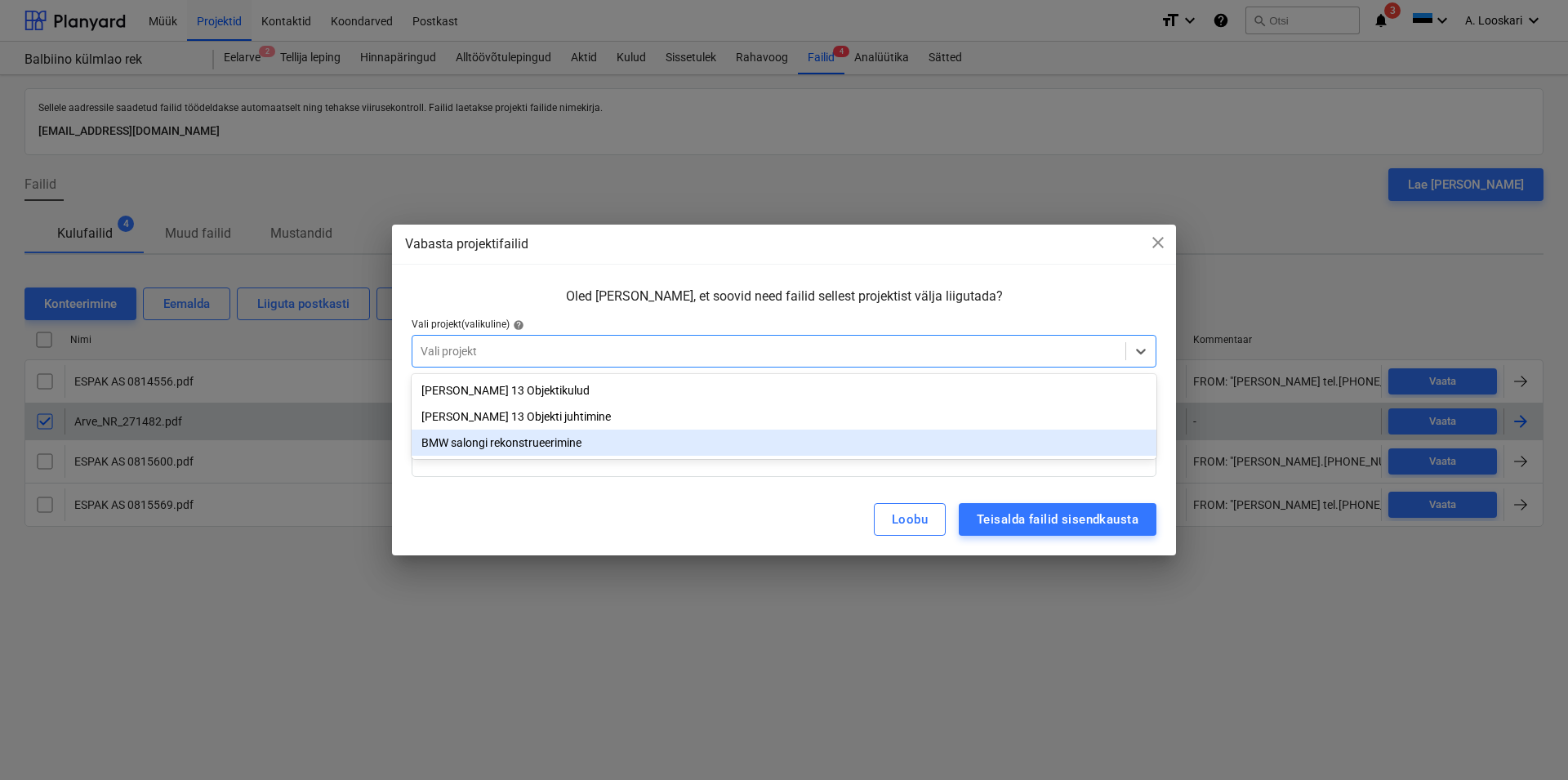
click at [526, 441] on div "BMW salongi rekonstrueerimine" at bounding box center [784, 443] width 745 height 26
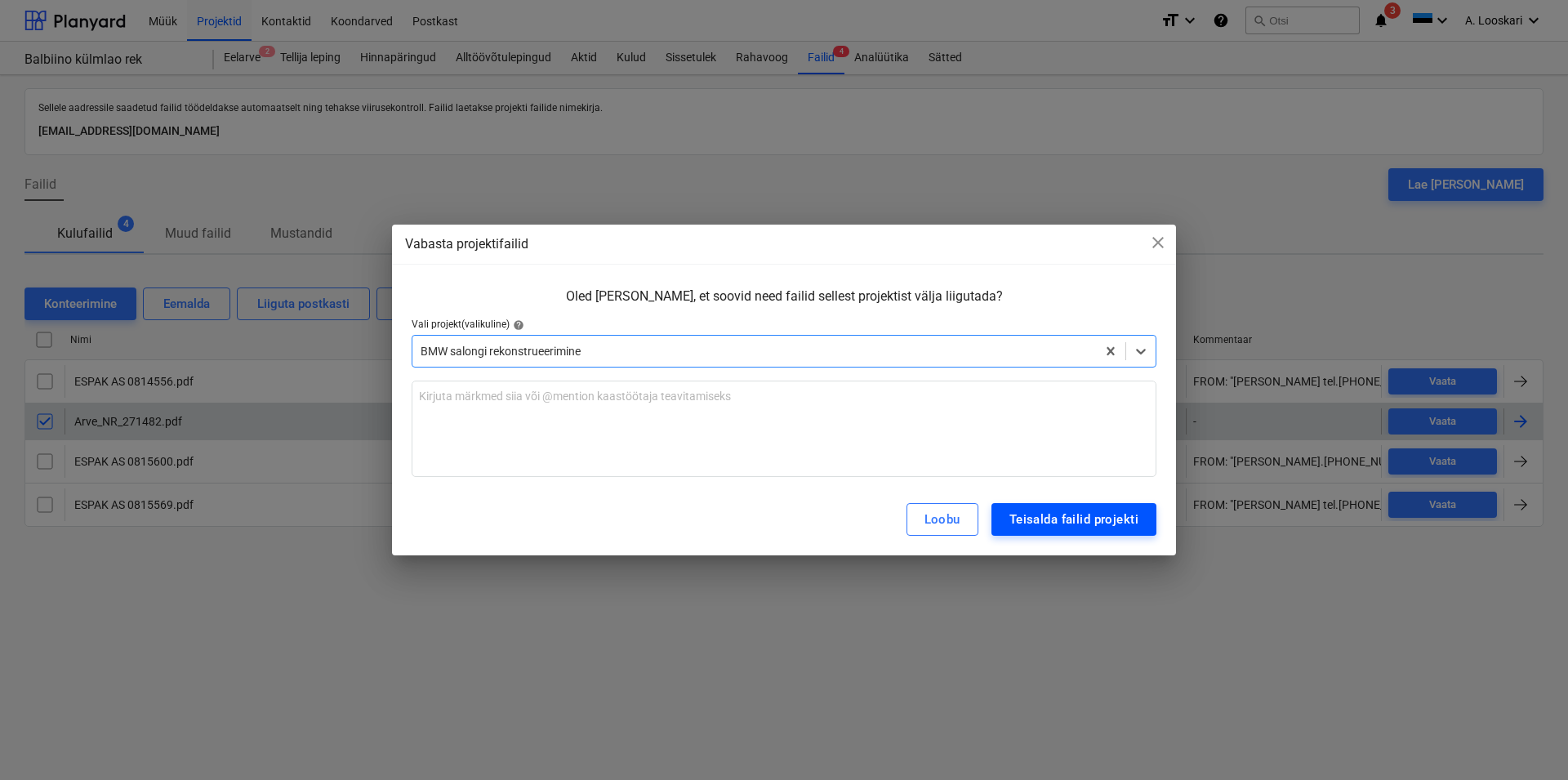
click at [1040, 519] on div "Teisalda failid projekti" at bounding box center [1073, 519] width 129 height 21
